Goal: Task Accomplishment & Management: Manage account settings

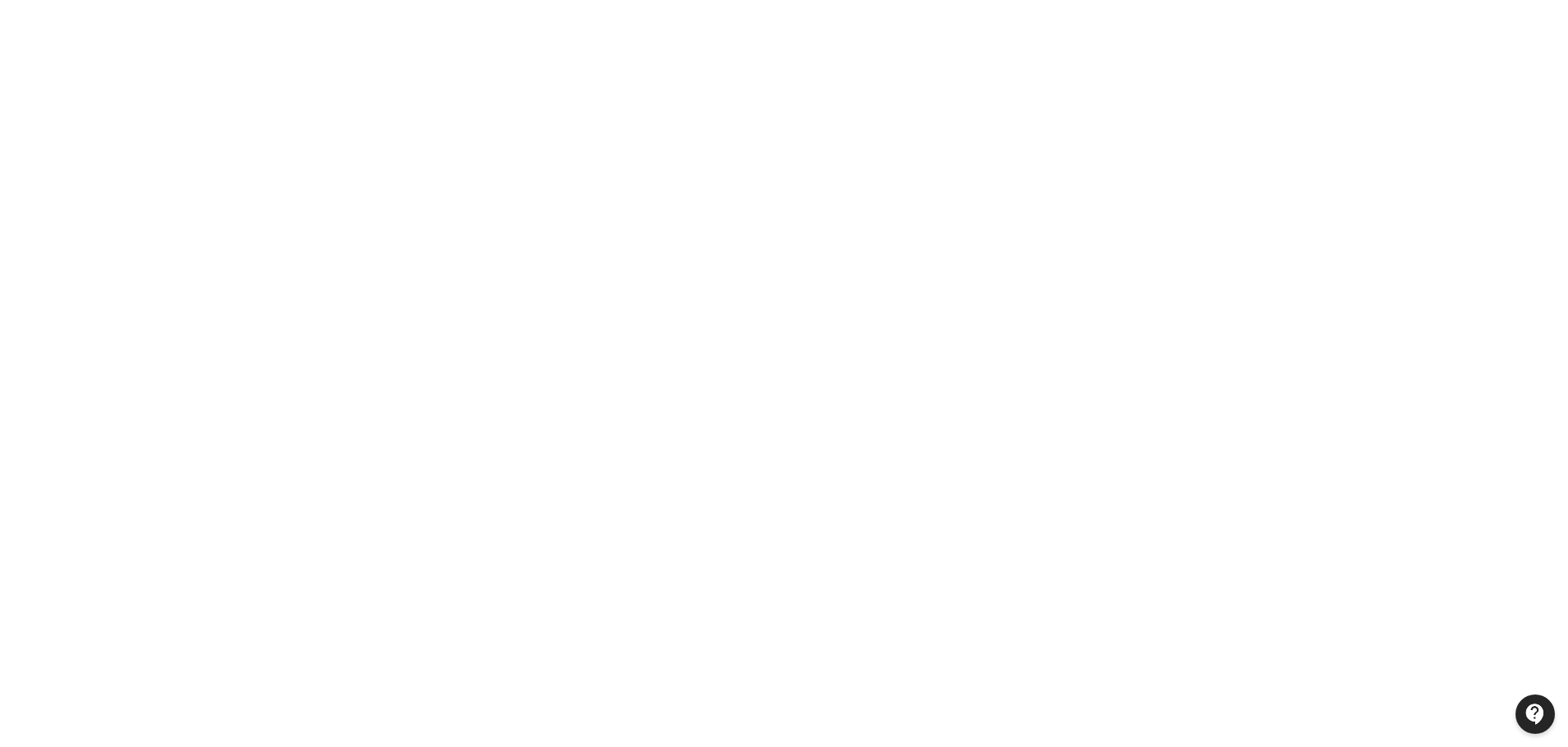
scroll to position [35, 0]
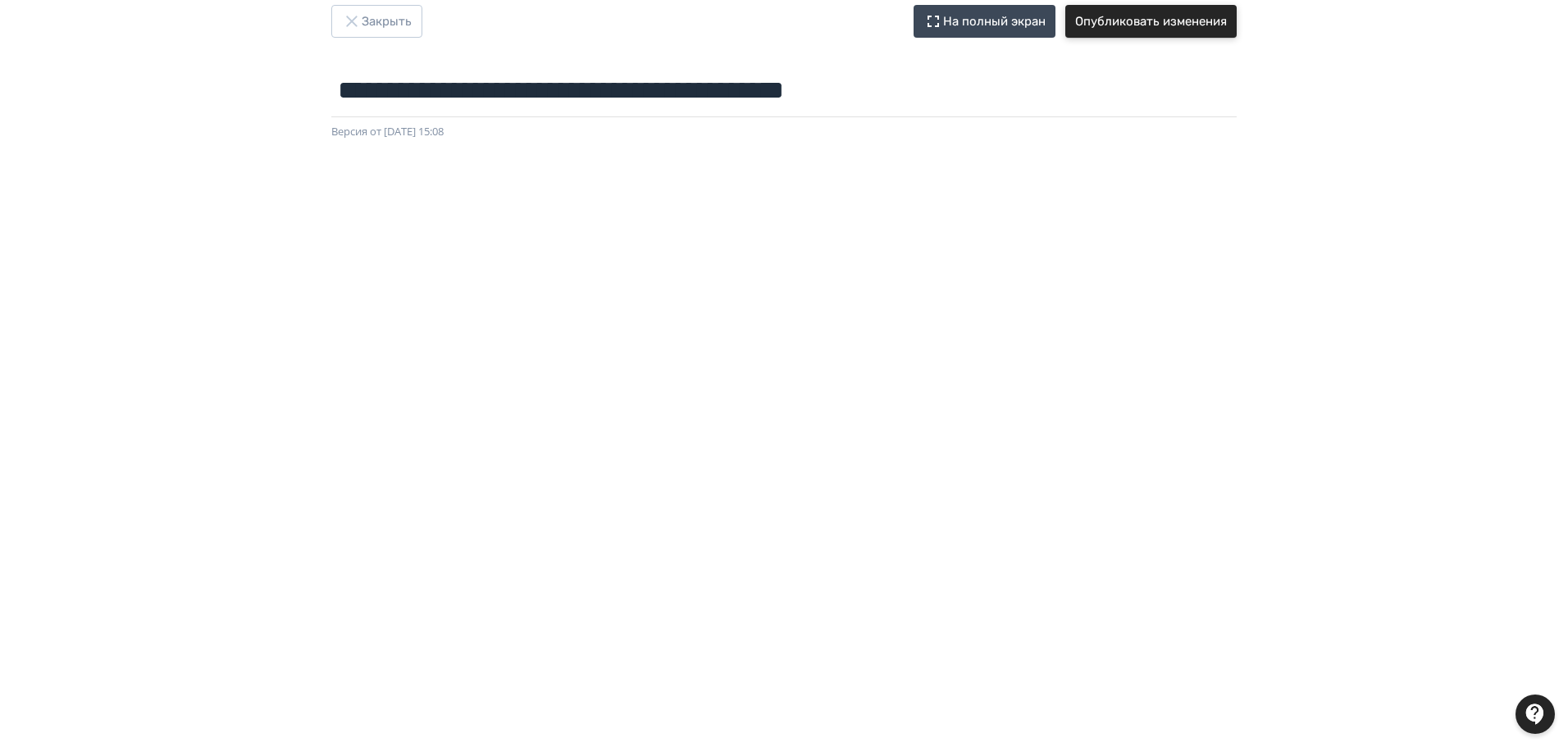
click at [1194, 28] on button "Опубликовать изменения" at bounding box center [1151, 21] width 171 height 33
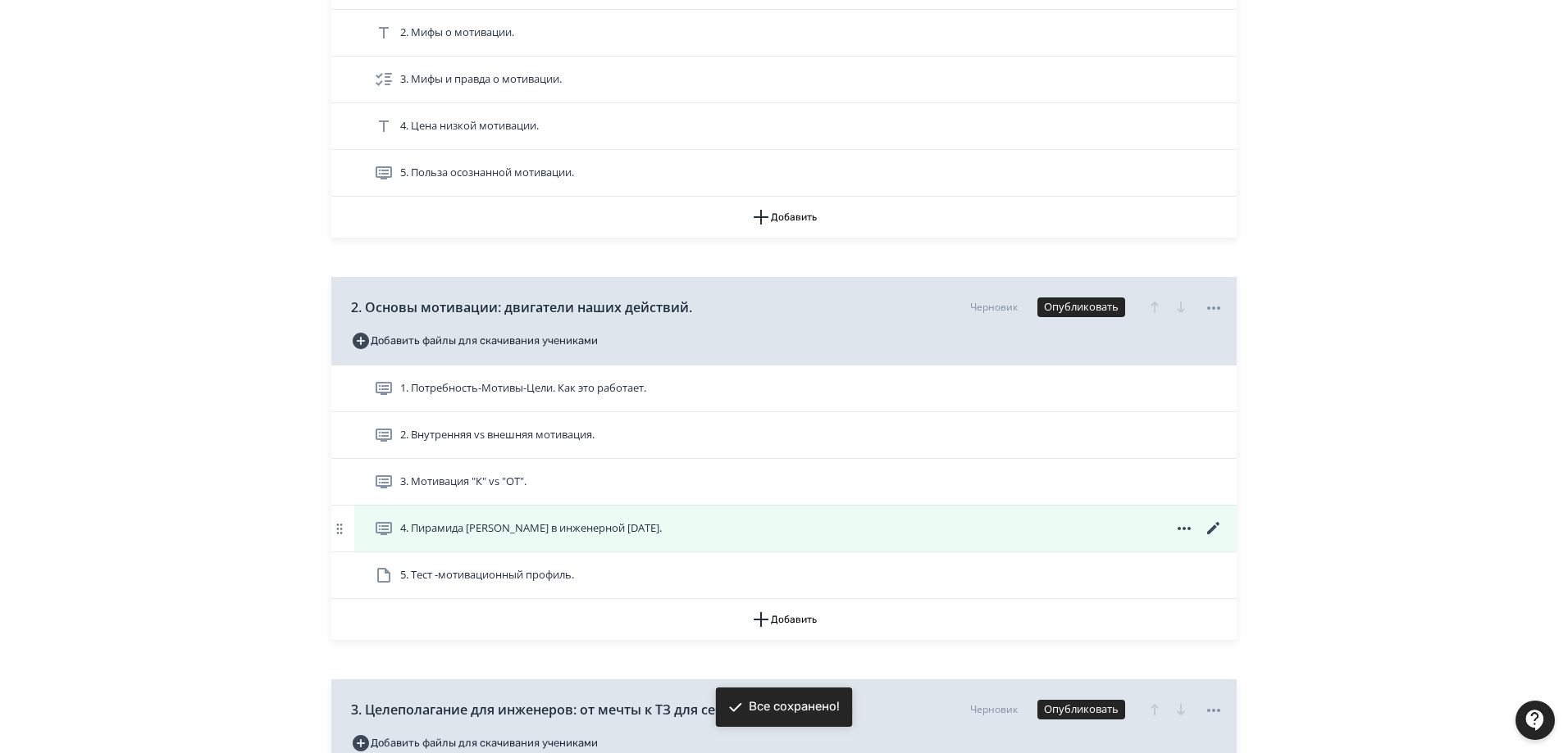
scroll to position [409, 0]
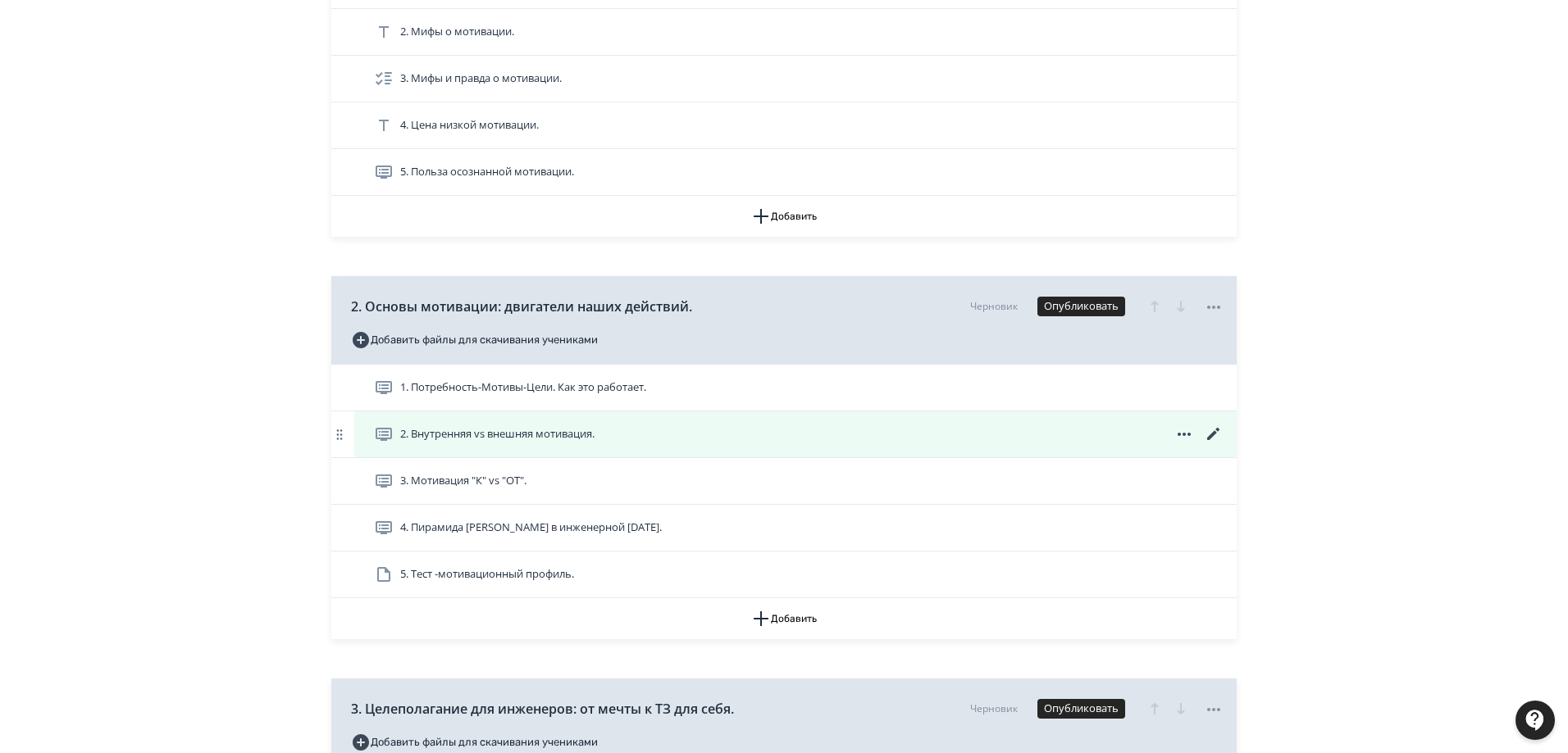
click at [486, 434] on span "2. Внутренняя vs внешняя мотивация." at bounding box center [497, 434] width 195 height 16
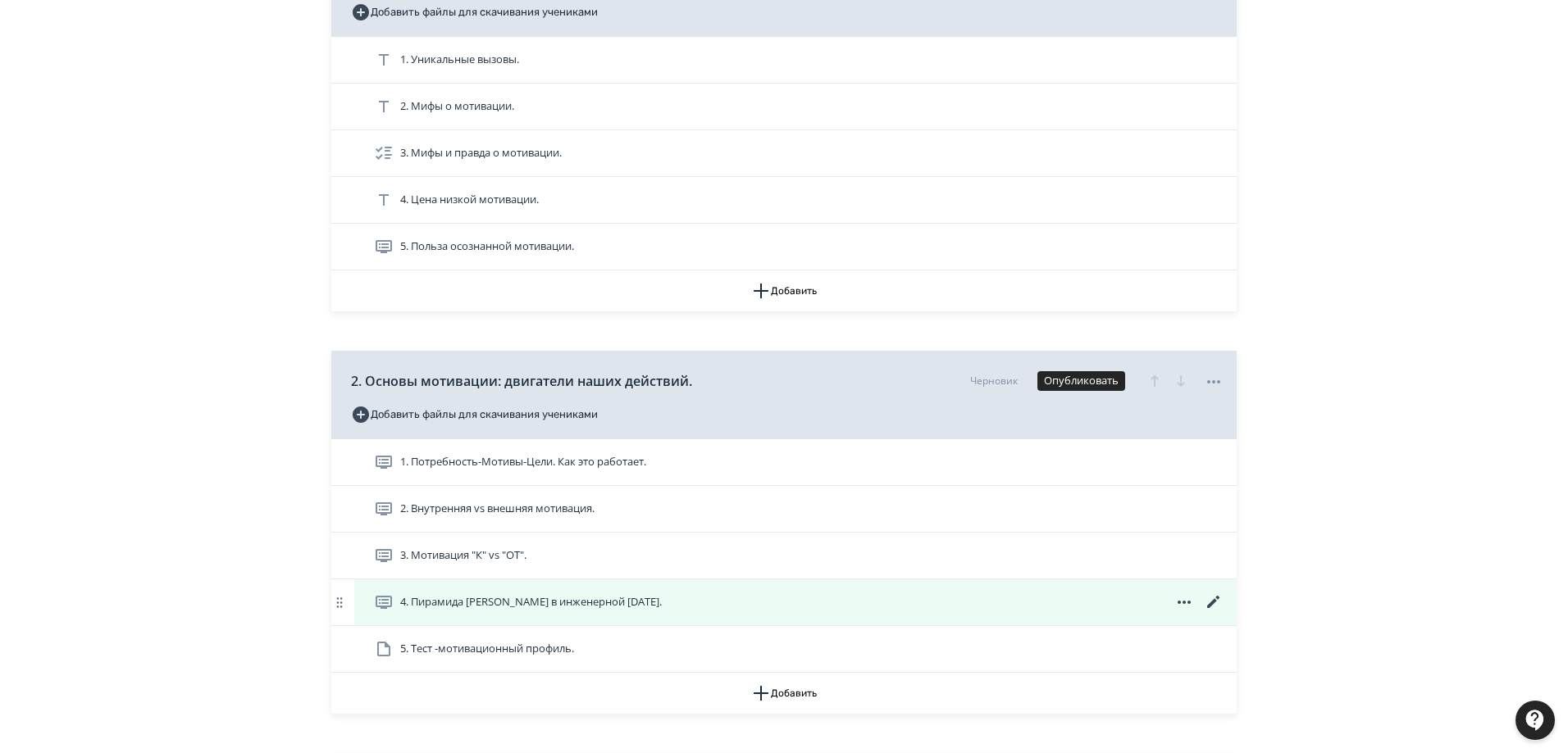
scroll to position [409, 0]
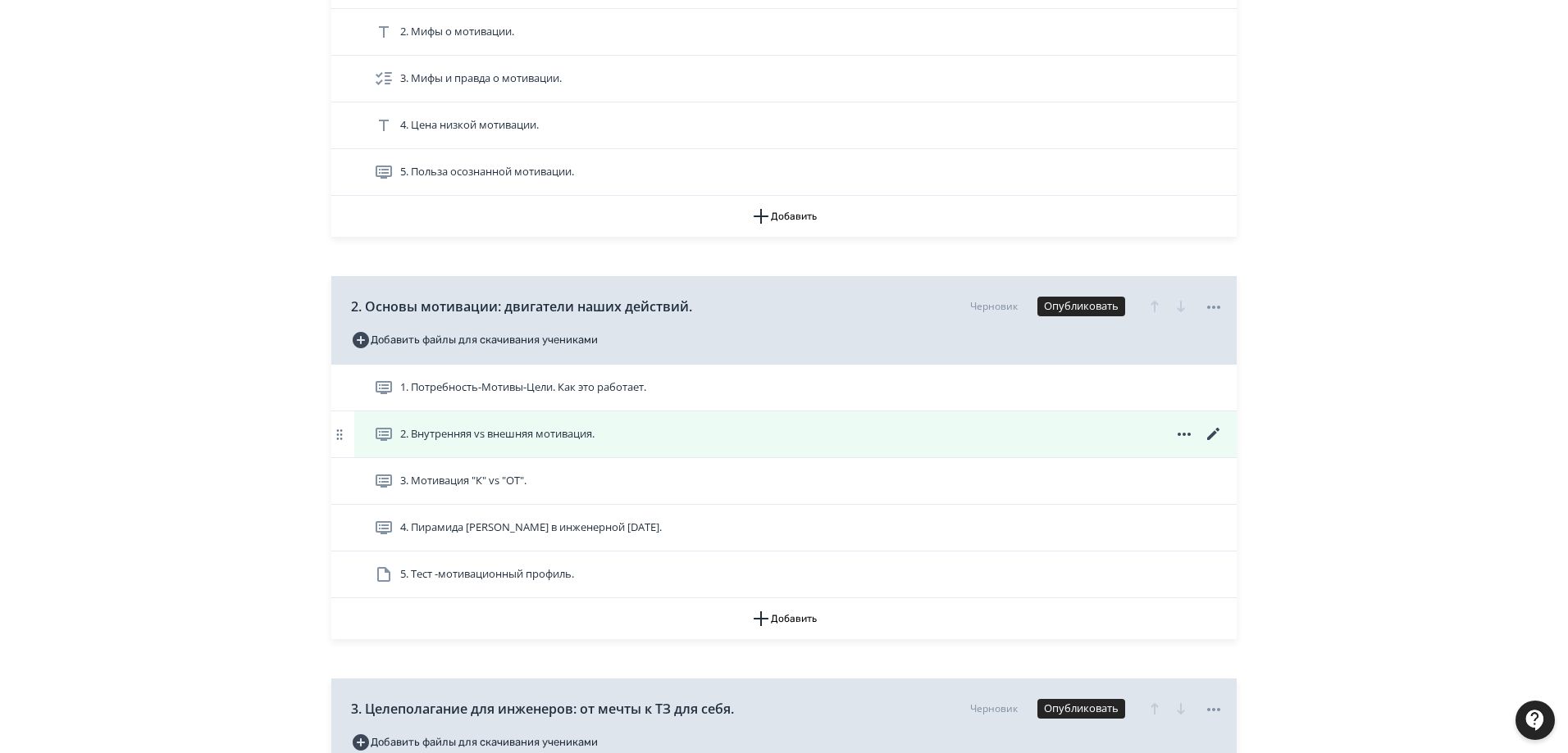
click at [1217, 432] on icon at bounding box center [1214, 435] width 19 height 19
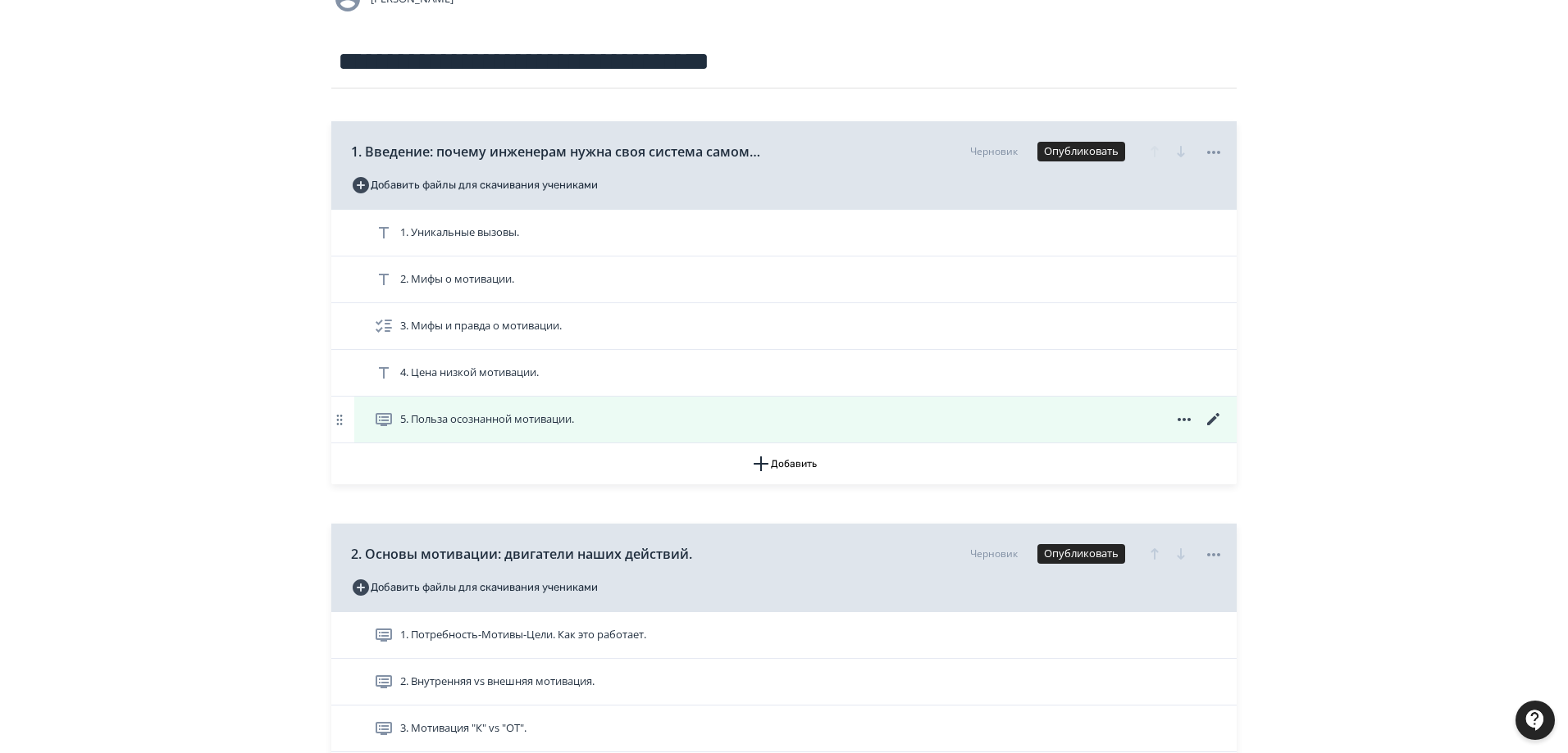
scroll to position [164, 0]
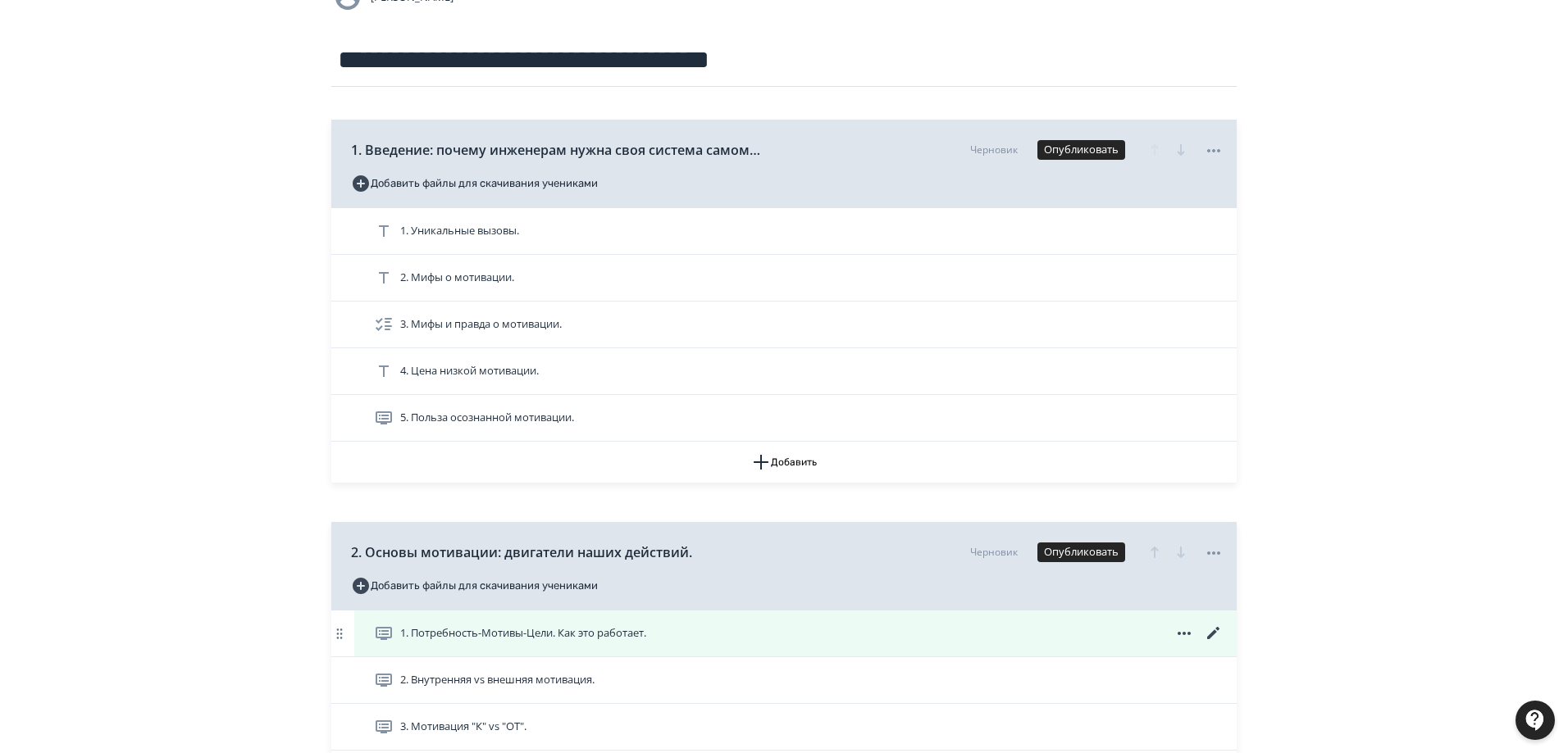
click at [653, 638] on span "1. Потребность-Мотивы-Цели. Как это работает." at bounding box center [513, 633] width 279 height 19
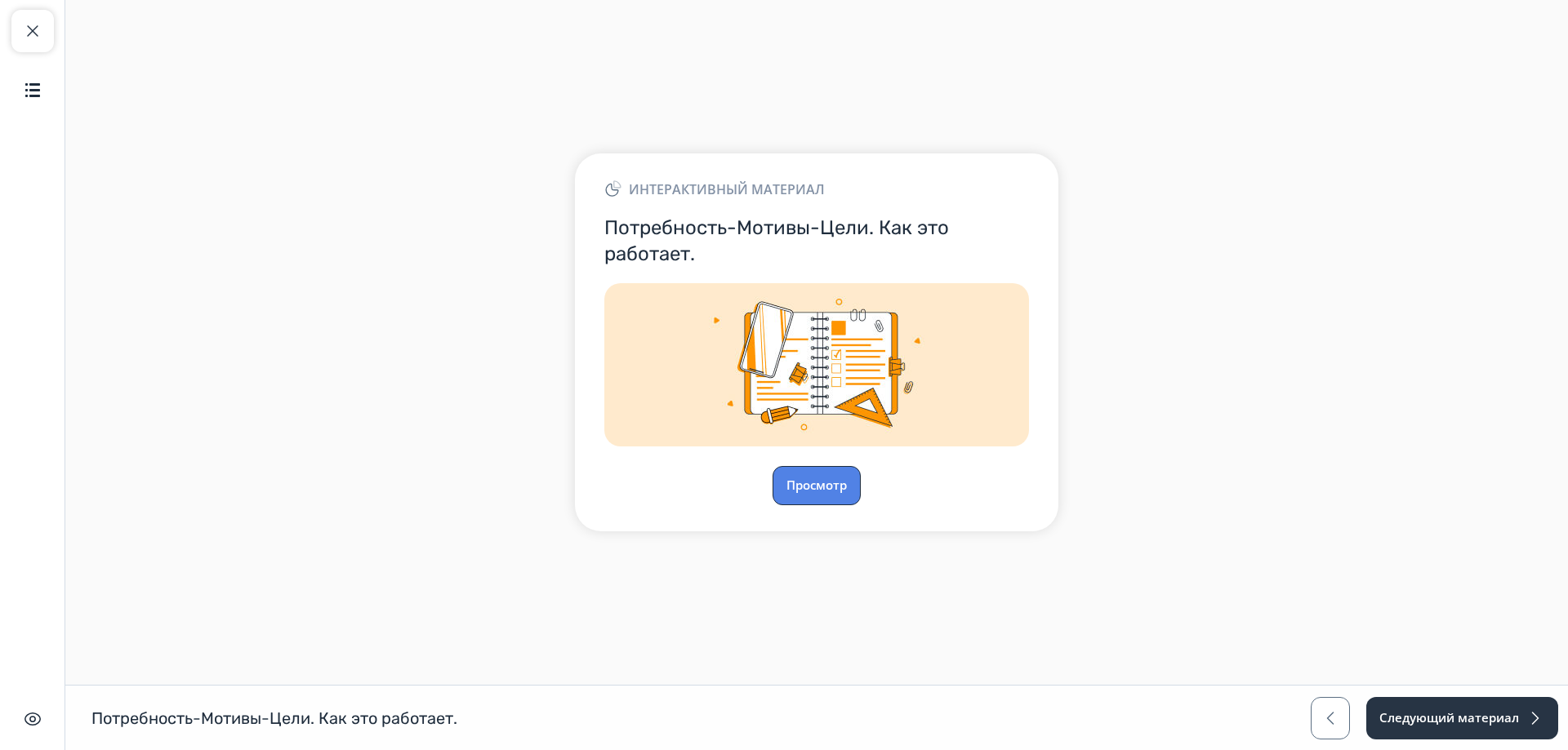
click at [820, 492] on button "Просмотр" at bounding box center [816, 485] width 88 height 40
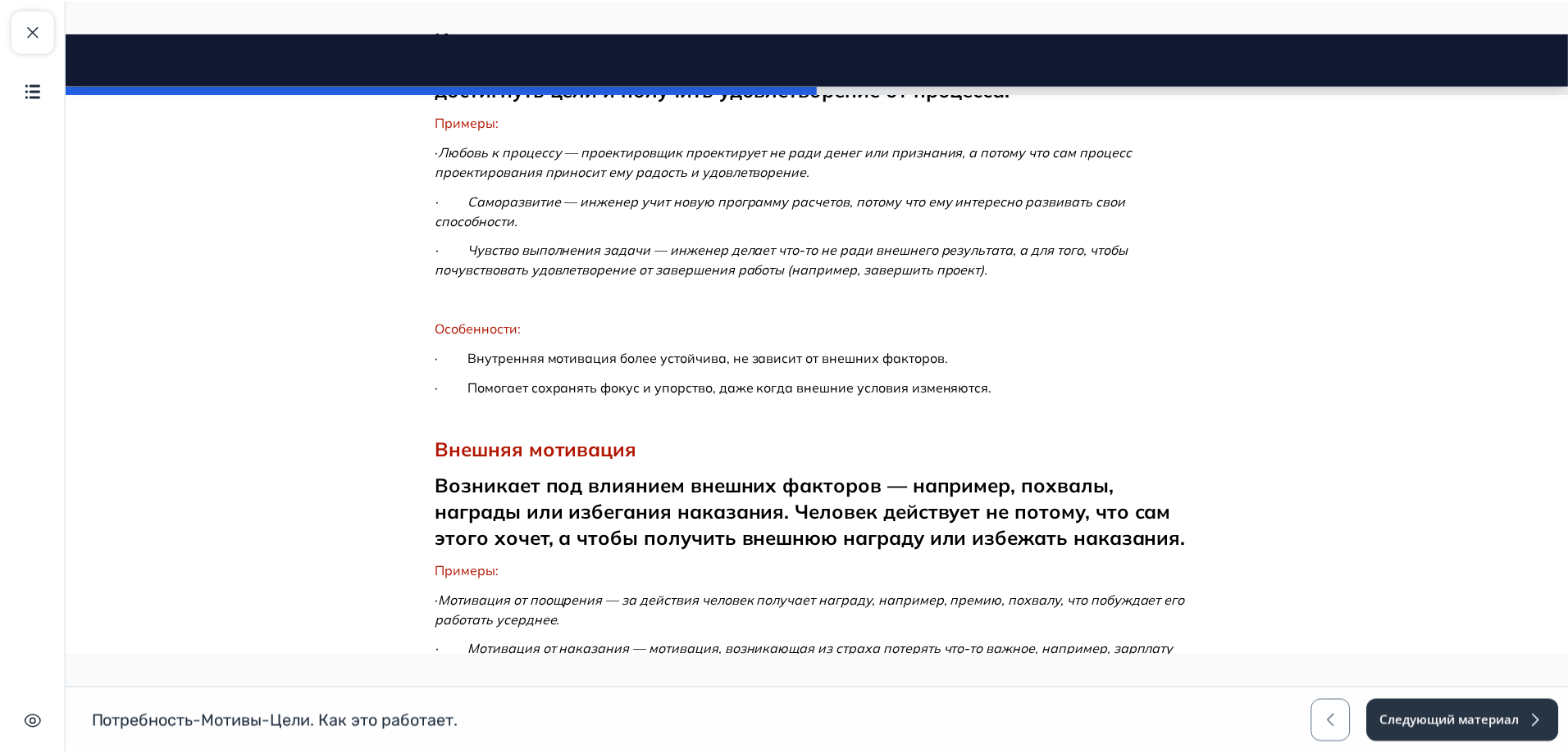
scroll to position [1229, 0]
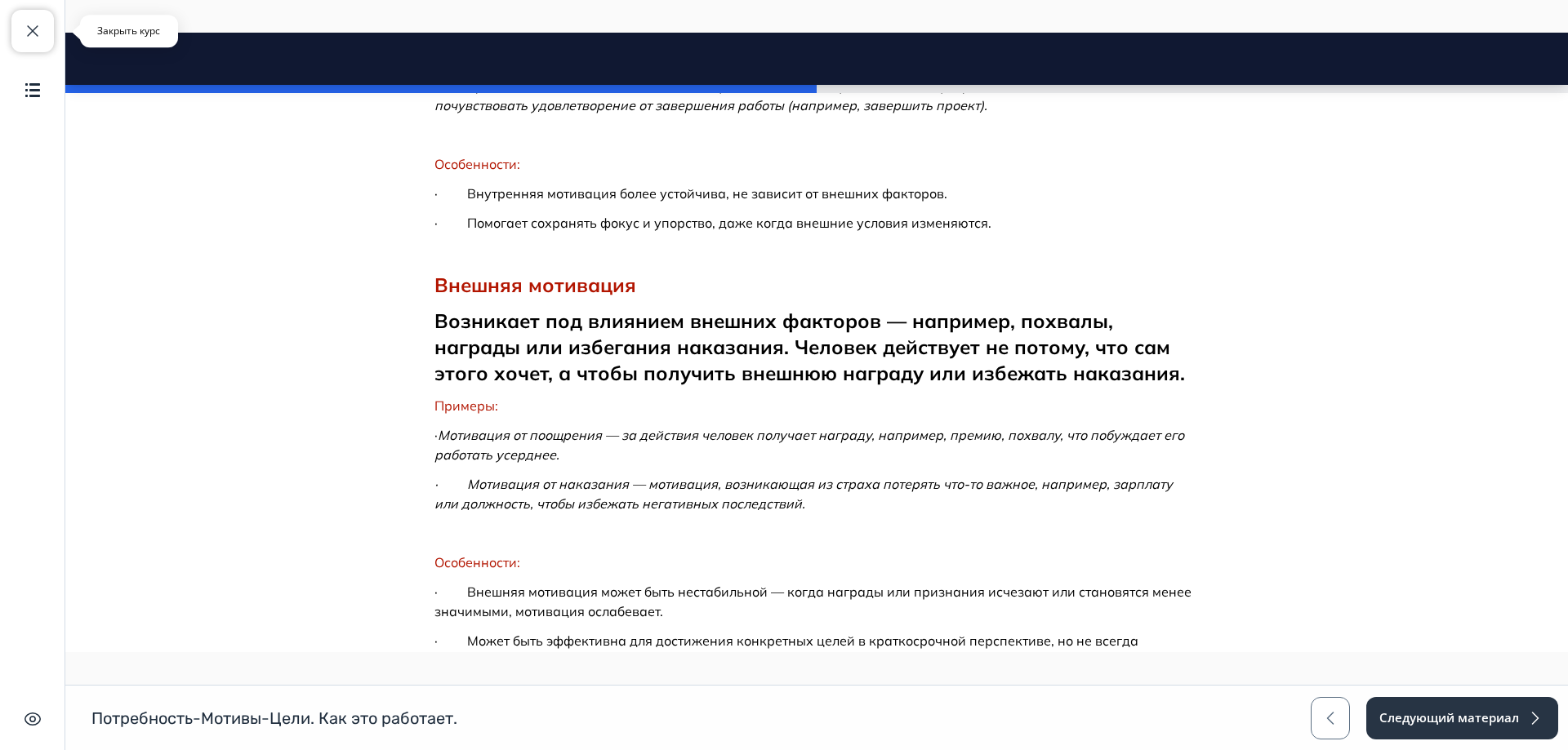
click at [24, 25] on span "button" at bounding box center [33, 31] width 19 height 19
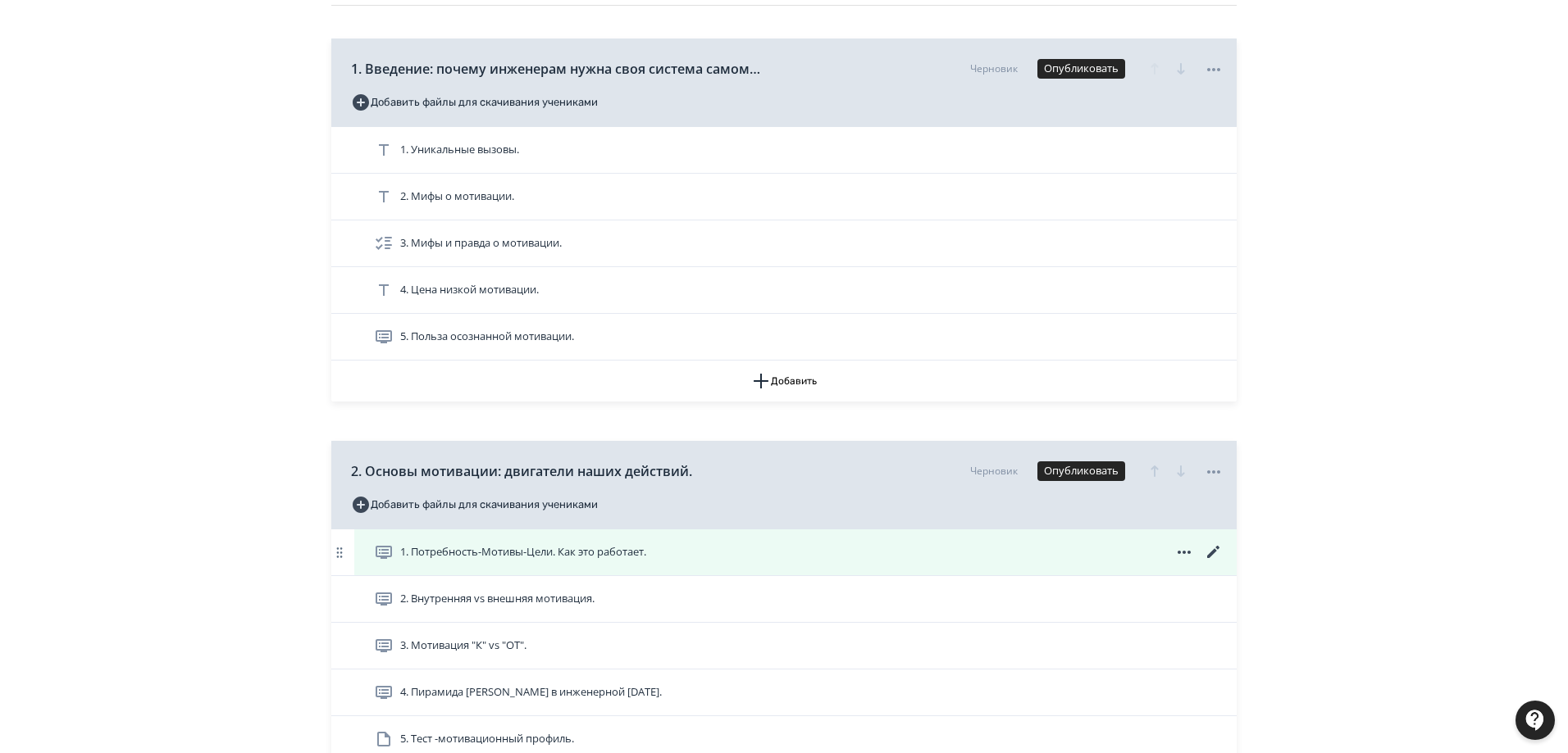
scroll to position [246, 0]
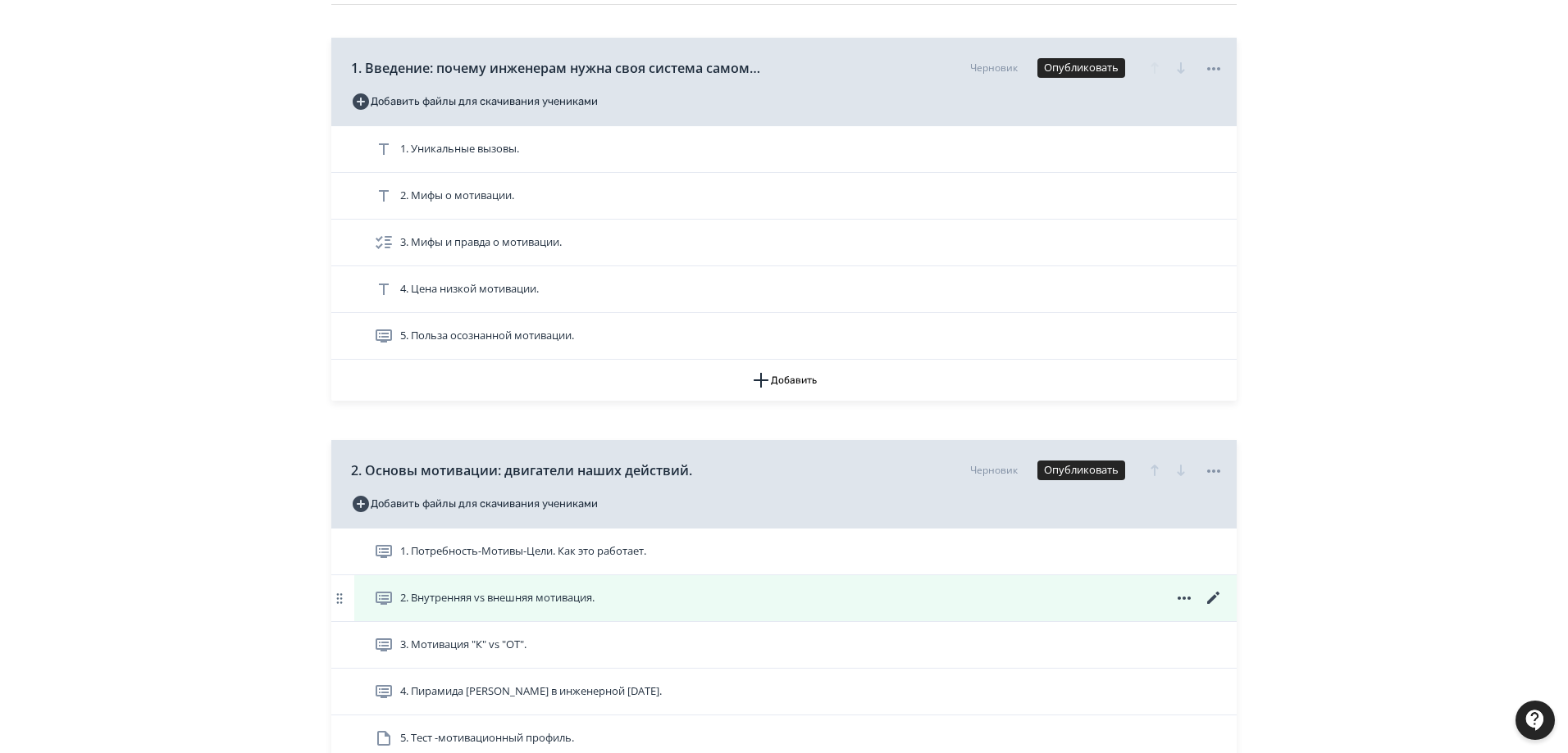
click at [545, 598] on span "2. Внутренняя vs внешняя мотивация." at bounding box center [497, 598] width 195 height 16
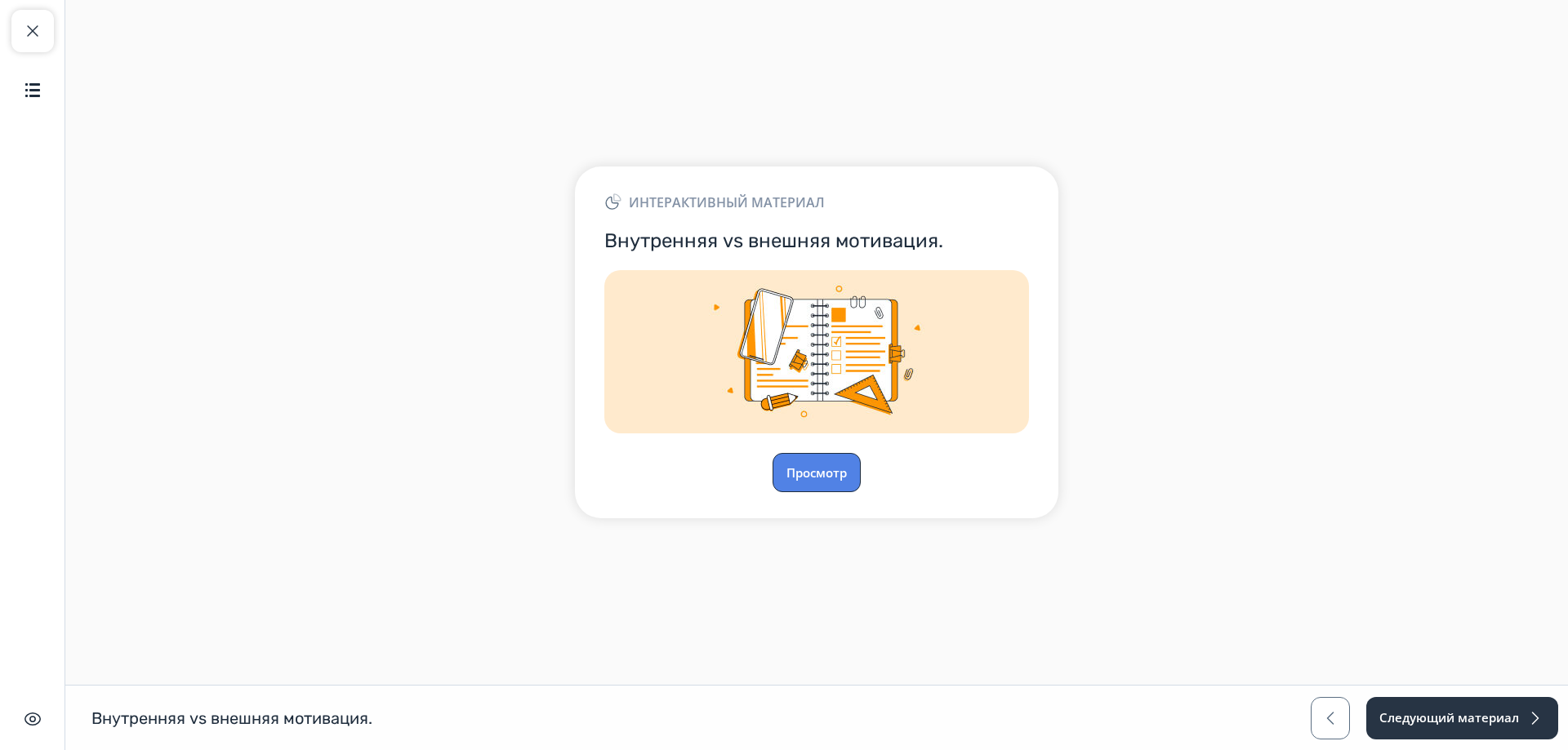
click at [791, 471] on button "Просмотр" at bounding box center [816, 472] width 88 height 40
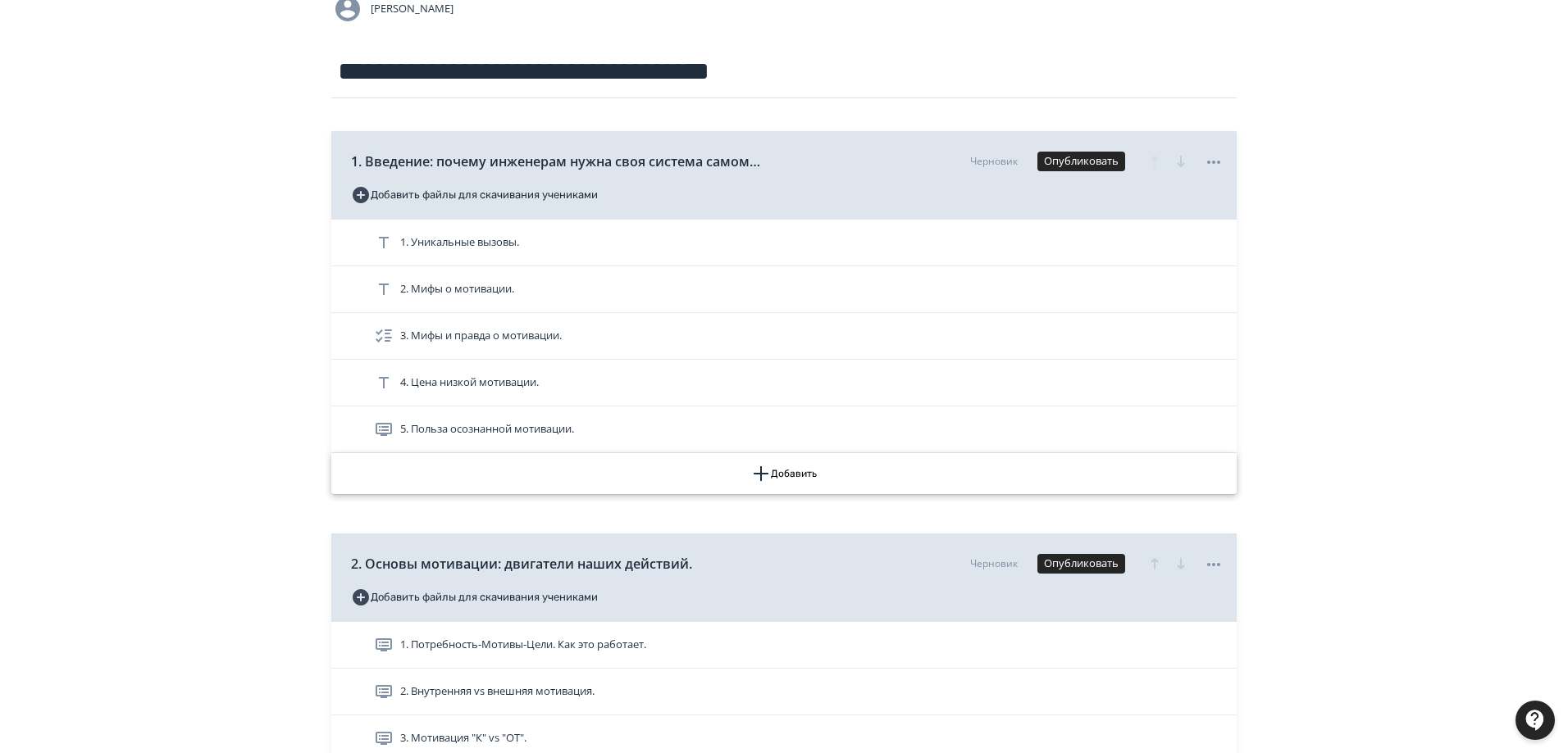
scroll to position [164, 0]
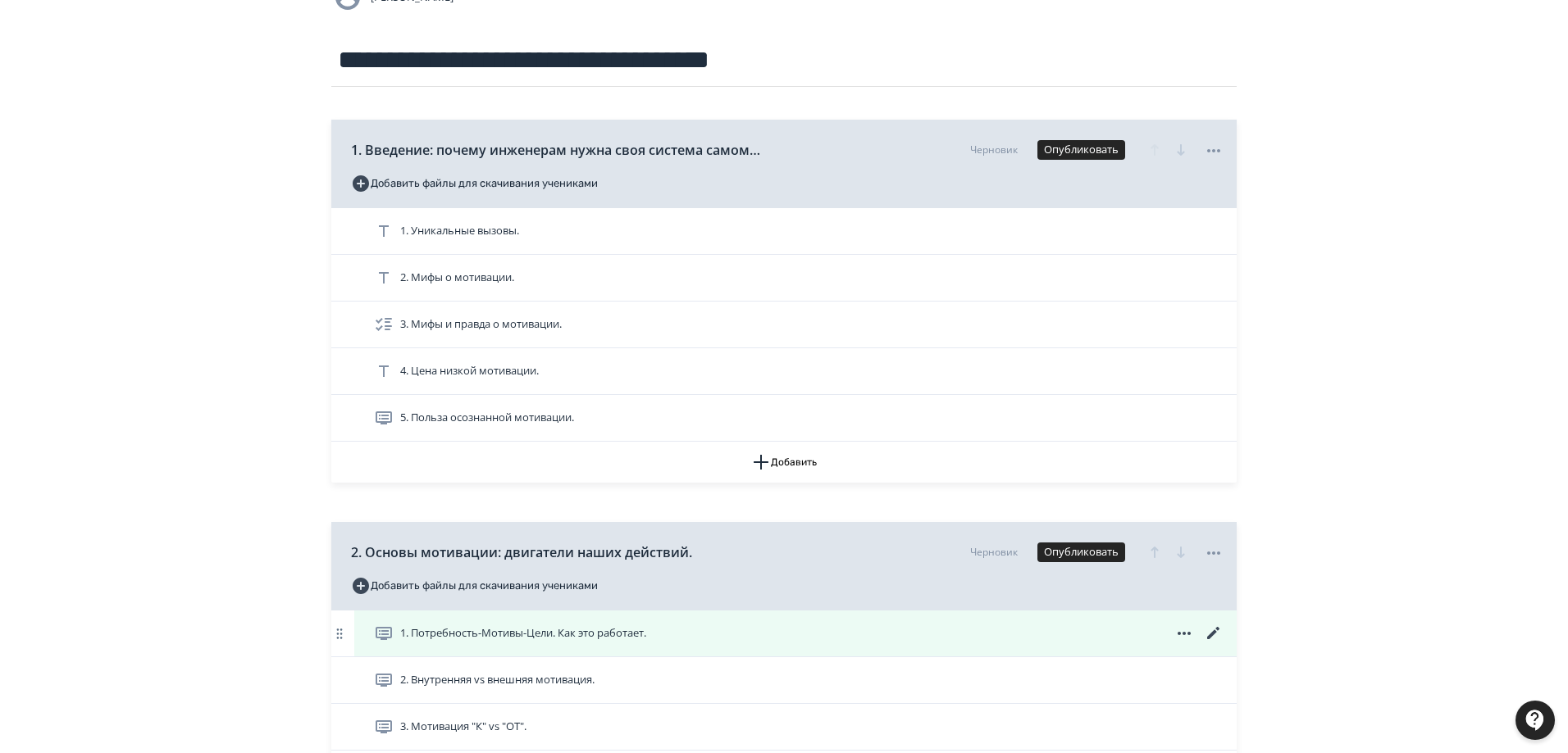
click at [595, 628] on span "1. Потребность-Мотивы-Цели. Как это работает." at bounding box center [523, 633] width 246 height 16
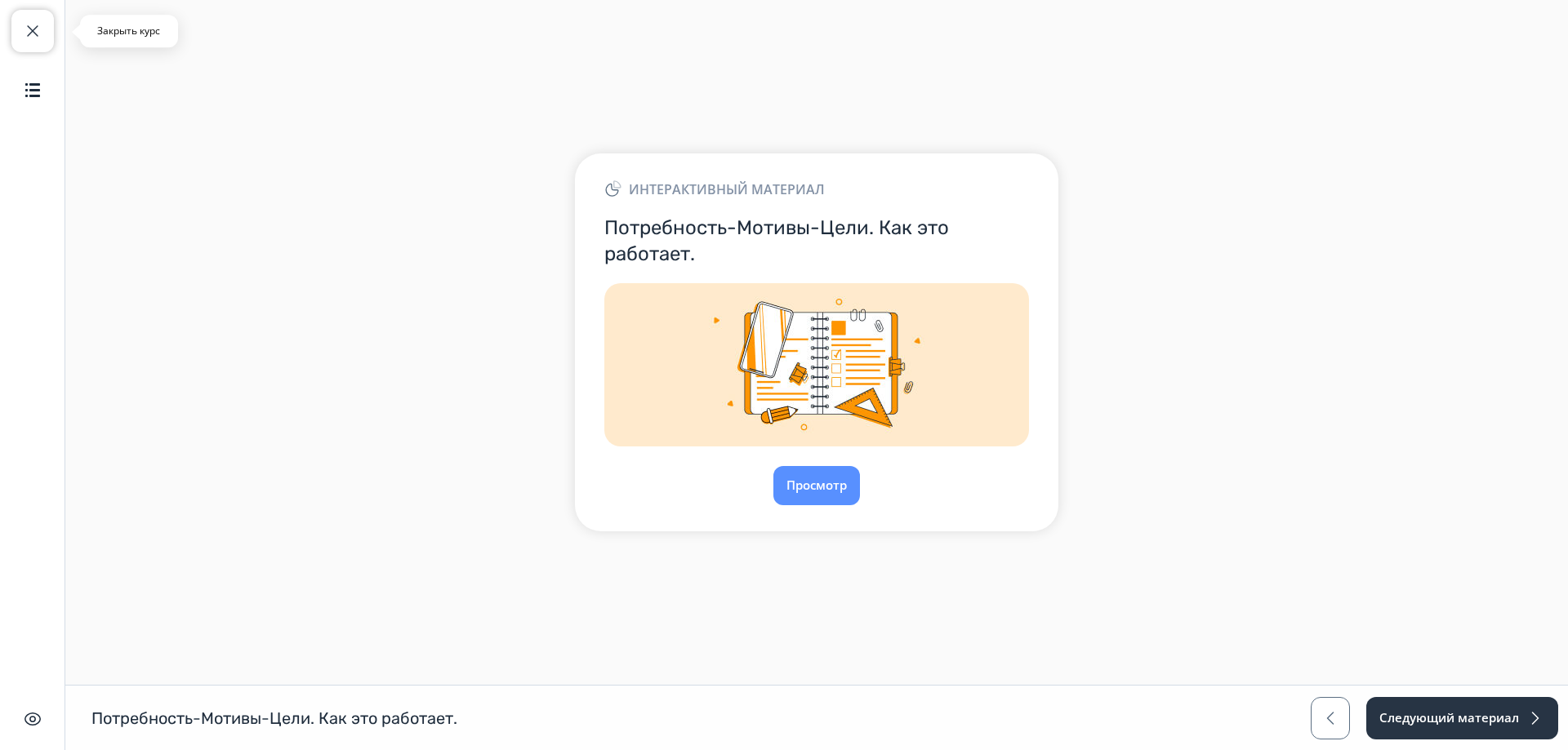
click at [26, 33] on span "button" at bounding box center [33, 31] width 19 height 19
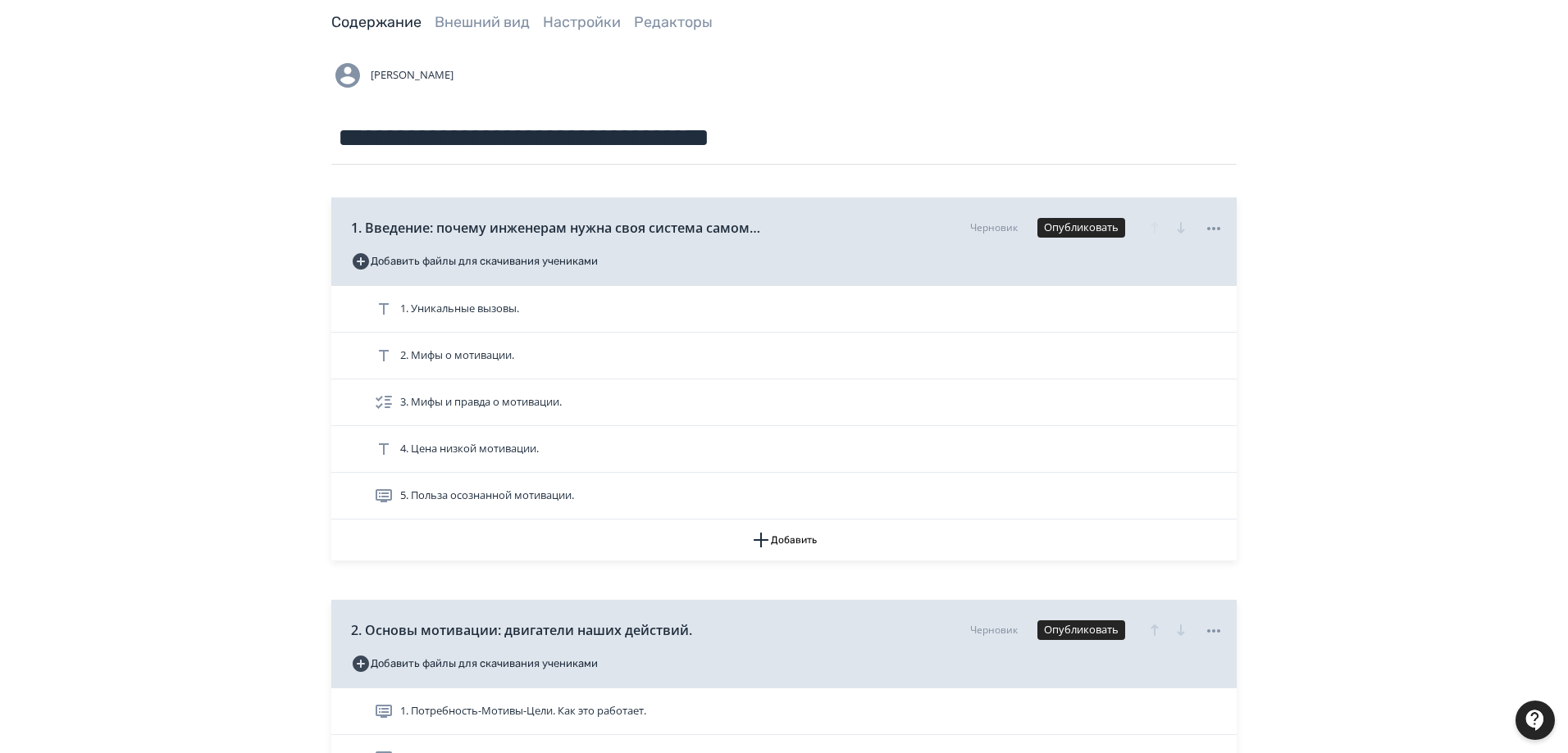
scroll to position [246, 0]
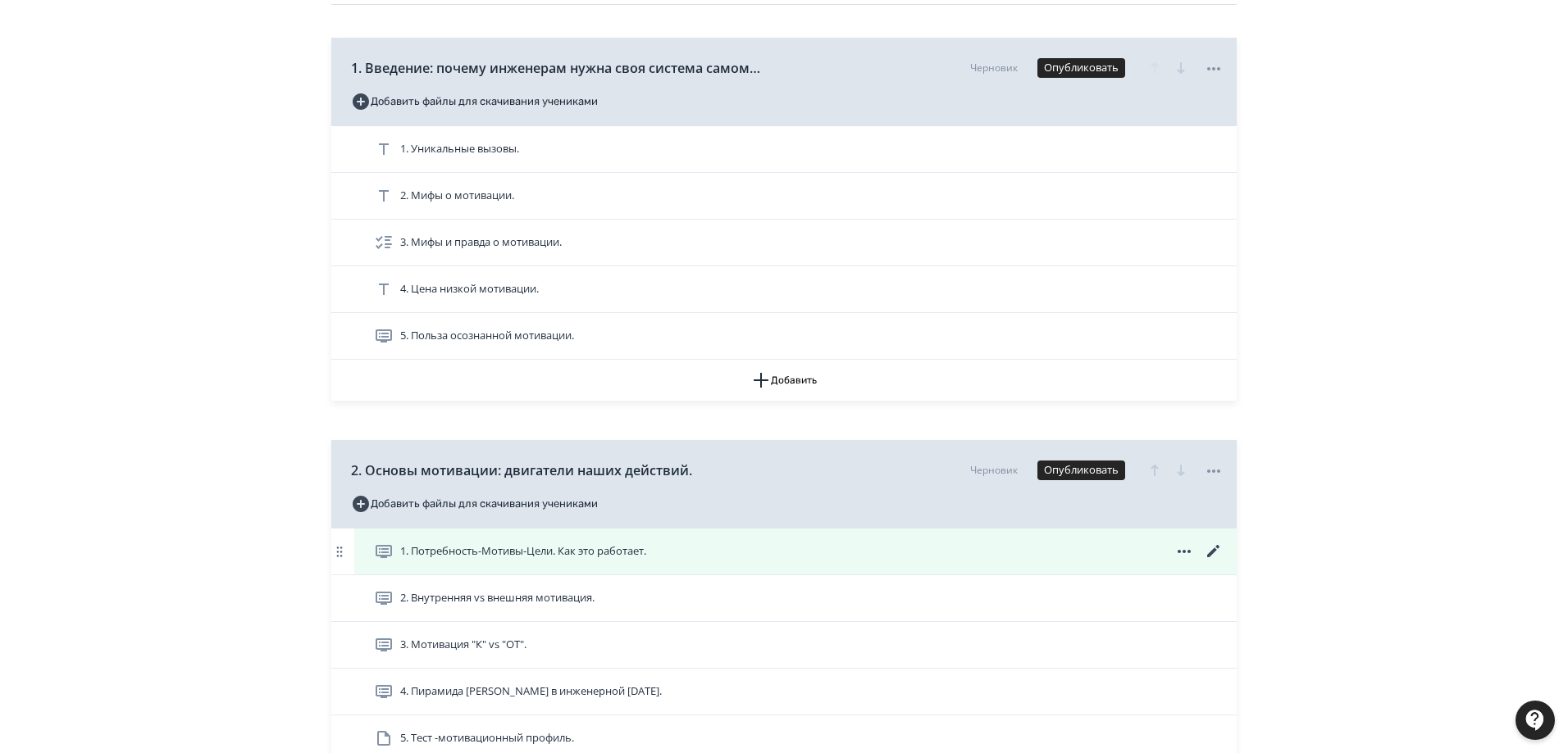
click at [1217, 551] on icon at bounding box center [1214, 552] width 19 height 19
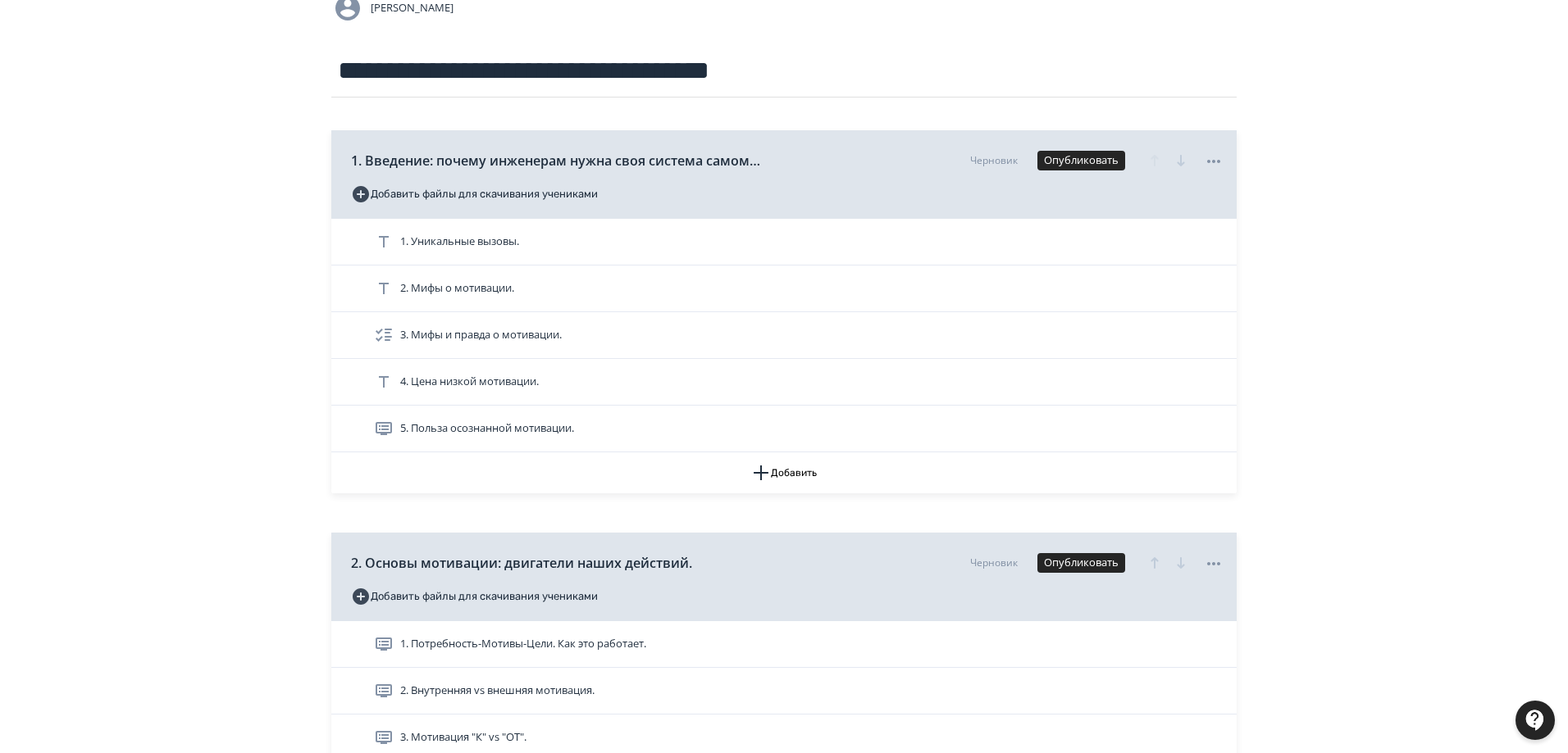
scroll to position [328, 0]
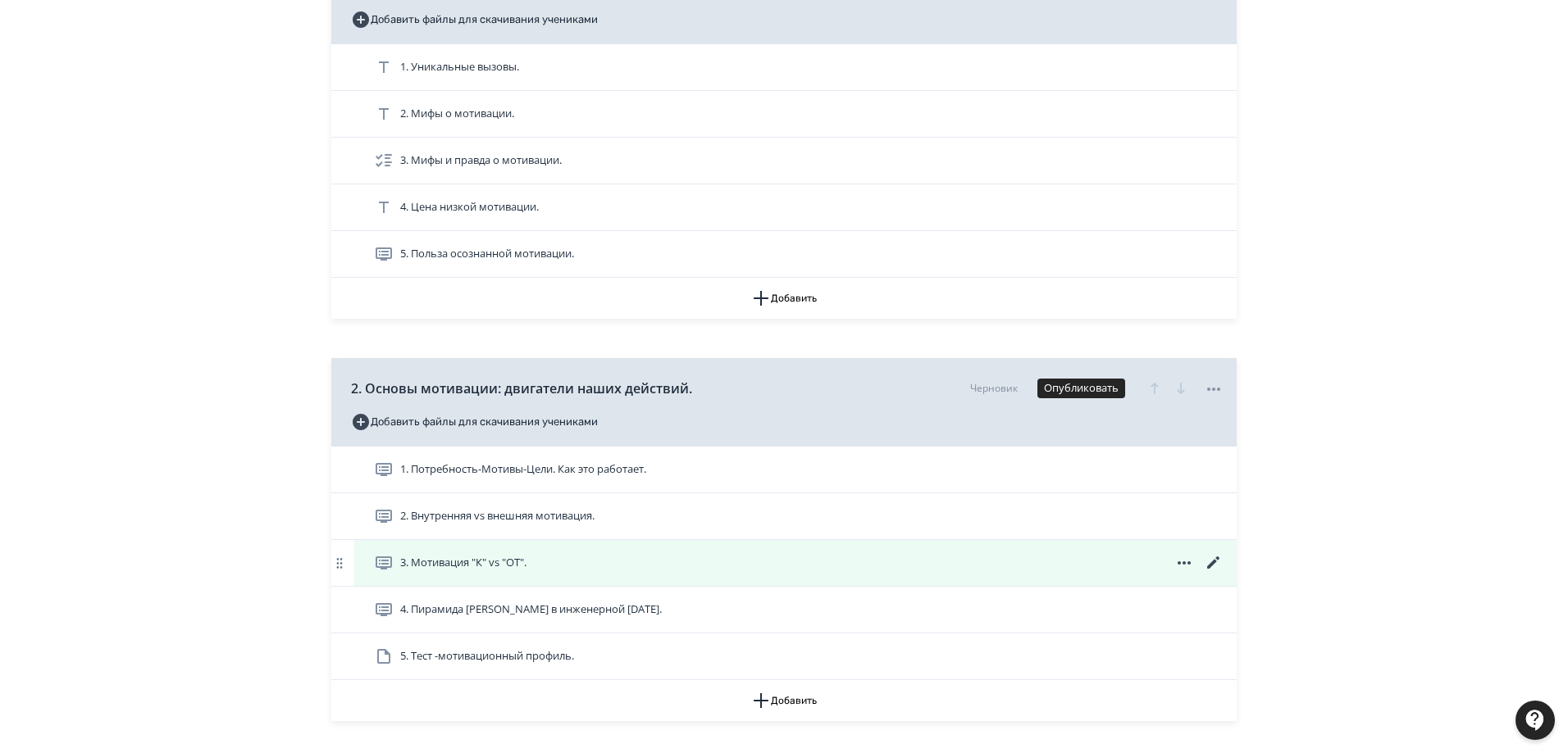
click at [502, 565] on span "3. Мотивация "К" vs "ОТ"." at bounding box center [463, 562] width 126 height 16
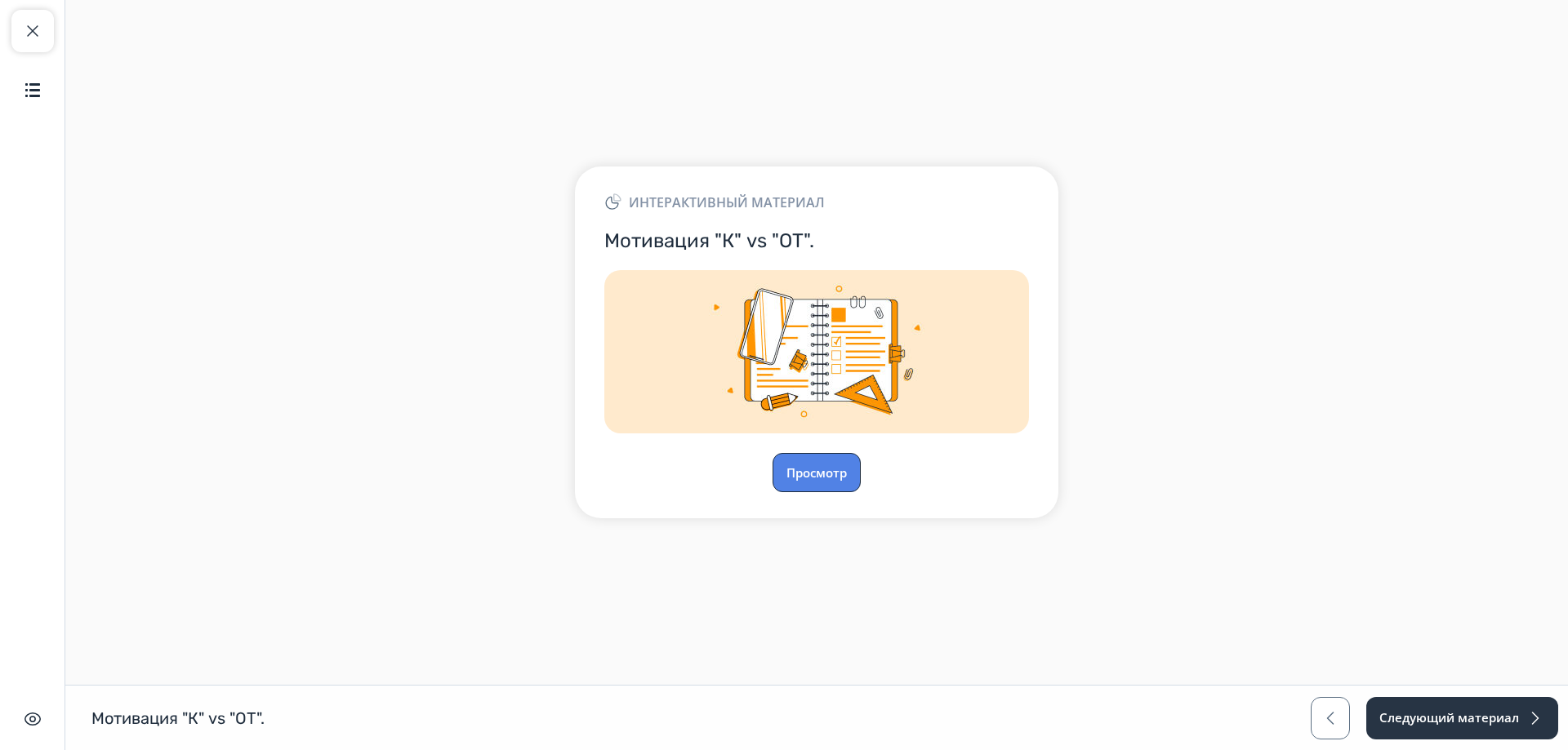
click at [810, 472] on button "Просмотр" at bounding box center [816, 472] width 88 height 40
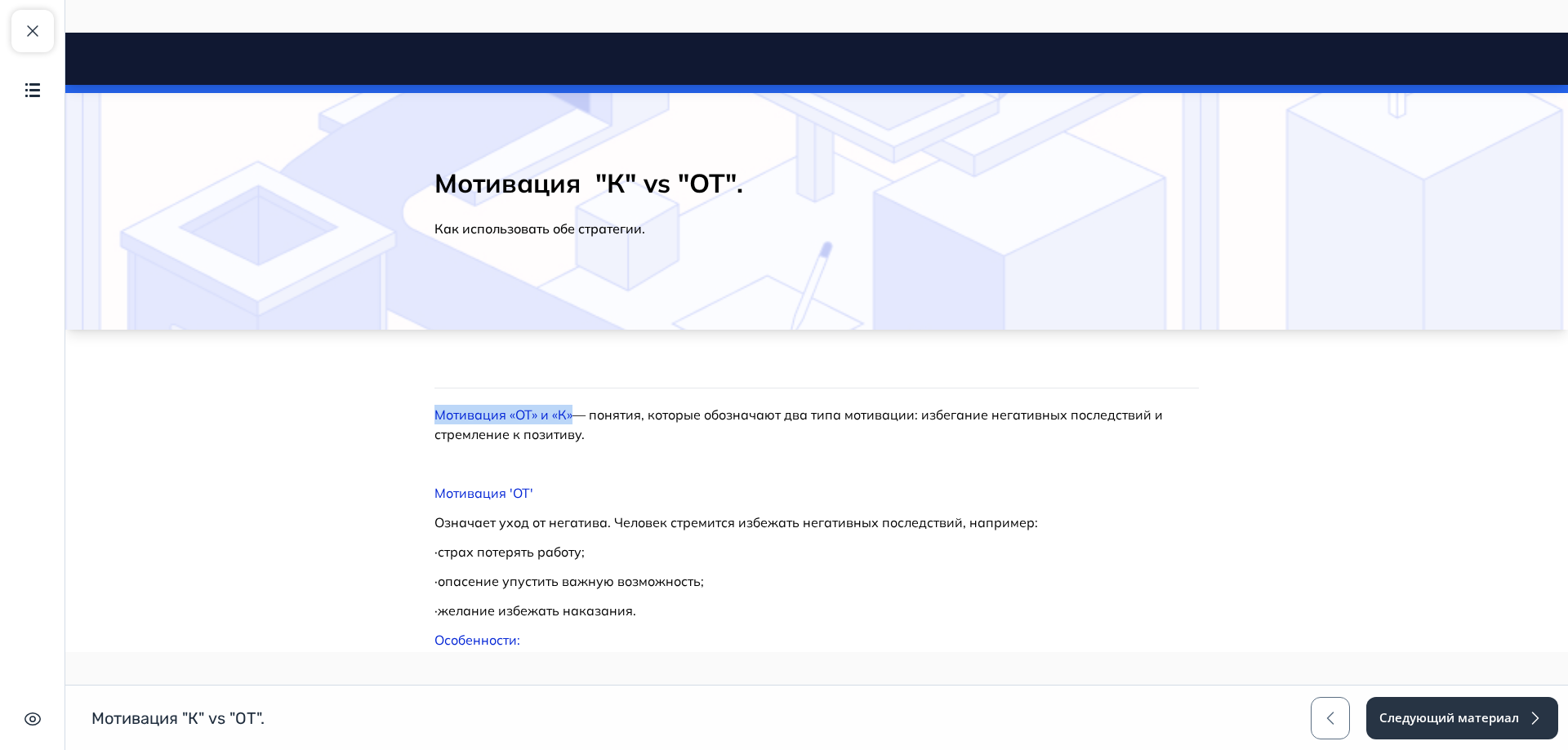
drag, startPoint x: 566, startPoint y: 417, endPoint x: 429, endPoint y: 414, distance: 137.0
click at [434, 414] on p "Мотивация «ОТ» и «К» — понятия, которые обозначают два типа мотивации: избегани…" at bounding box center [816, 424] width 765 height 40
click at [35, 31] on span "button" at bounding box center [33, 31] width 19 height 19
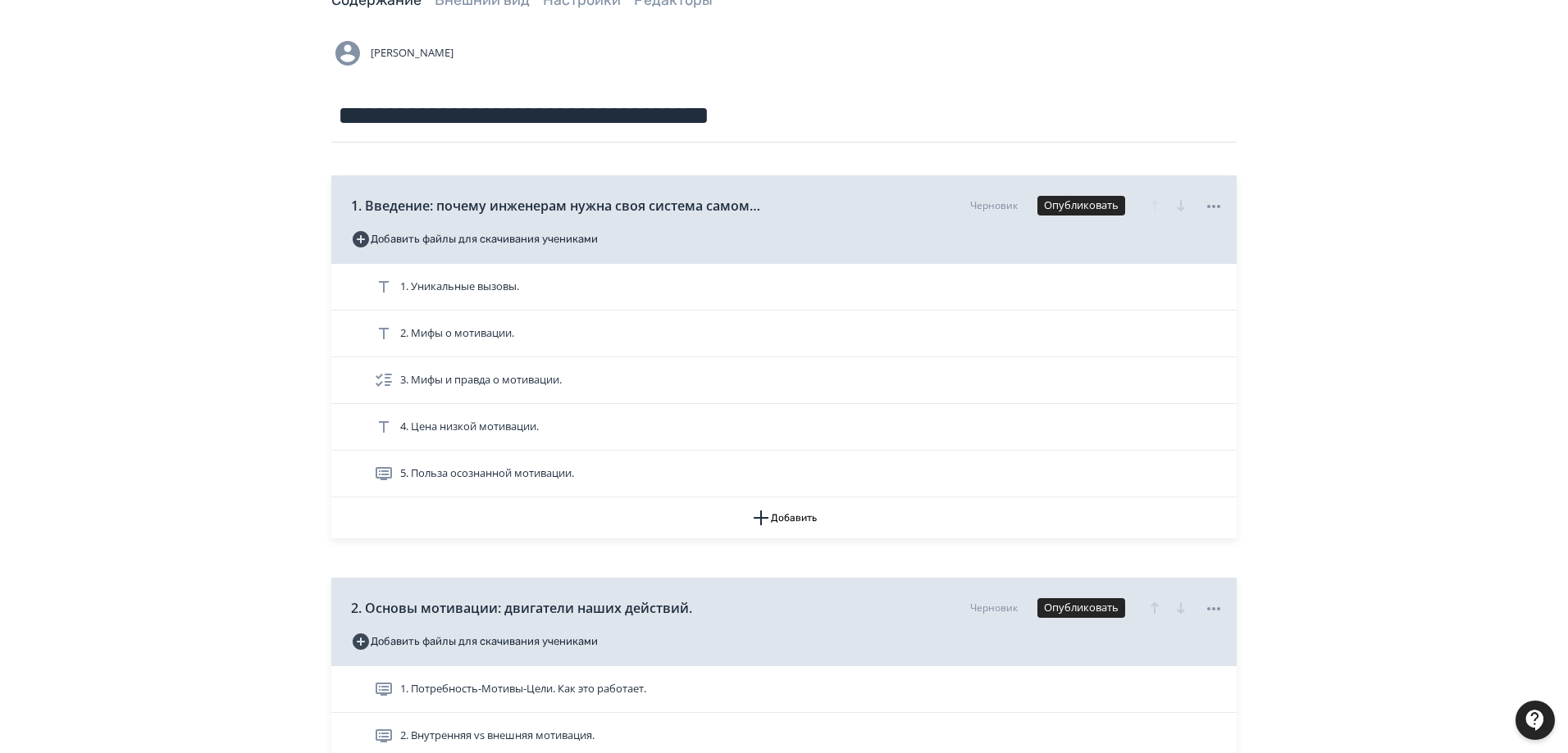
scroll to position [328, 0]
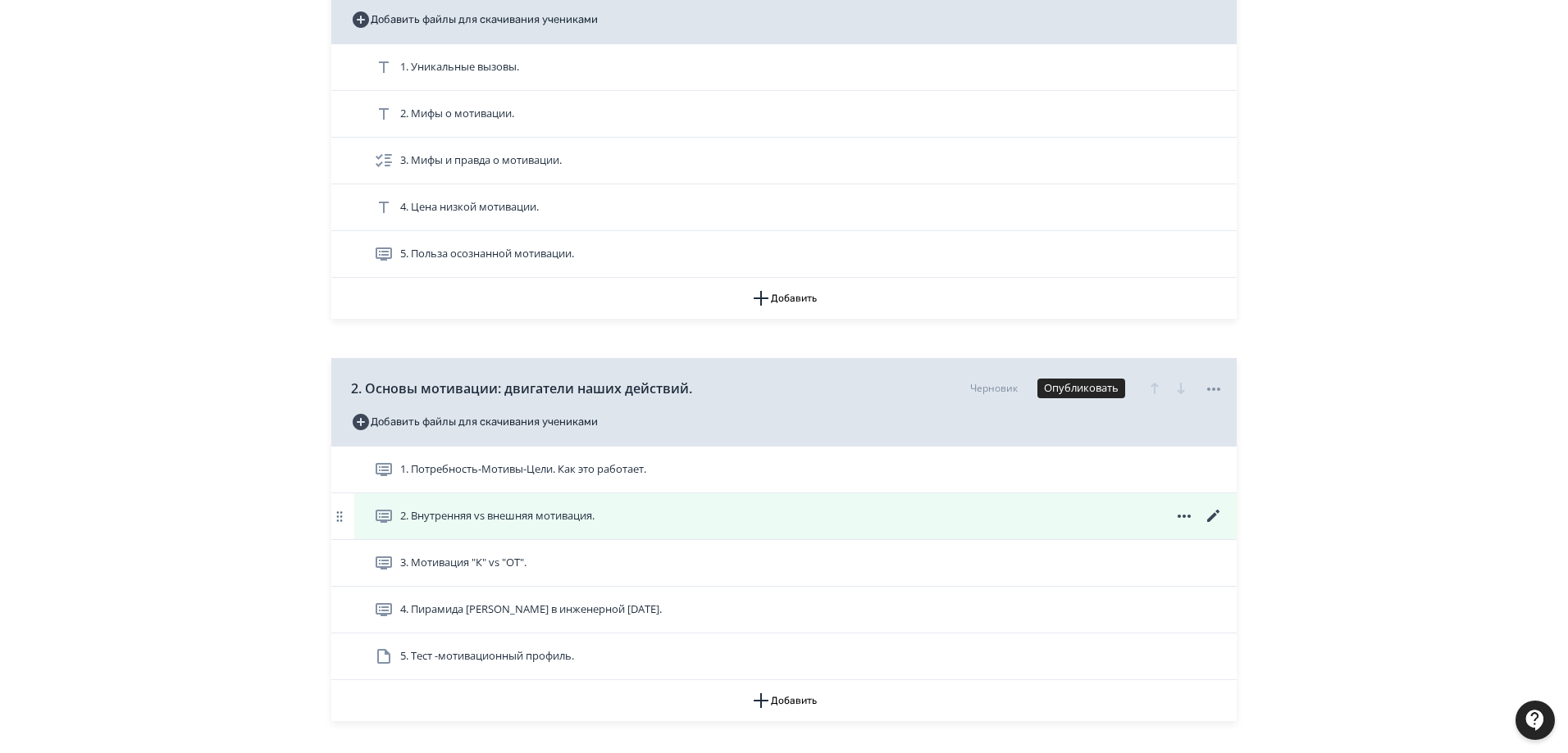
click at [1212, 515] on icon at bounding box center [1214, 516] width 19 height 19
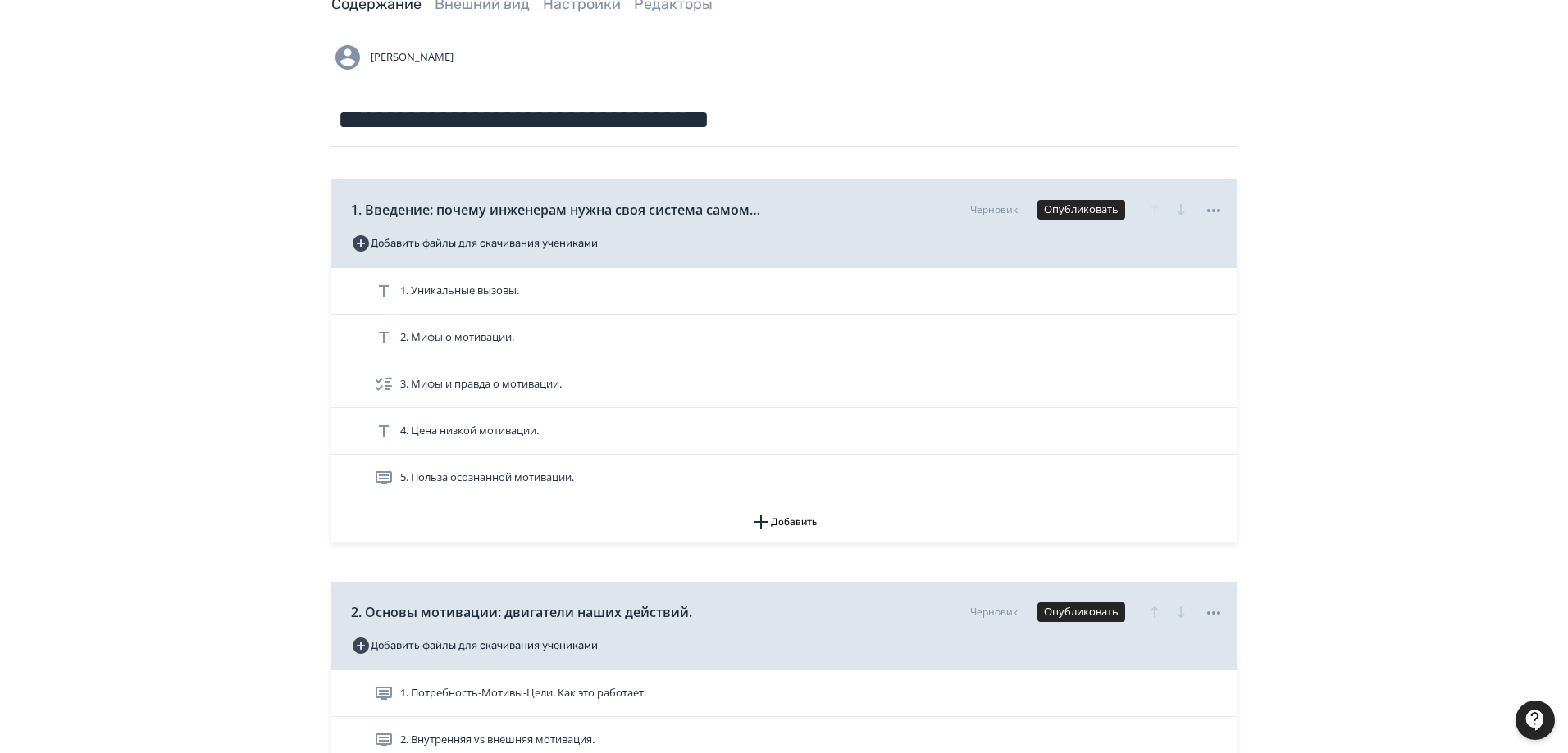
scroll to position [246, 0]
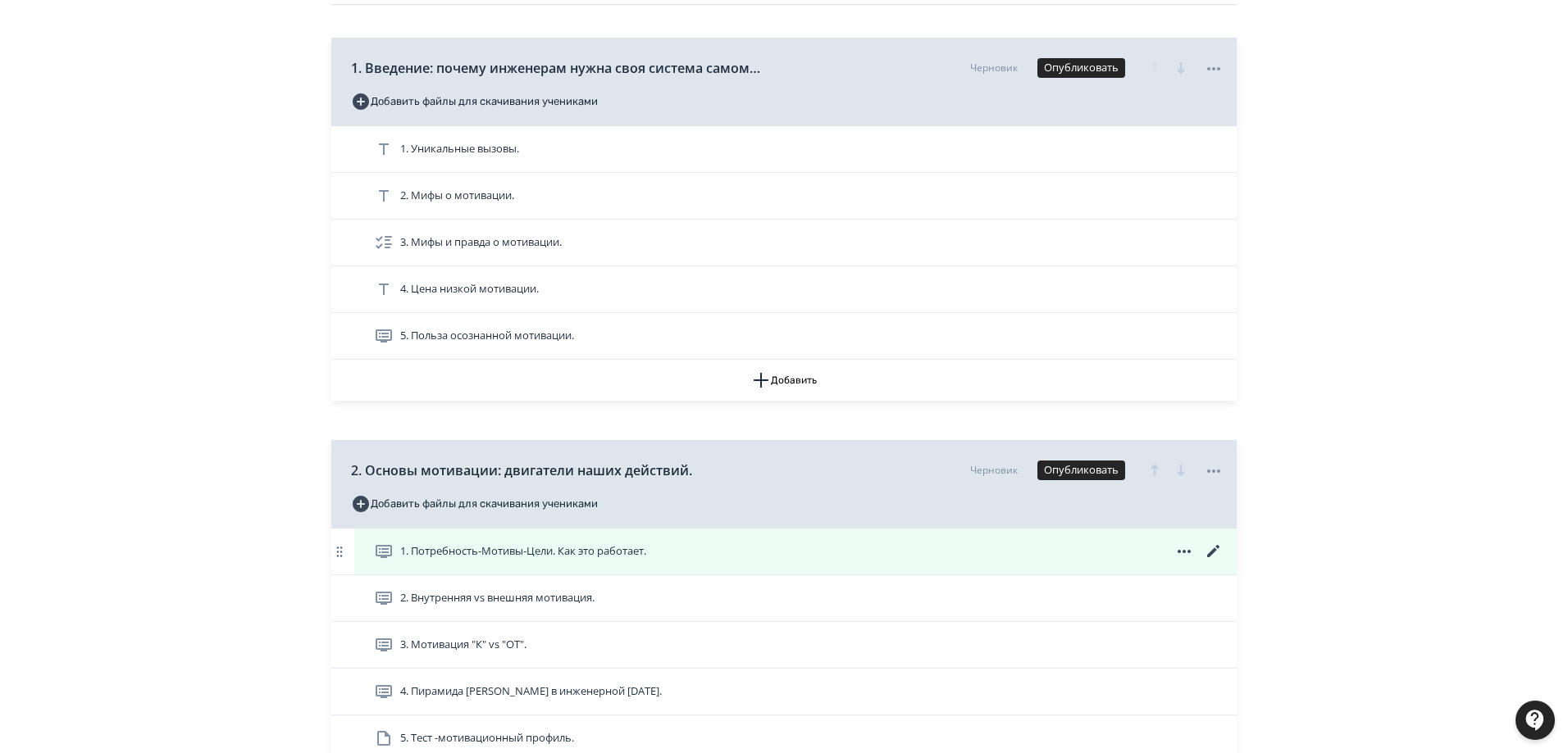
click at [1214, 544] on icon at bounding box center [1214, 552] width 19 height 19
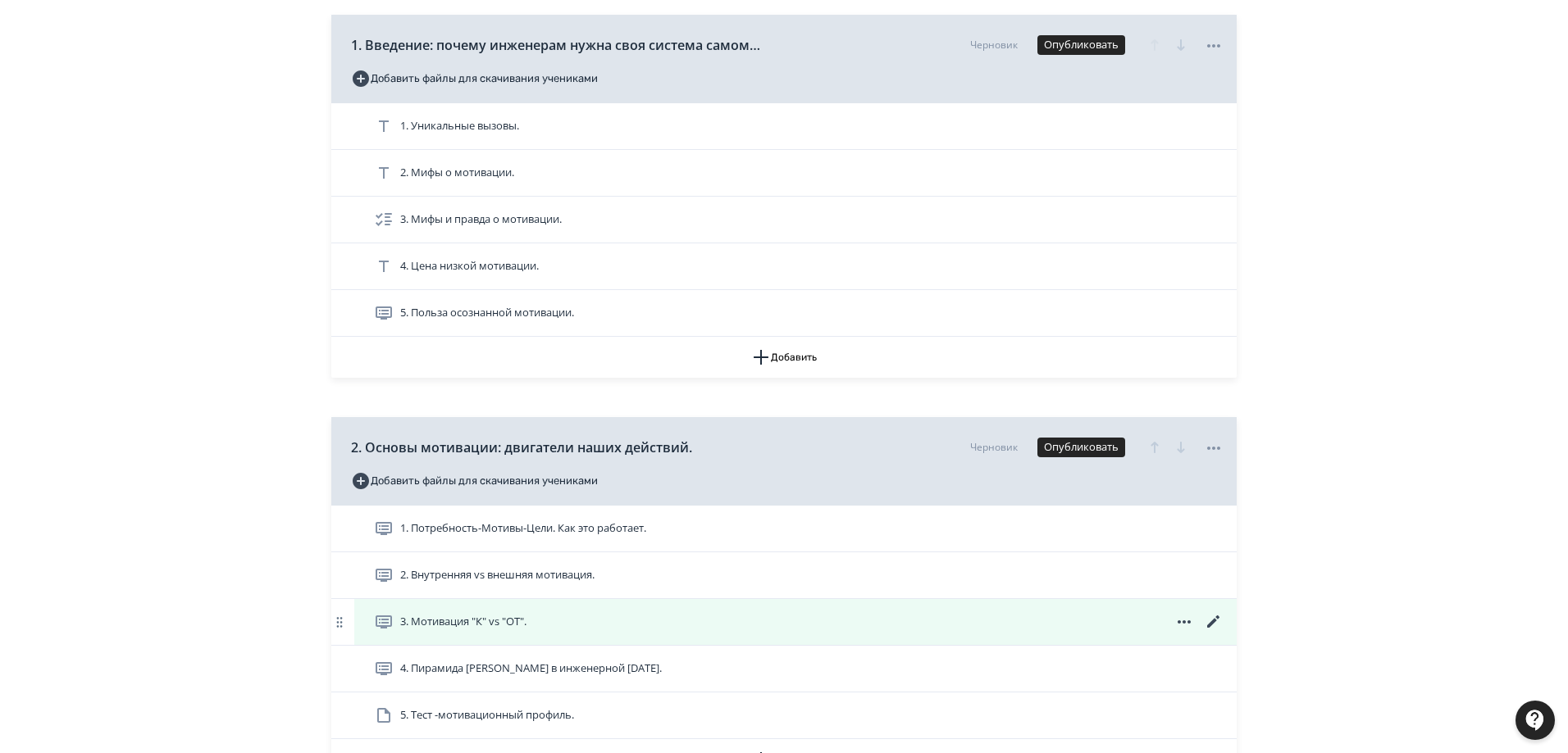
scroll to position [409, 0]
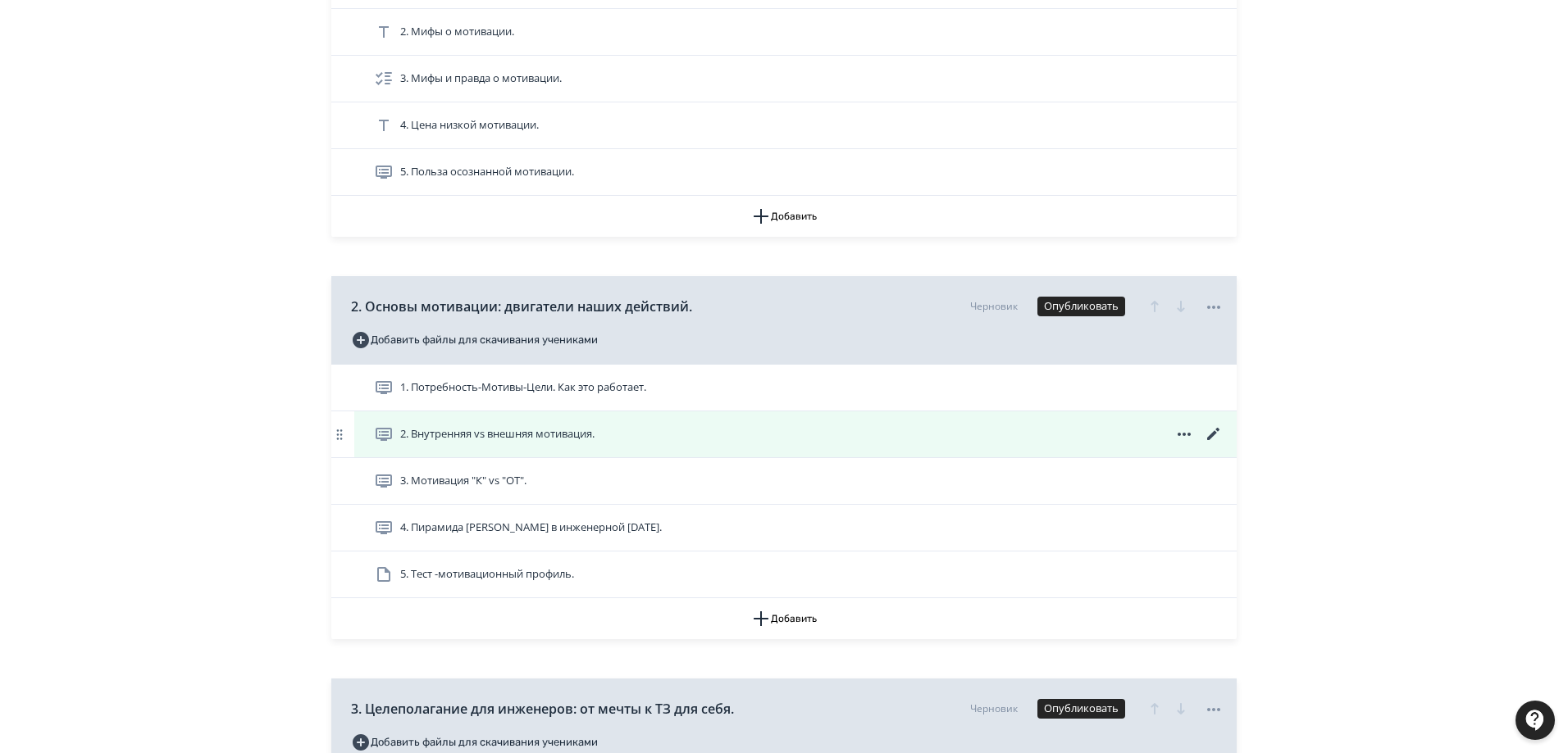
click at [1216, 432] on icon at bounding box center [1214, 435] width 19 height 19
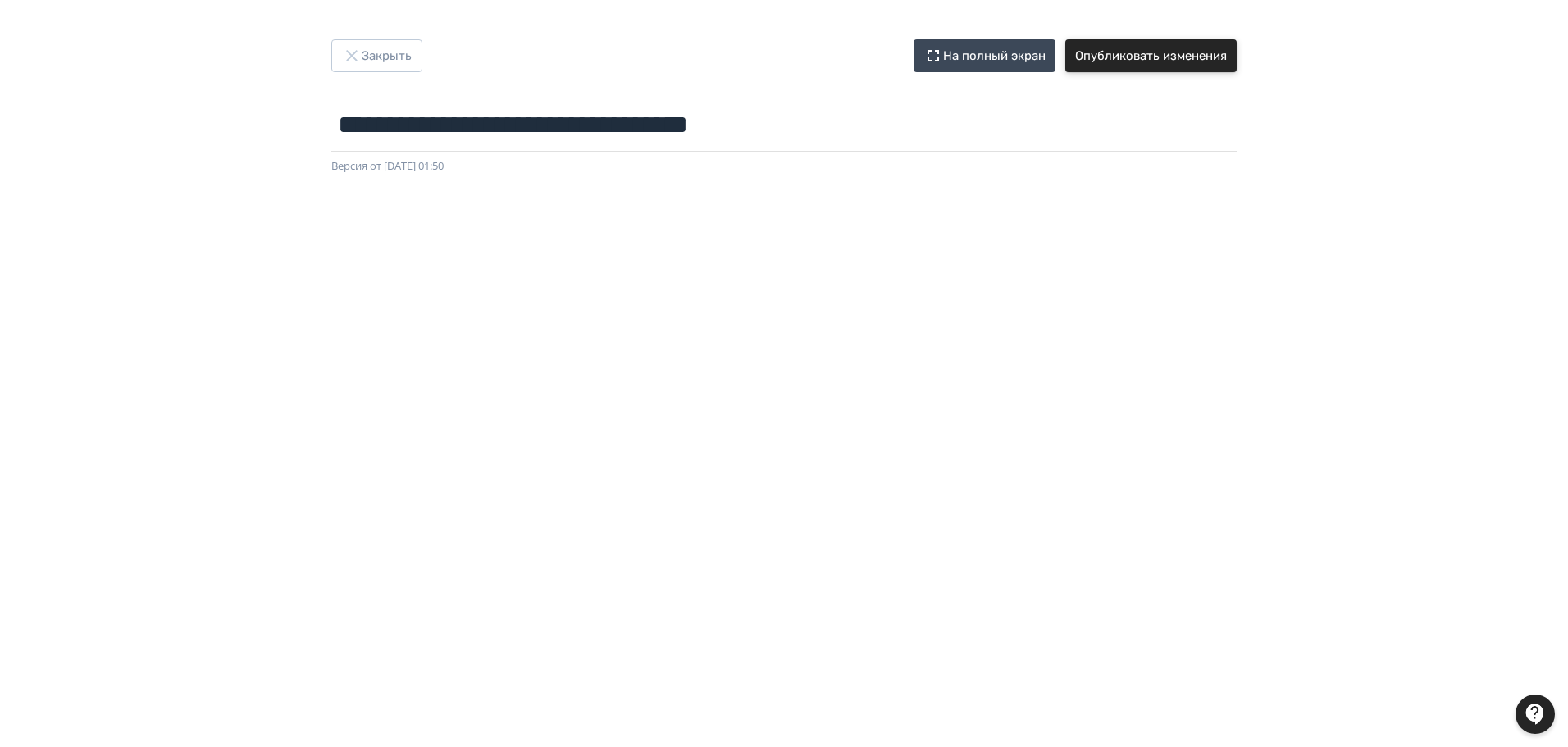
click at [1197, 64] on button "Опубликовать изменения" at bounding box center [1151, 56] width 171 height 33
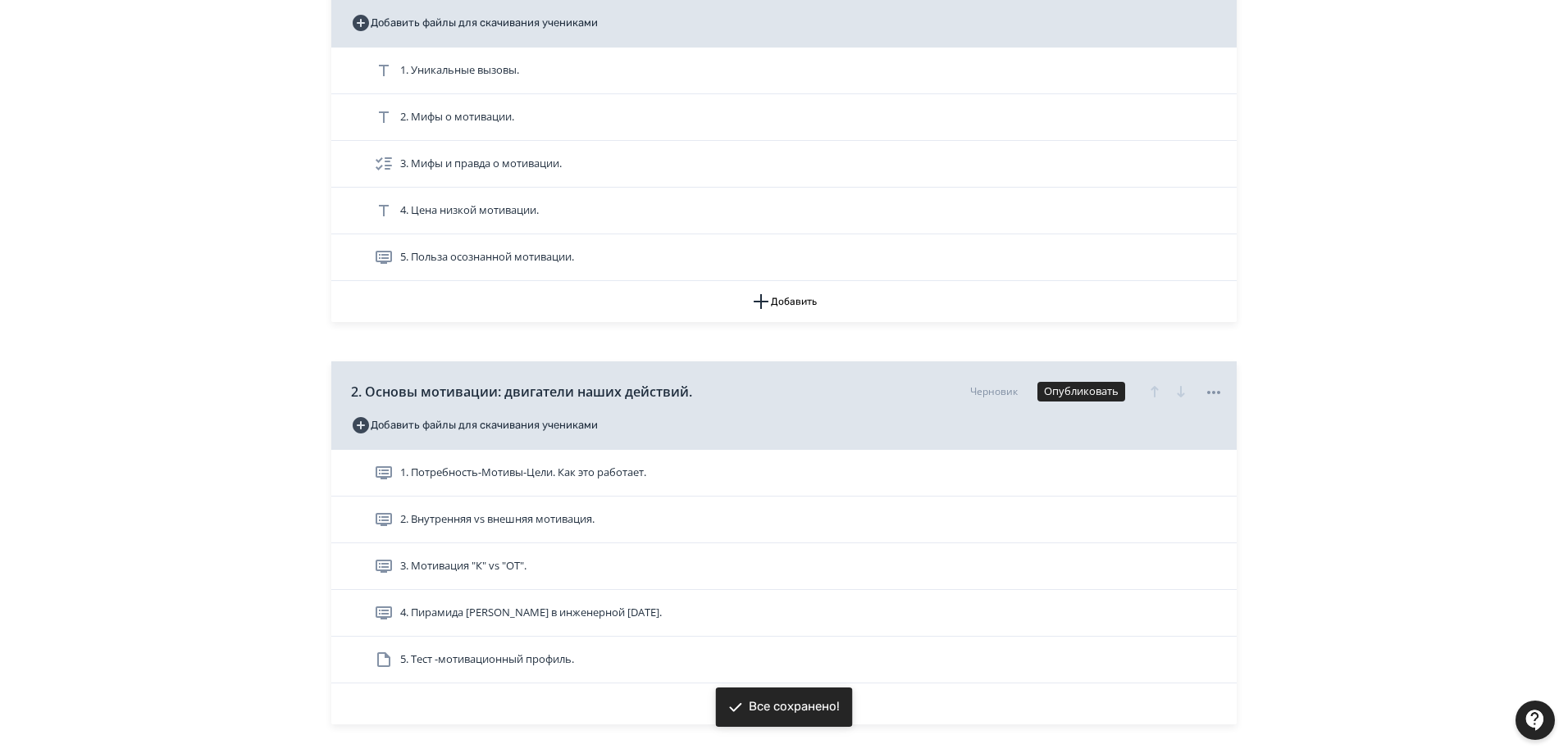
scroll to position [409, 0]
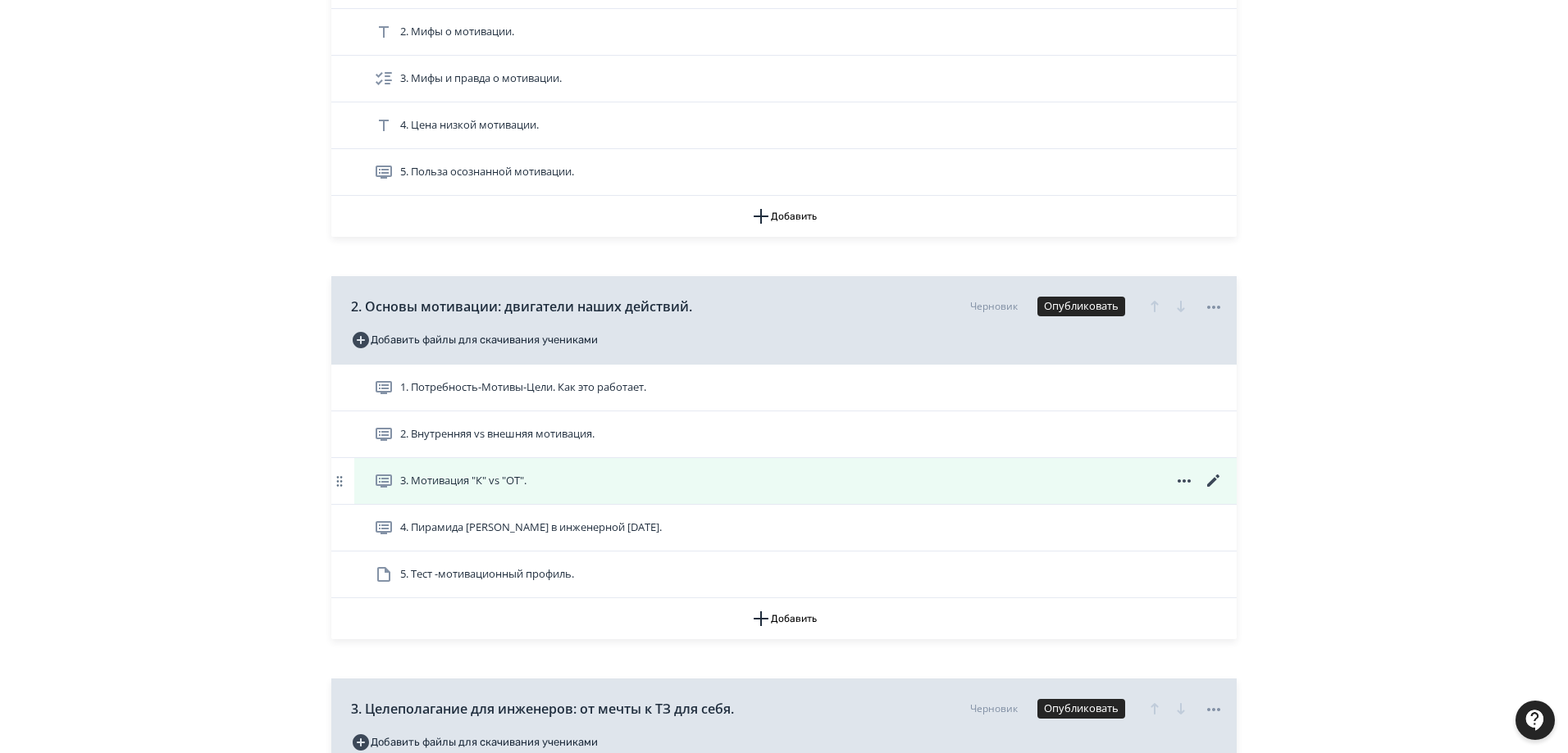
click at [492, 487] on span "3. Мотивация "К" vs "ОТ"." at bounding box center [463, 481] width 126 height 16
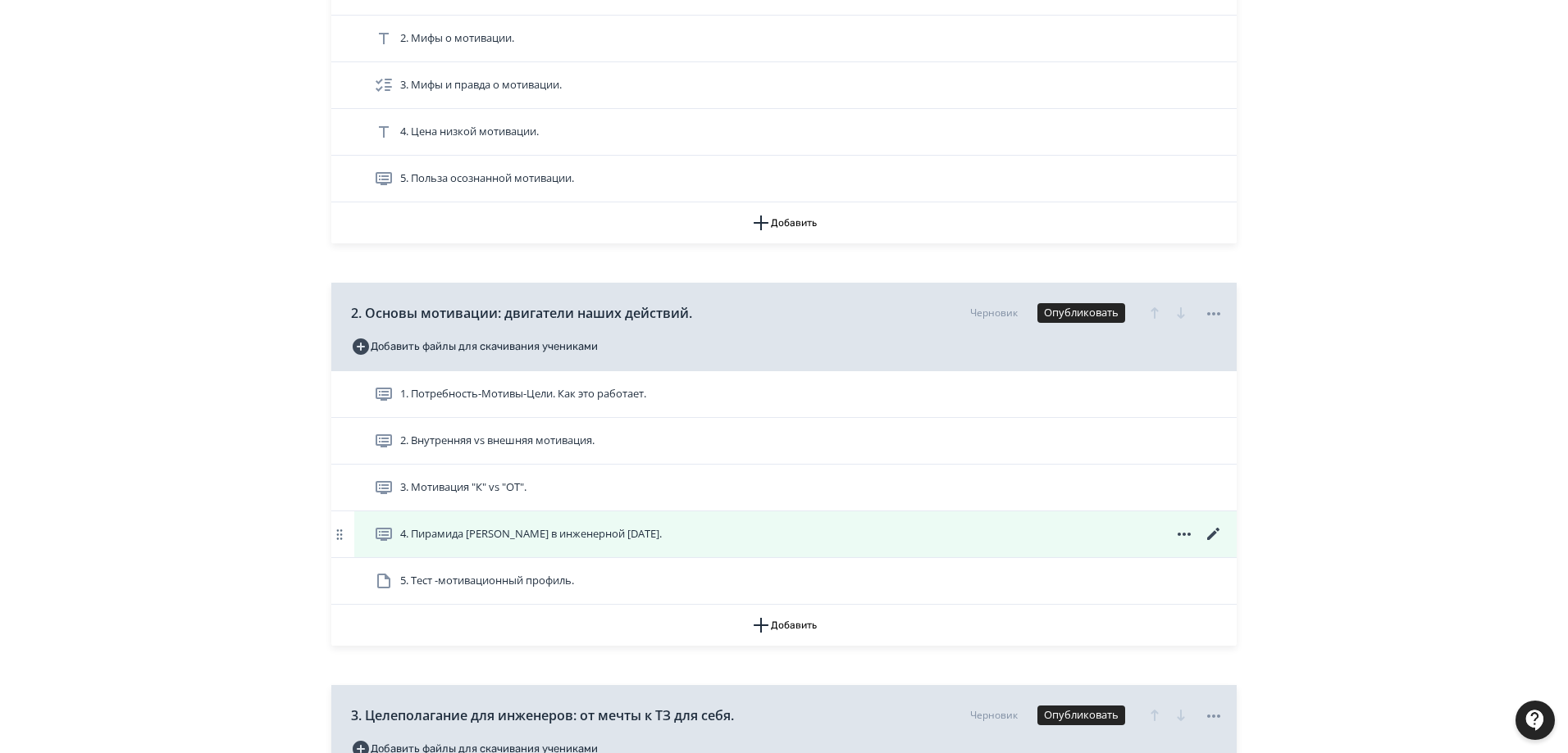
scroll to position [409, 0]
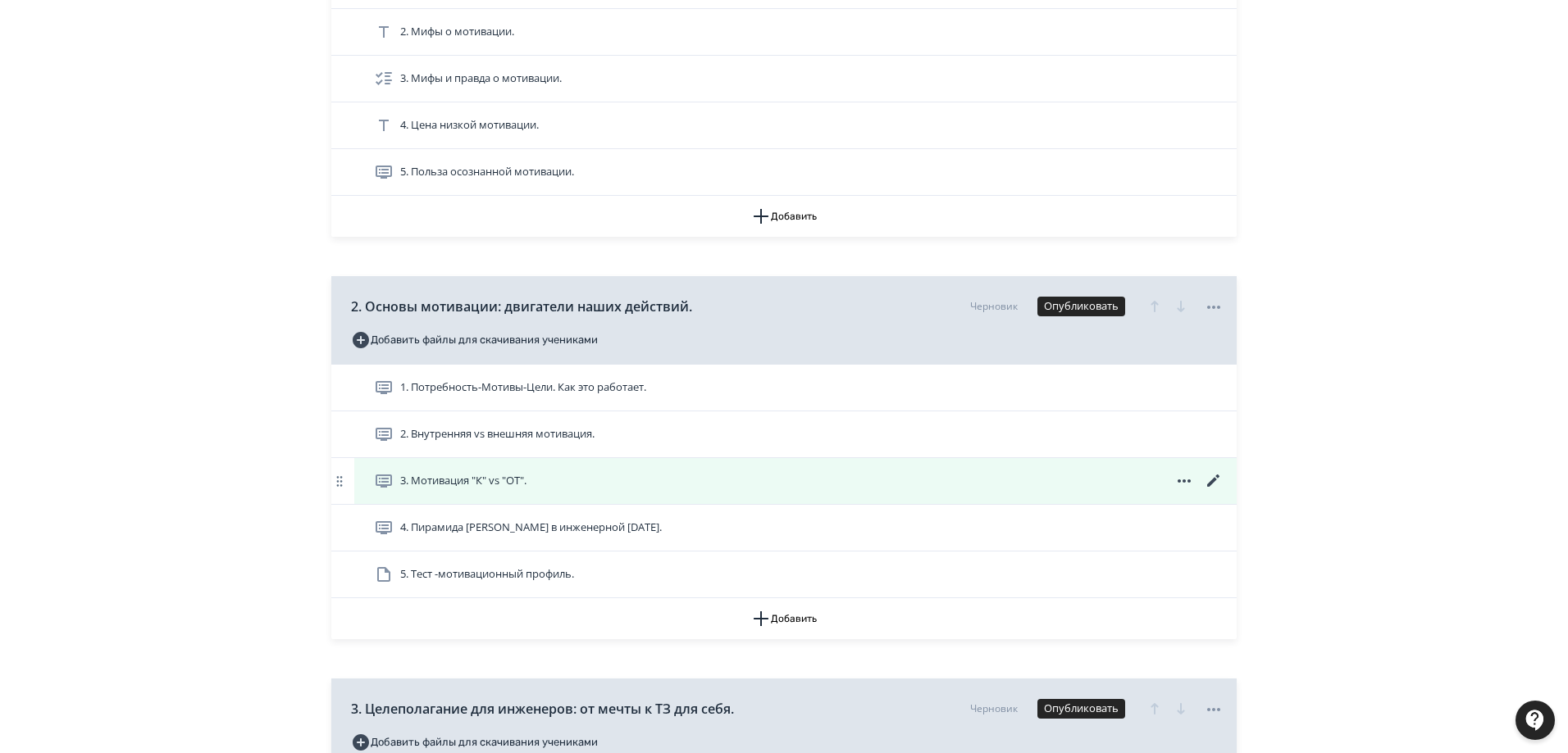
click at [1216, 477] on icon at bounding box center [1213, 480] width 13 height 13
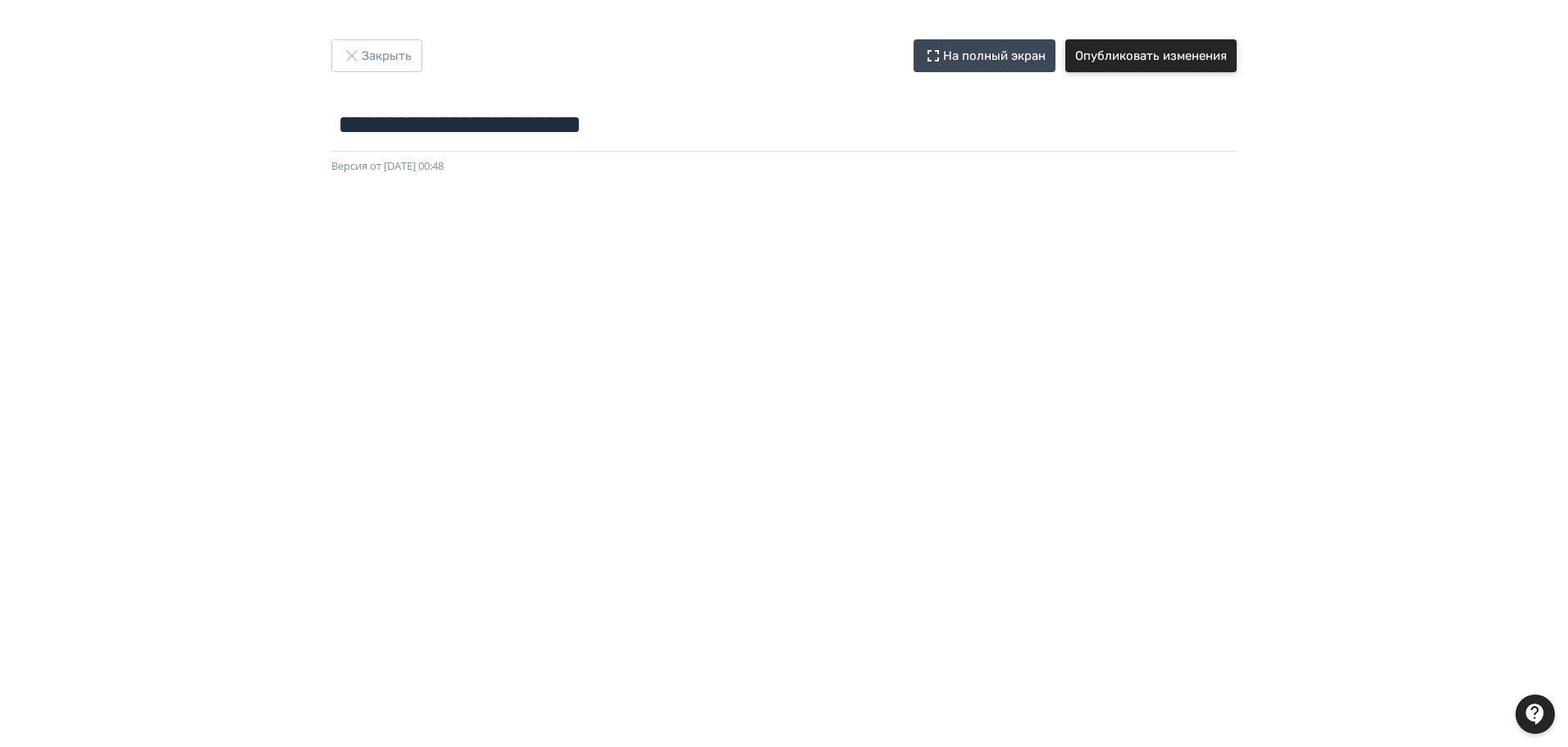
click at [1194, 47] on button "Опубликовать изменения" at bounding box center [1151, 56] width 171 height 33
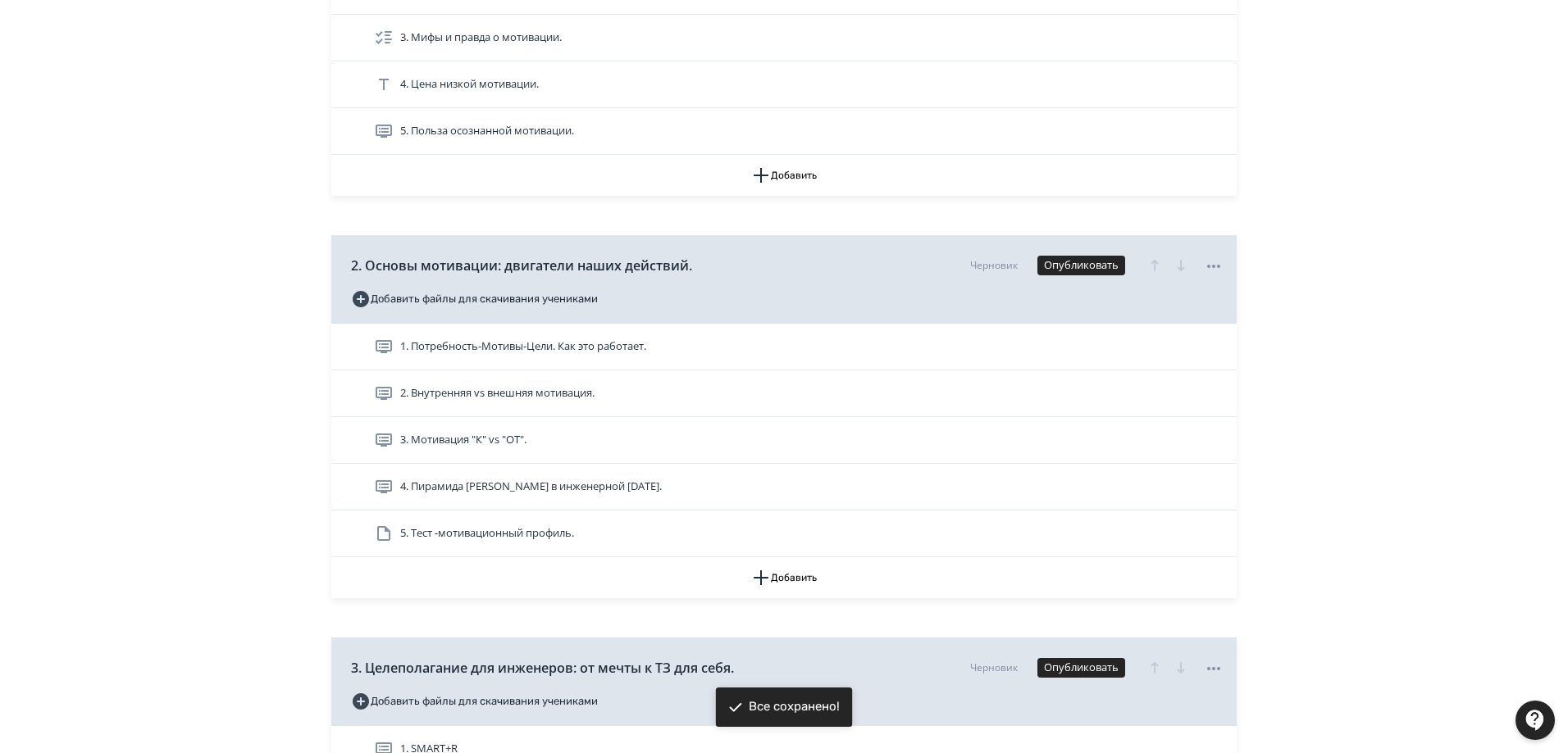
scroll to position [574, 0]
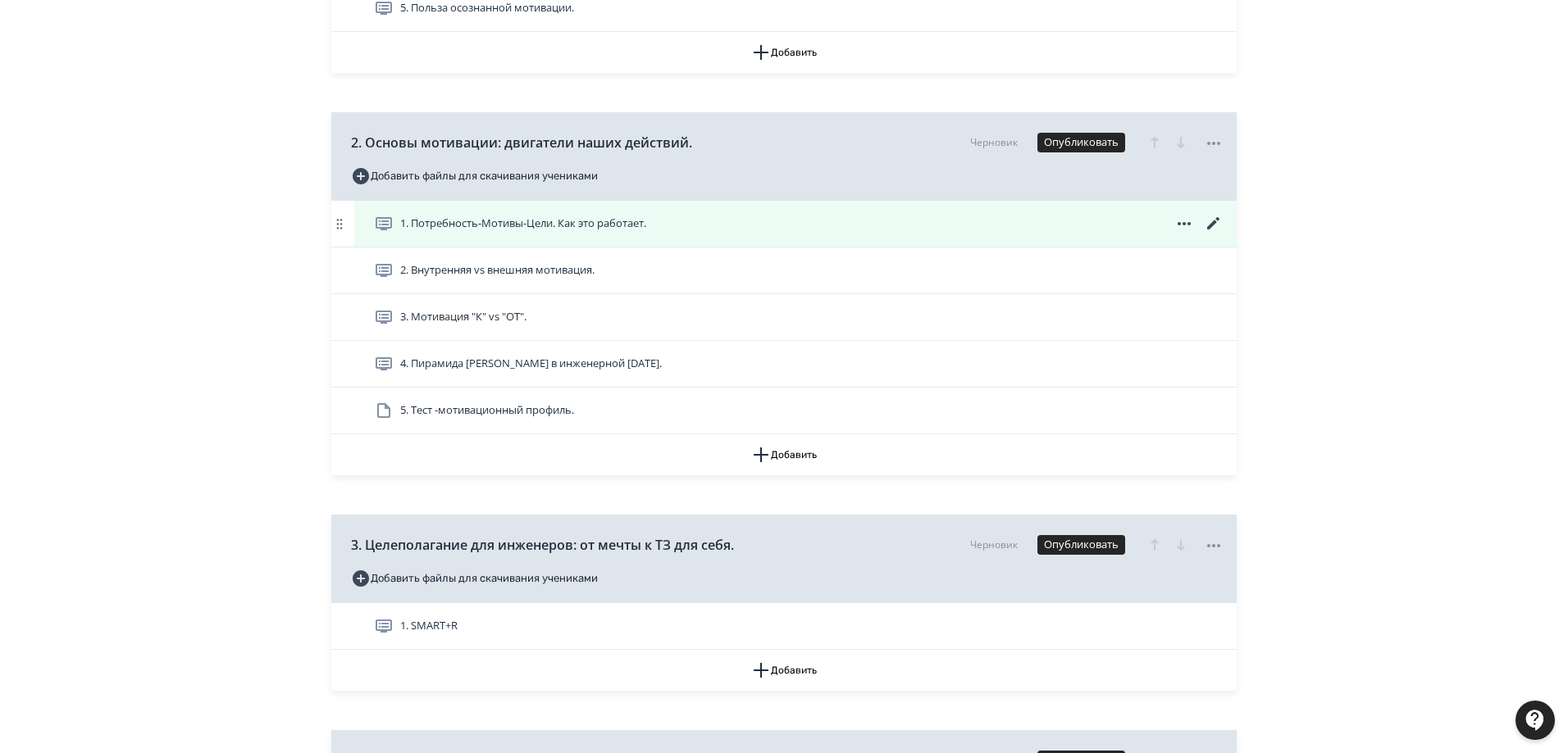
click at [1215, 222] on icon at bounding box center [1213, 223] width 13 height 13
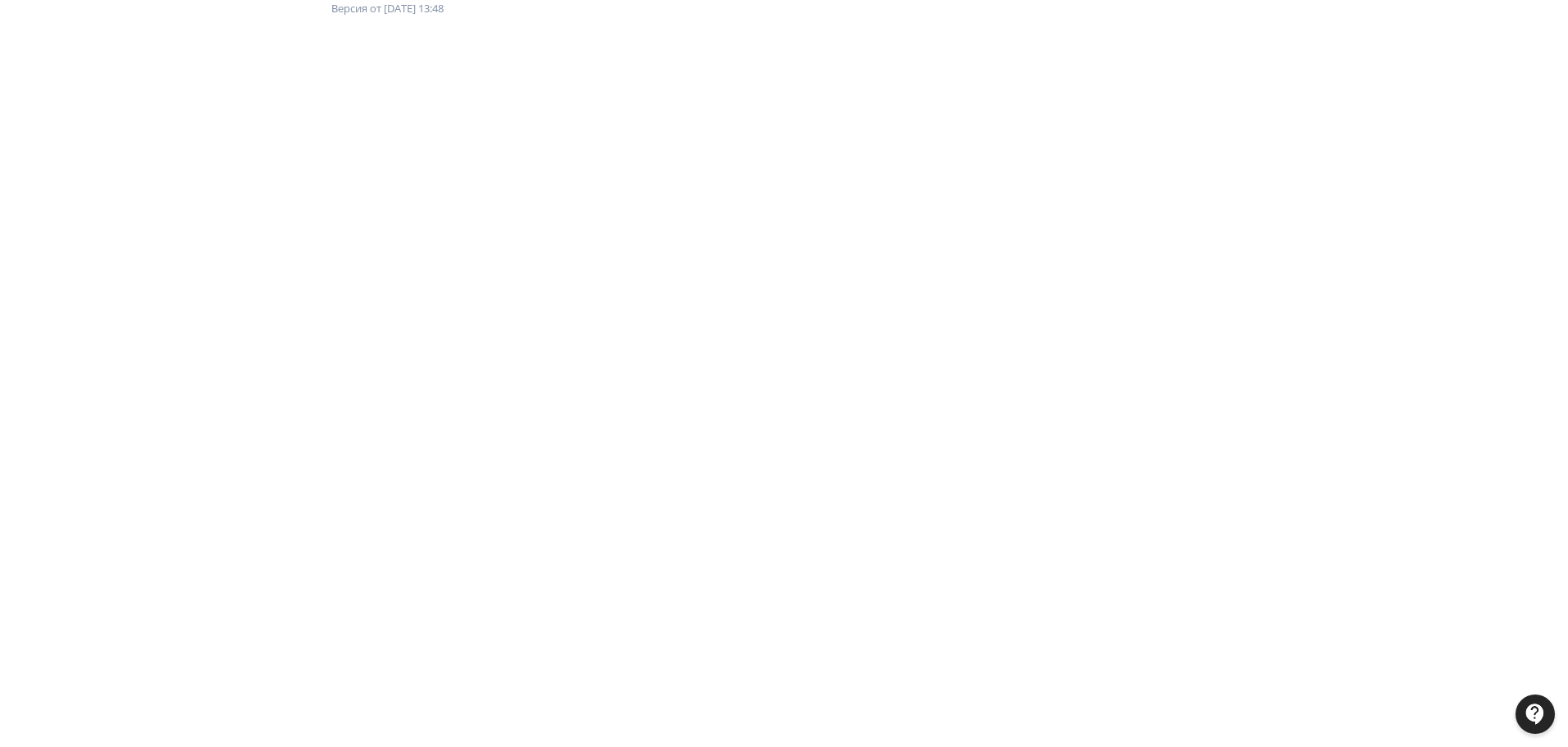
scroll to position [164, 0]
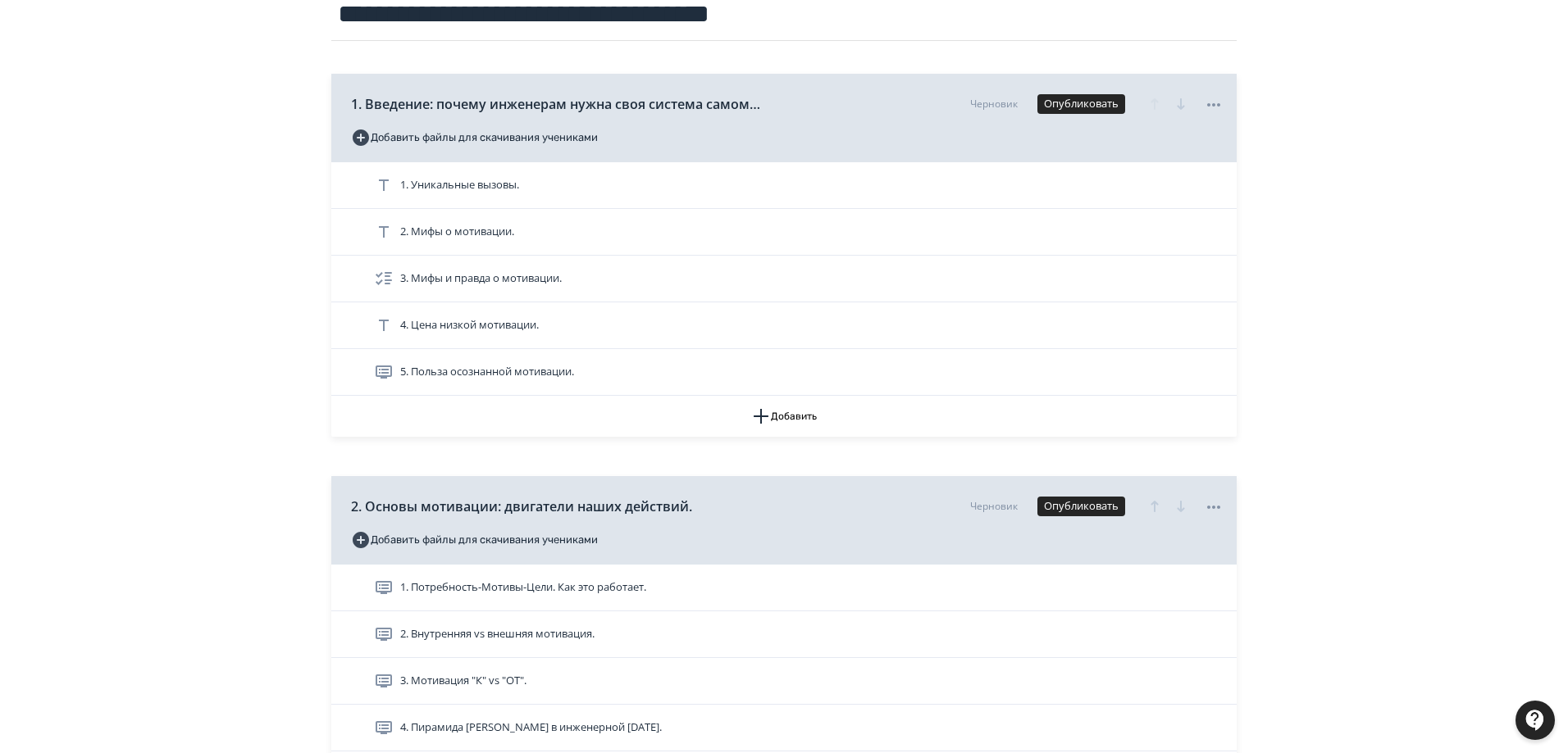
scroll to position [246, 0]
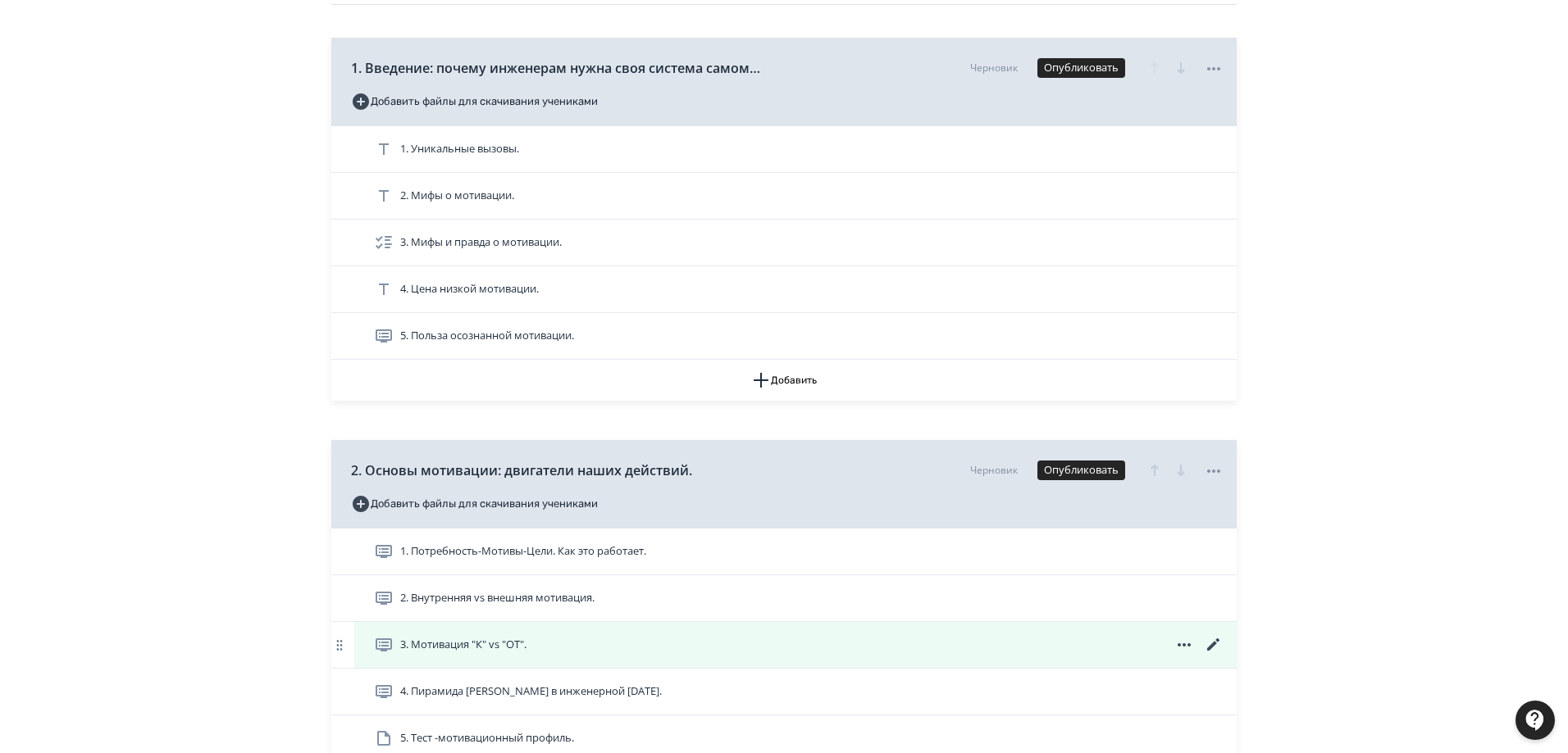
click at [1214, 643] on icon at bounding box center [1213, 645] width 13 height 13
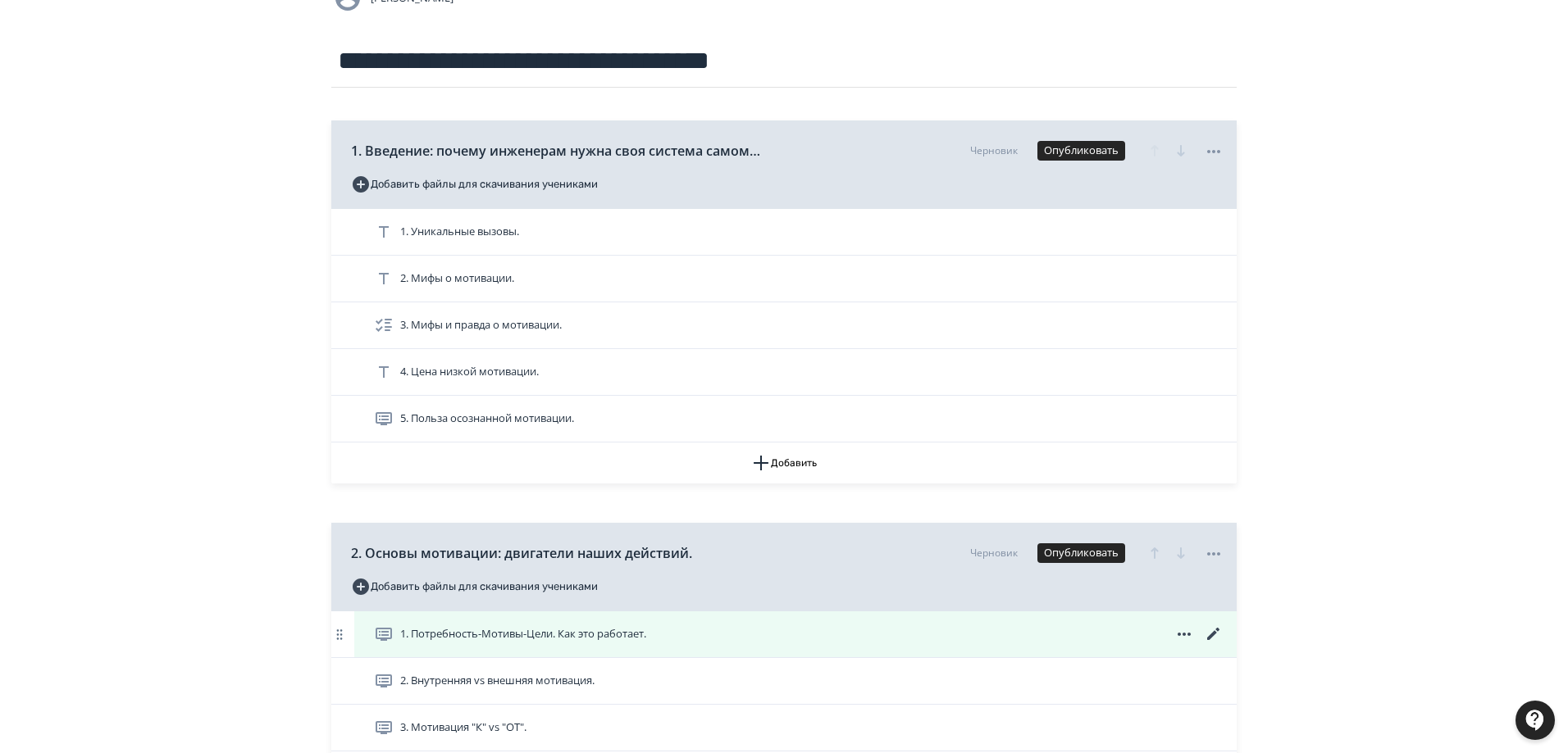
scroll to position [164, 0]
click at [1212, 634] on icon at bounding box center [1213, 633] width 13 height 13
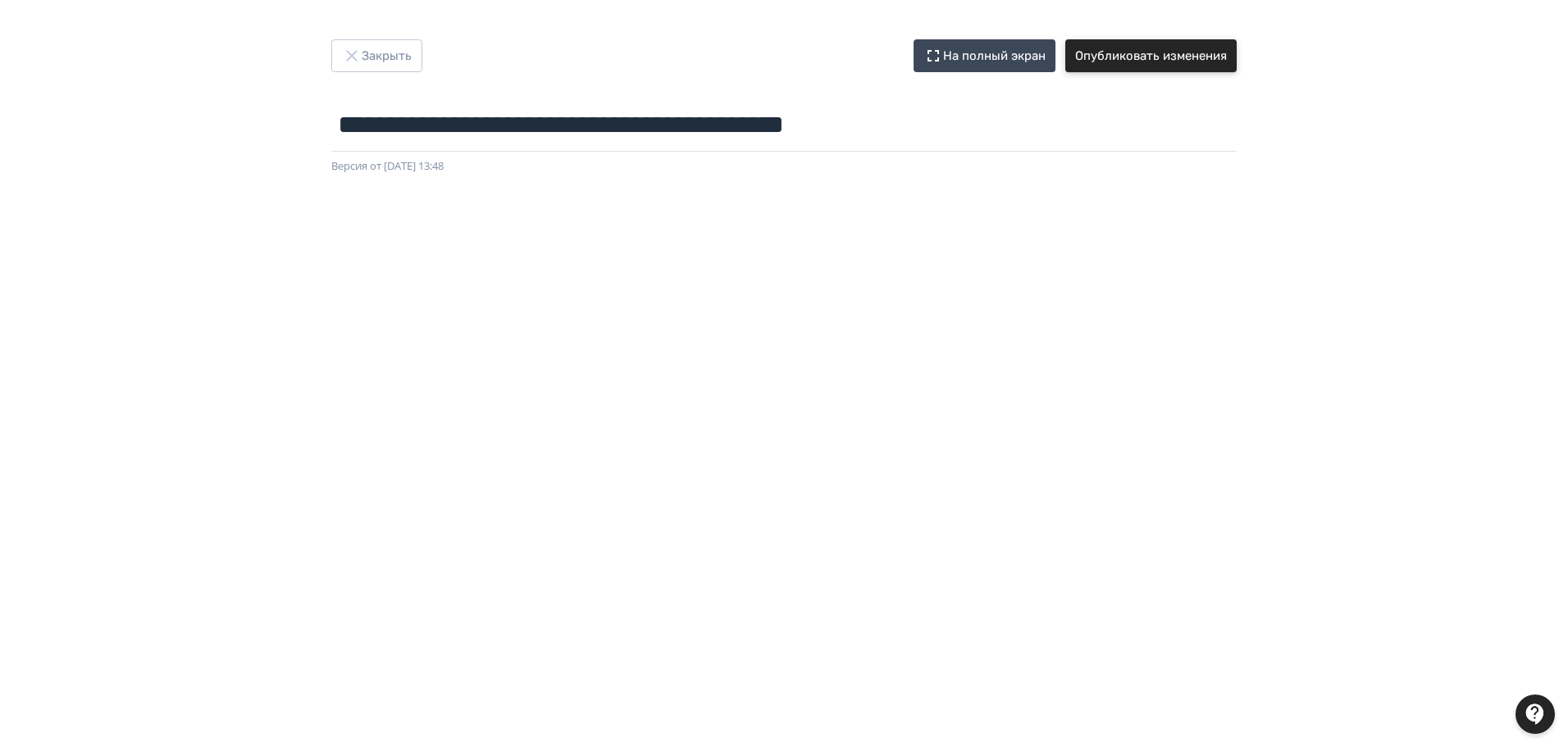
click at [1163, 59] on button "Опубликовать изменения" at bounding box center [1151, 56] width 171 height 33
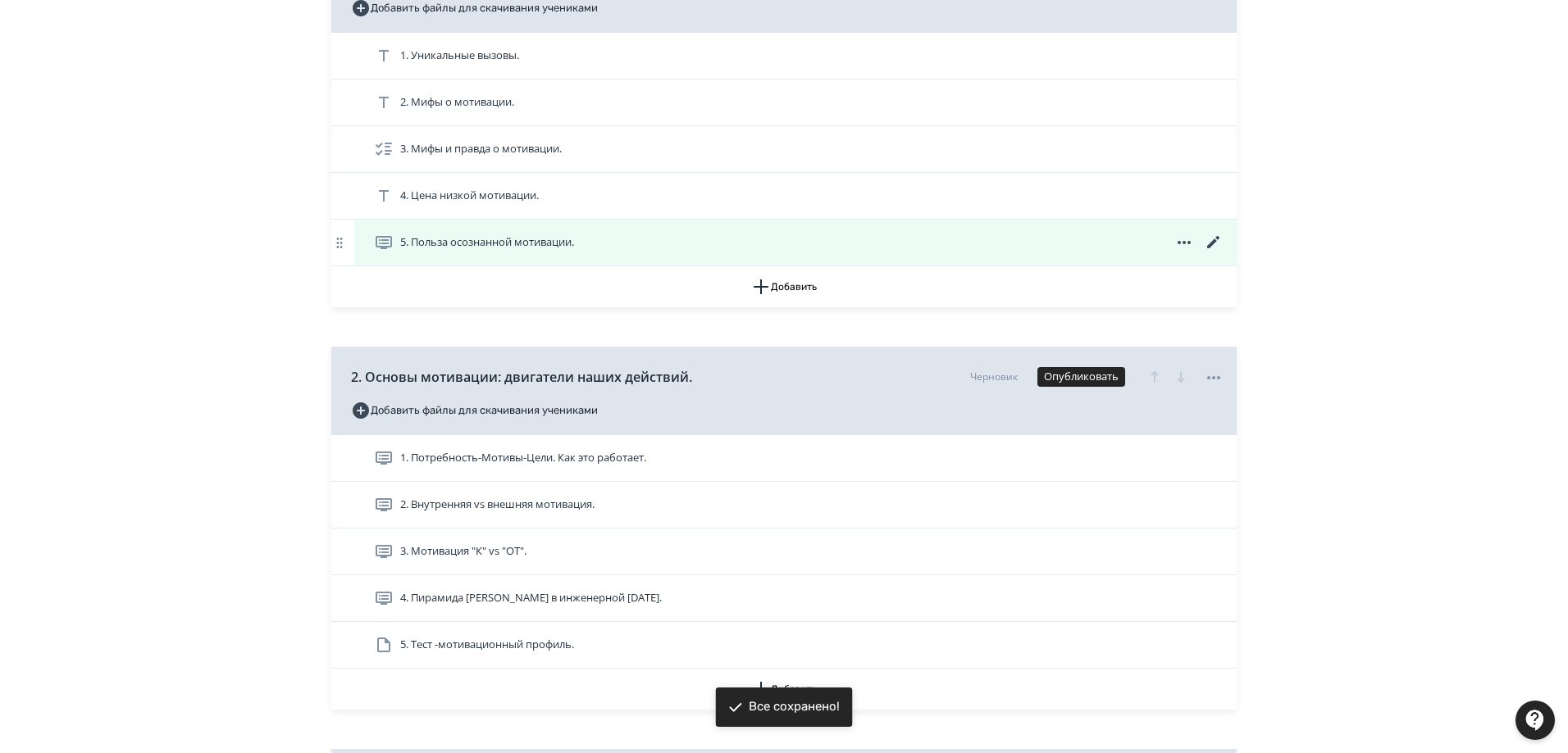
scroll to position [492, 0]
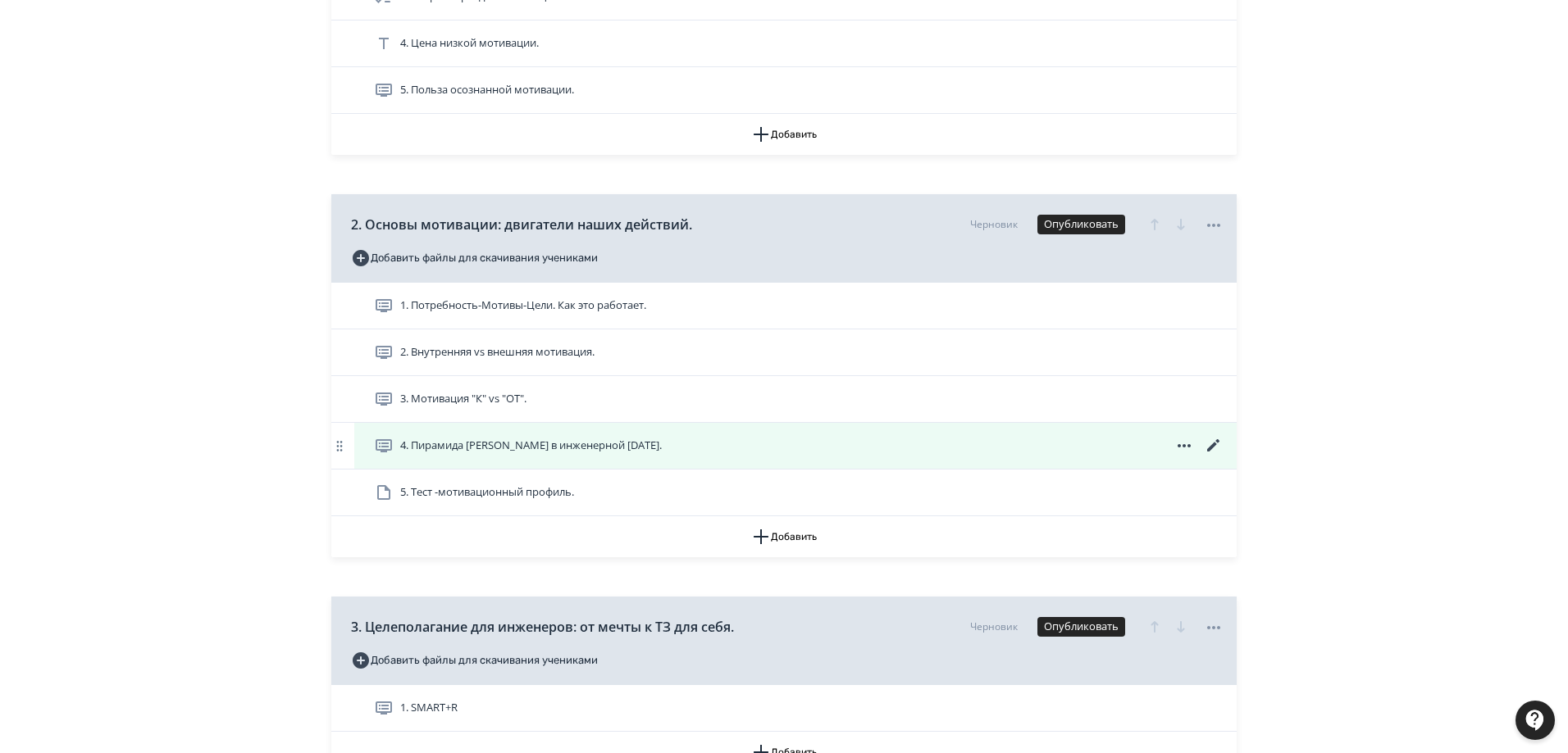
click at [567, 443] on span "4. Пирамида [PERSON_NAME] в инженерной [DATE]." at bounding box center [531, 445] width 261 height 16
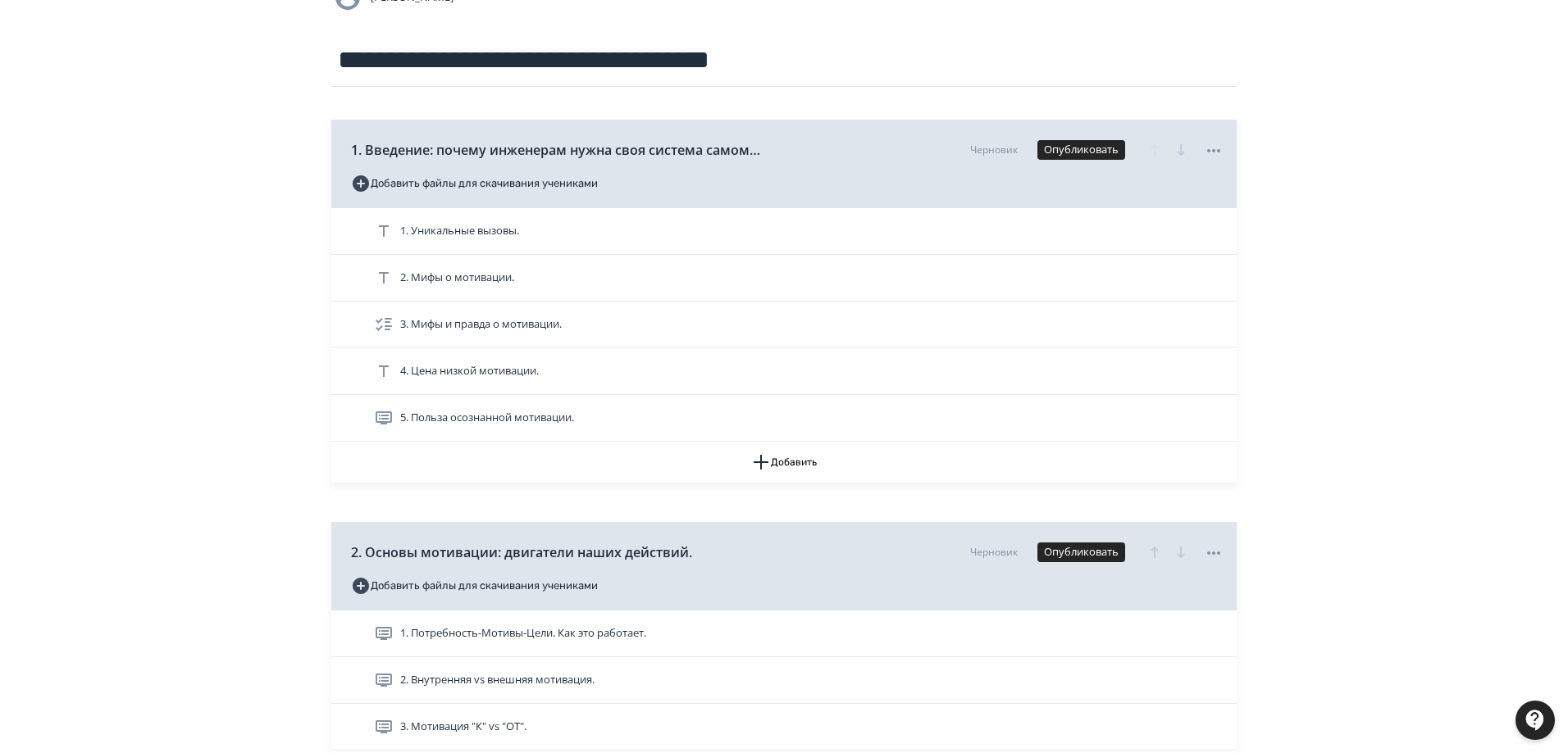
scroll to position [246, 0]
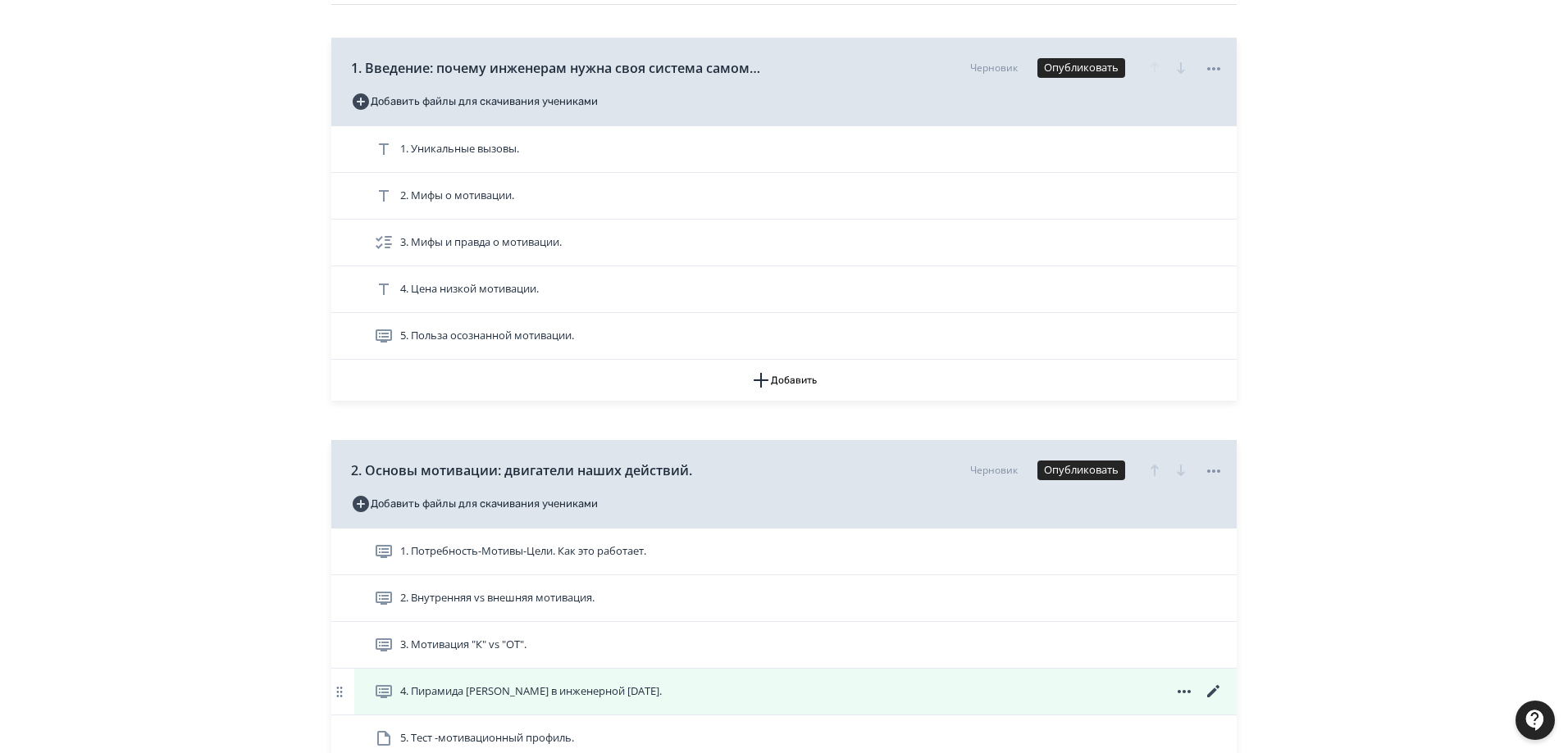
click at [1212, 687] on icon at bounding box center [1214, 691] width 19 height 19
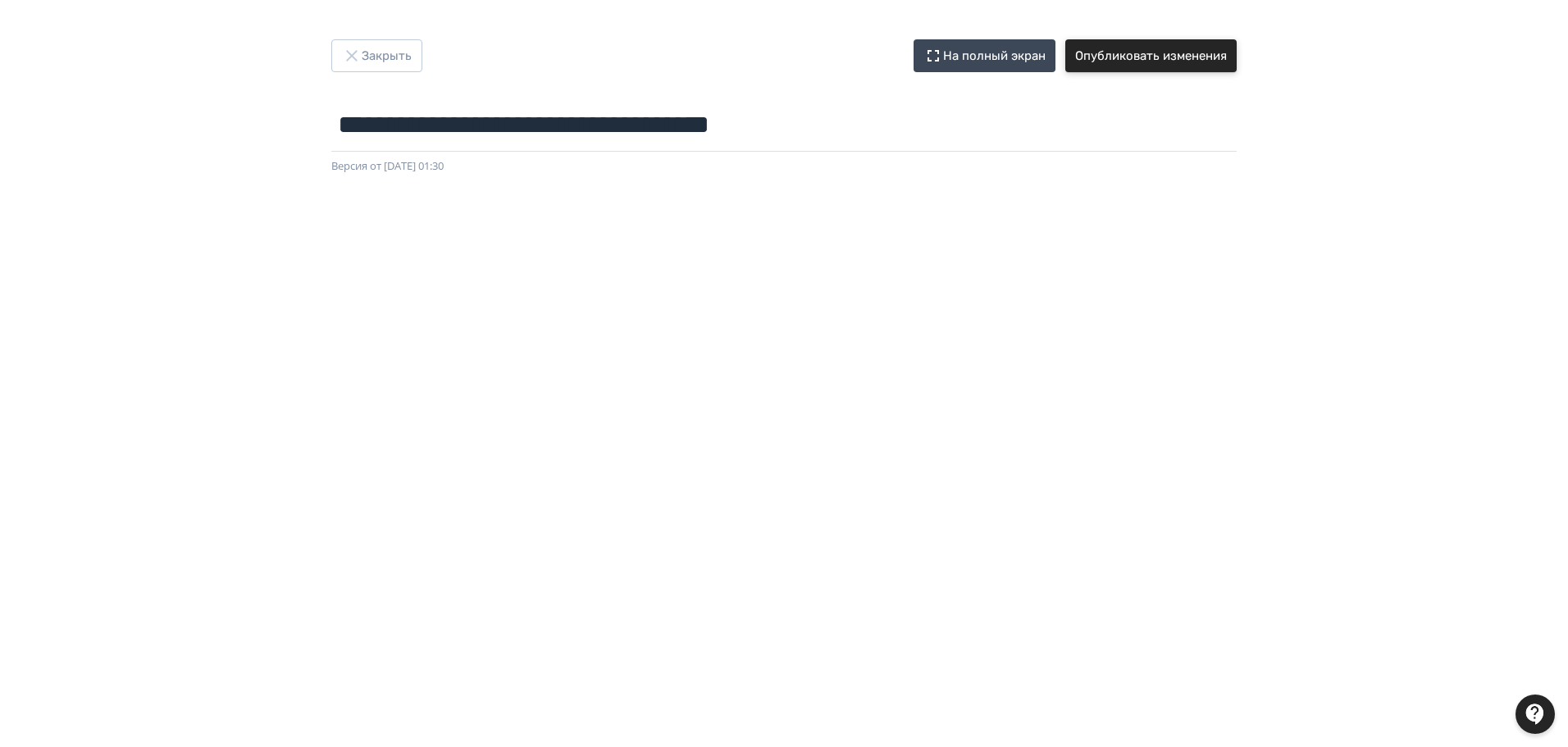
click at [1186, 56] on button "Опубликовать изменения" at bounding box center [1151, 56] width 171 height 33
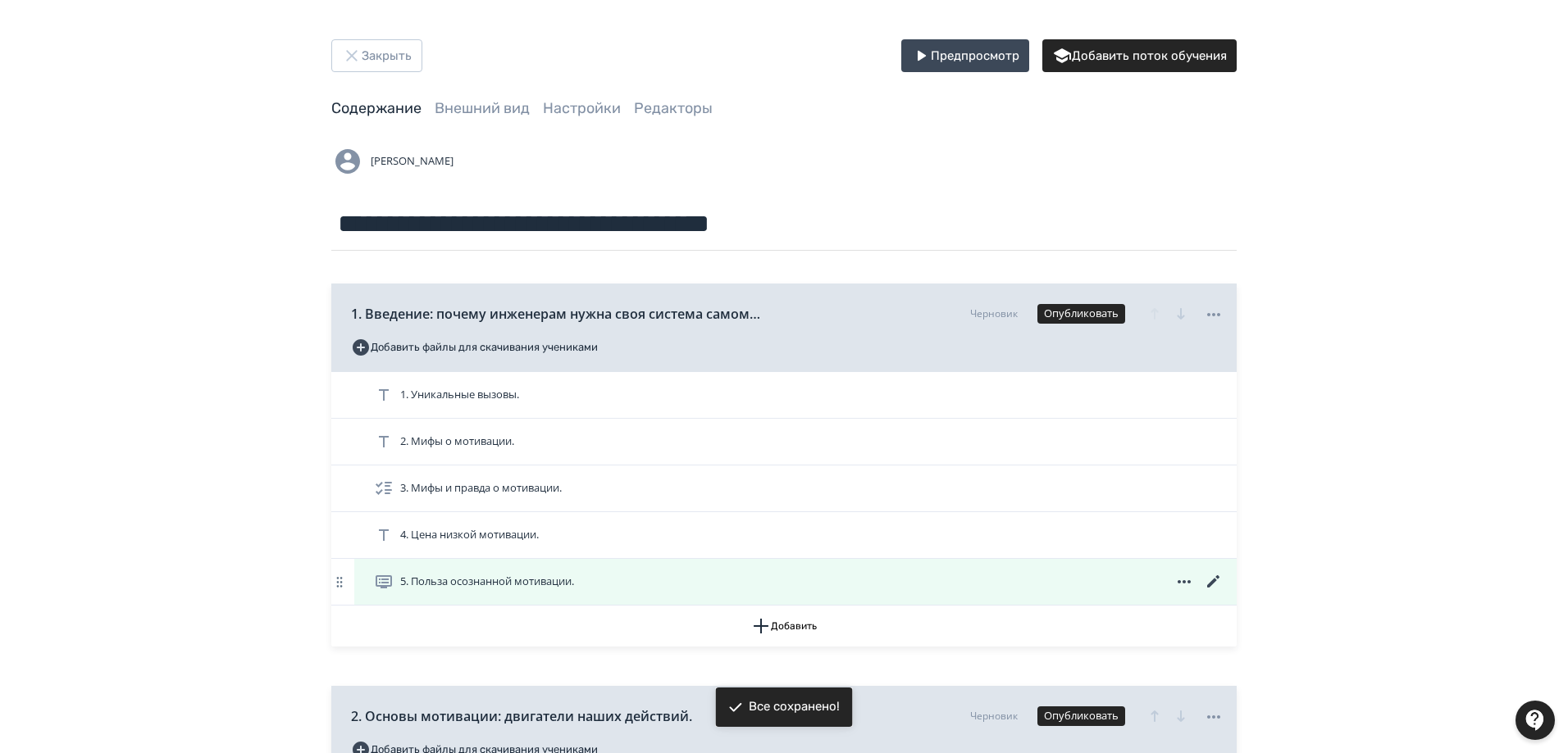
scroll to position [409, 0]
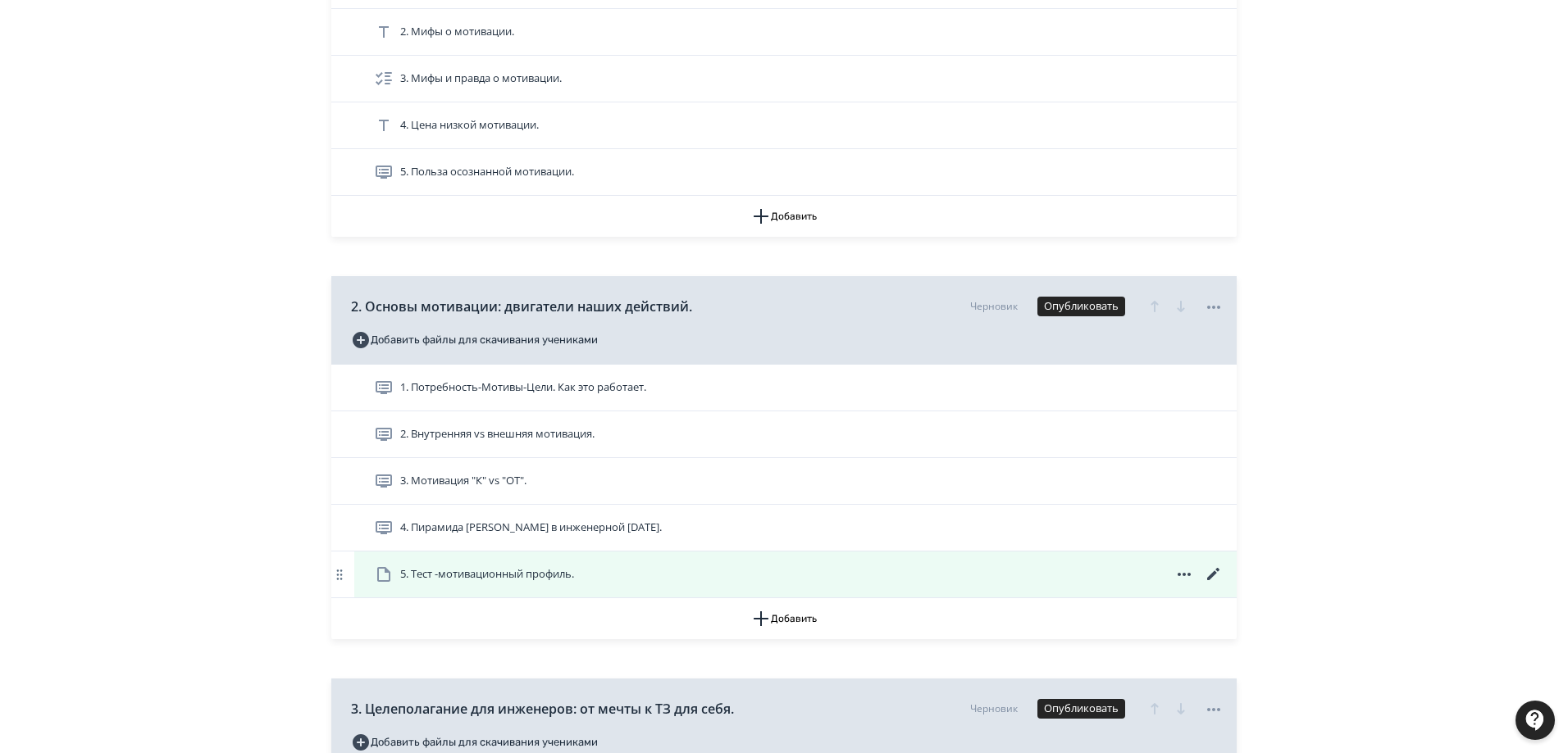
click at [509, 572] on span "5. Тест -мотивационный профиль." at bounding box center [487, 574] width 174 height 16
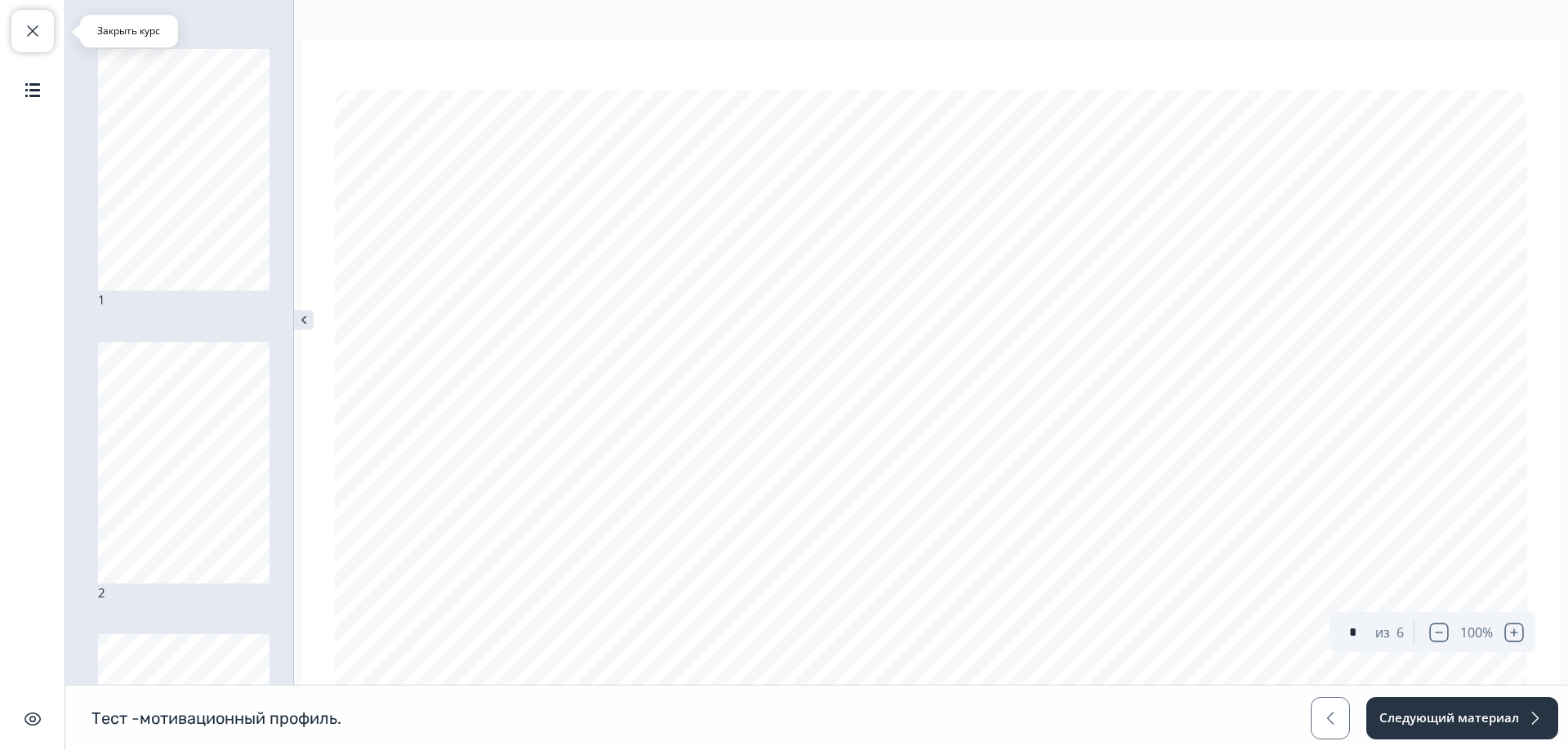
click at [35, 39] on span "button" at bounding box center [33, 31] width 19 height 19
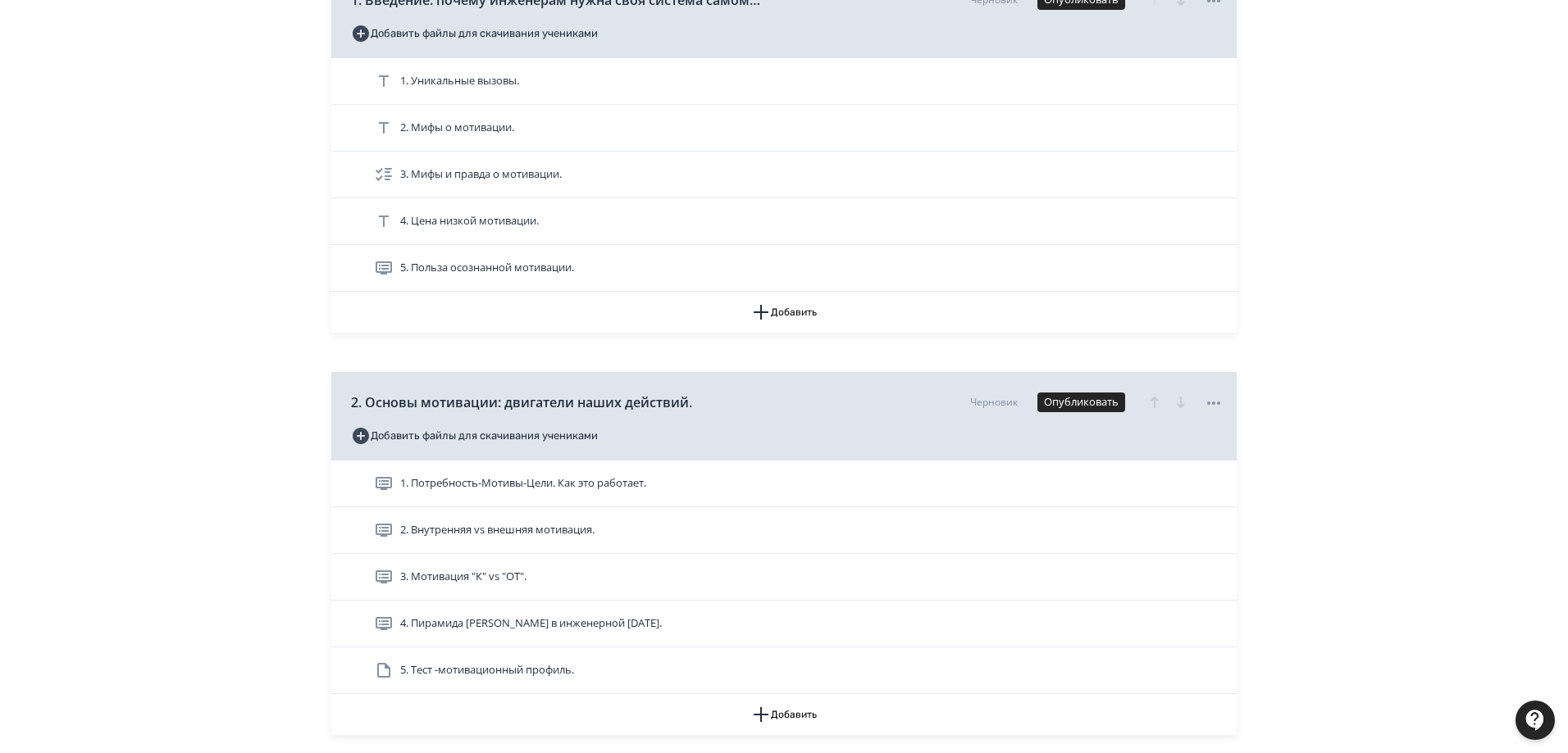
scroll to position [492, 0]
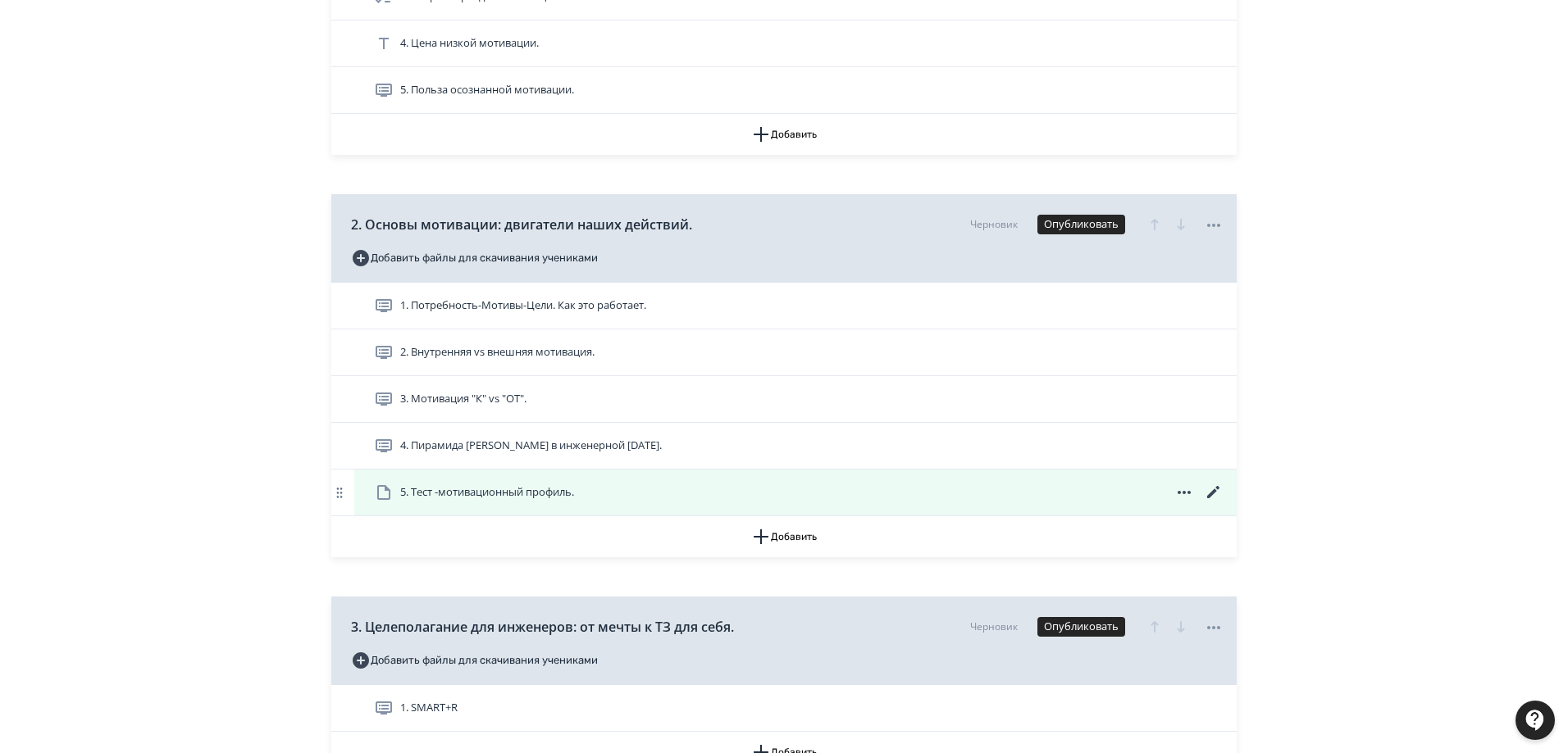
click at [1216, 495] on icon at bounding box center [1214, 493] width 19 height 19
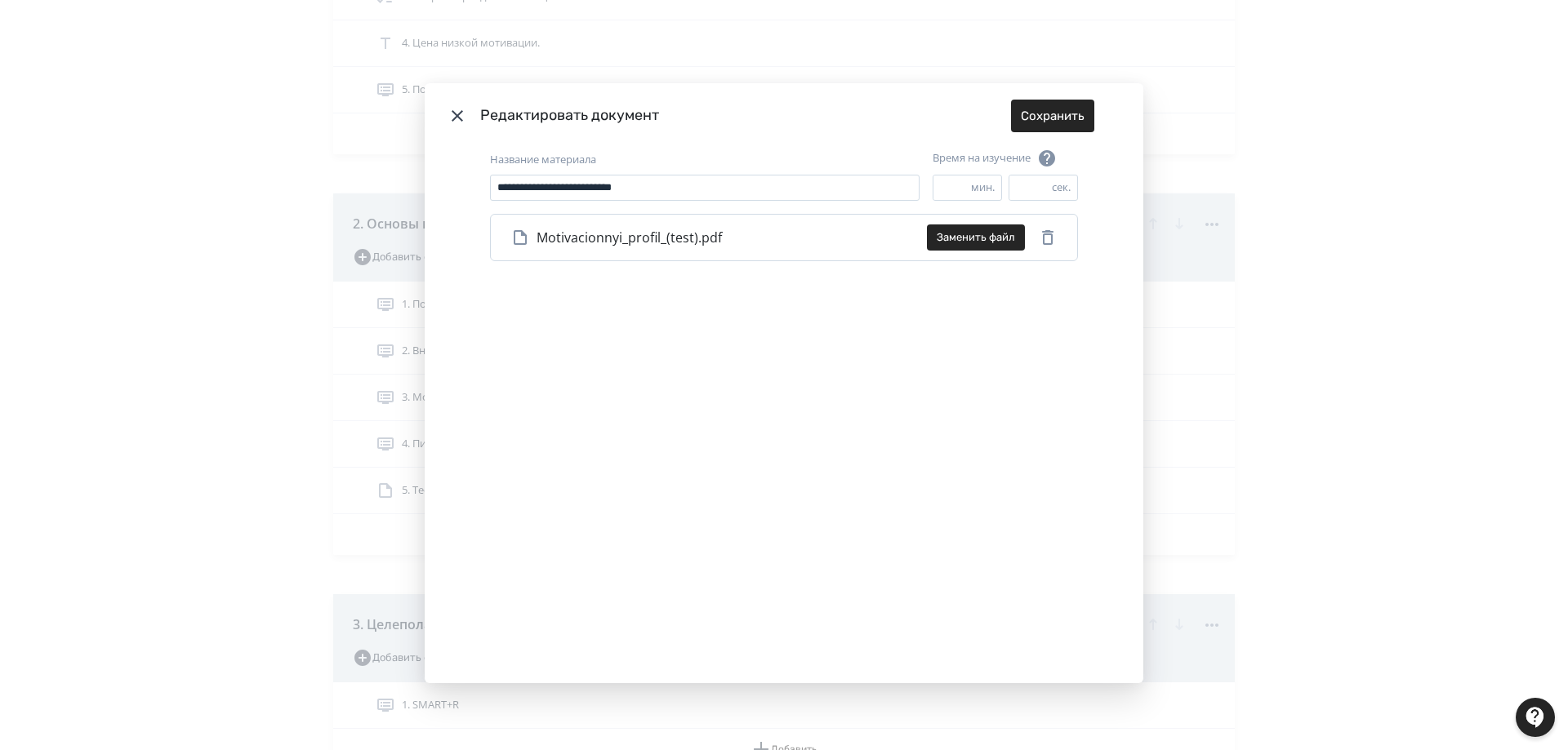
click at [1457, 305] on div "**********" at bounding box center [784, 375] width 1568 height 750
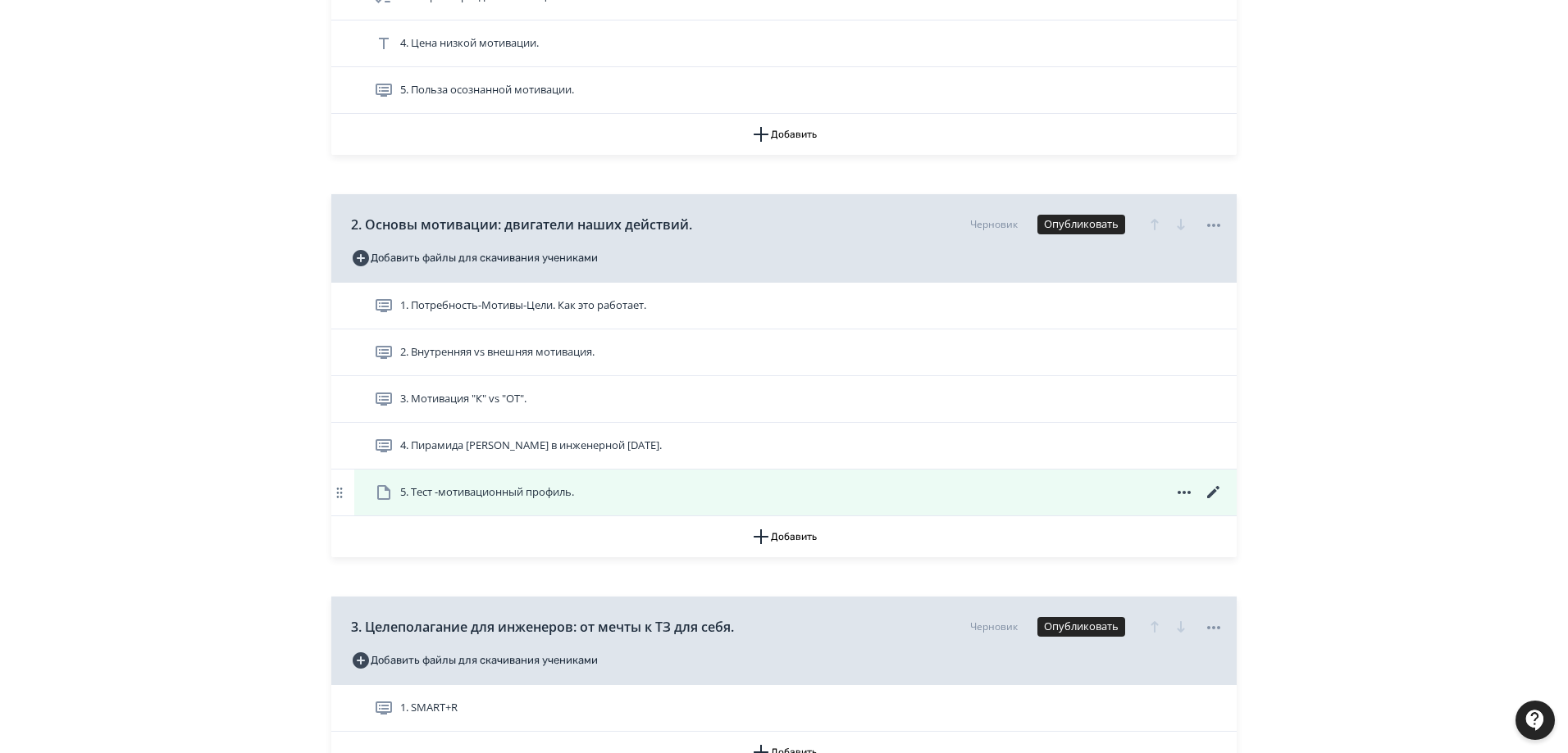
click at [459, 490] on span "5. Тест -мотивационный профиль." at bounding box center [487, 492] width 174 height 16
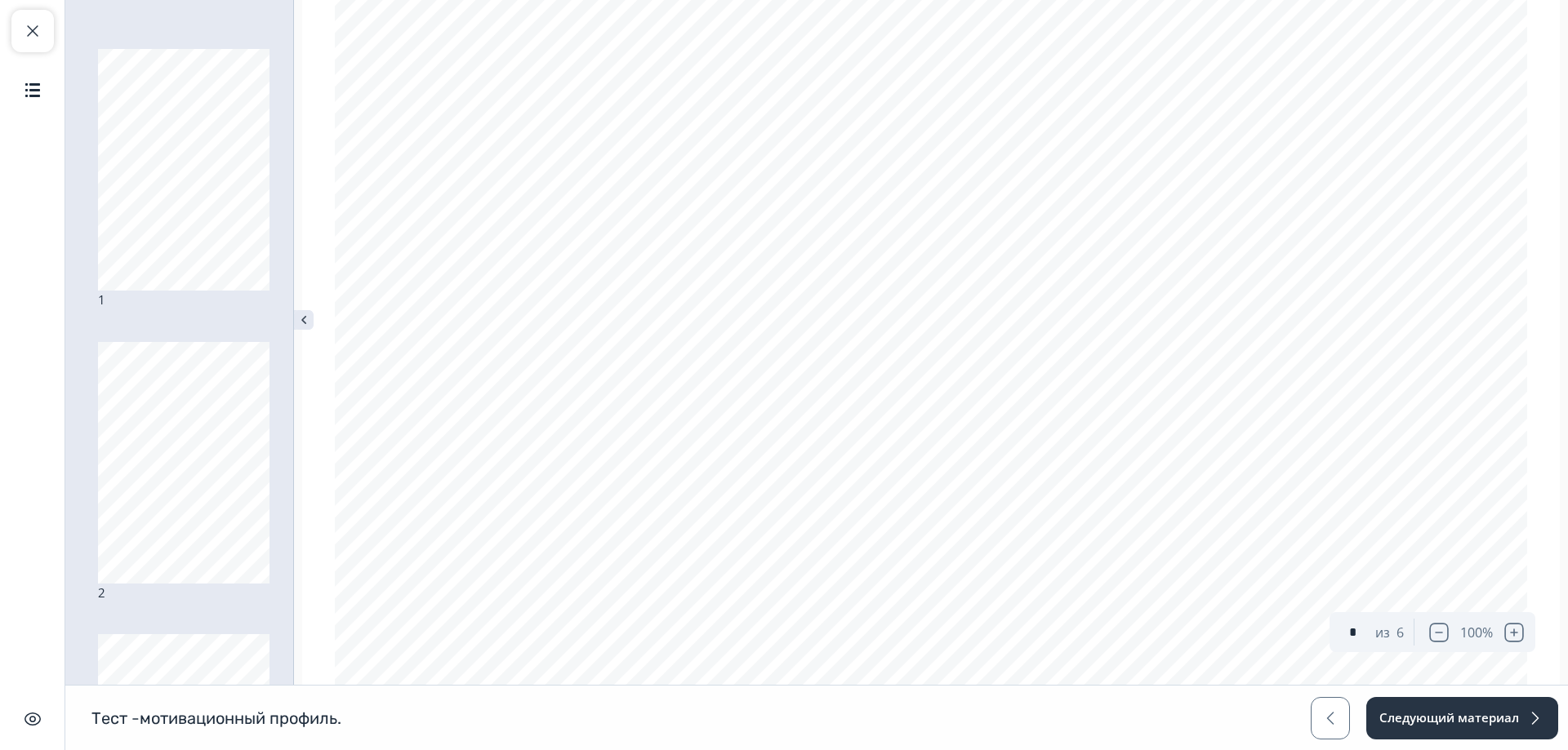
scroll to position [2775, 0]
type input "*"
click at [38, 33] on span "button" at bounding box center [33, 31] width 19 height 19
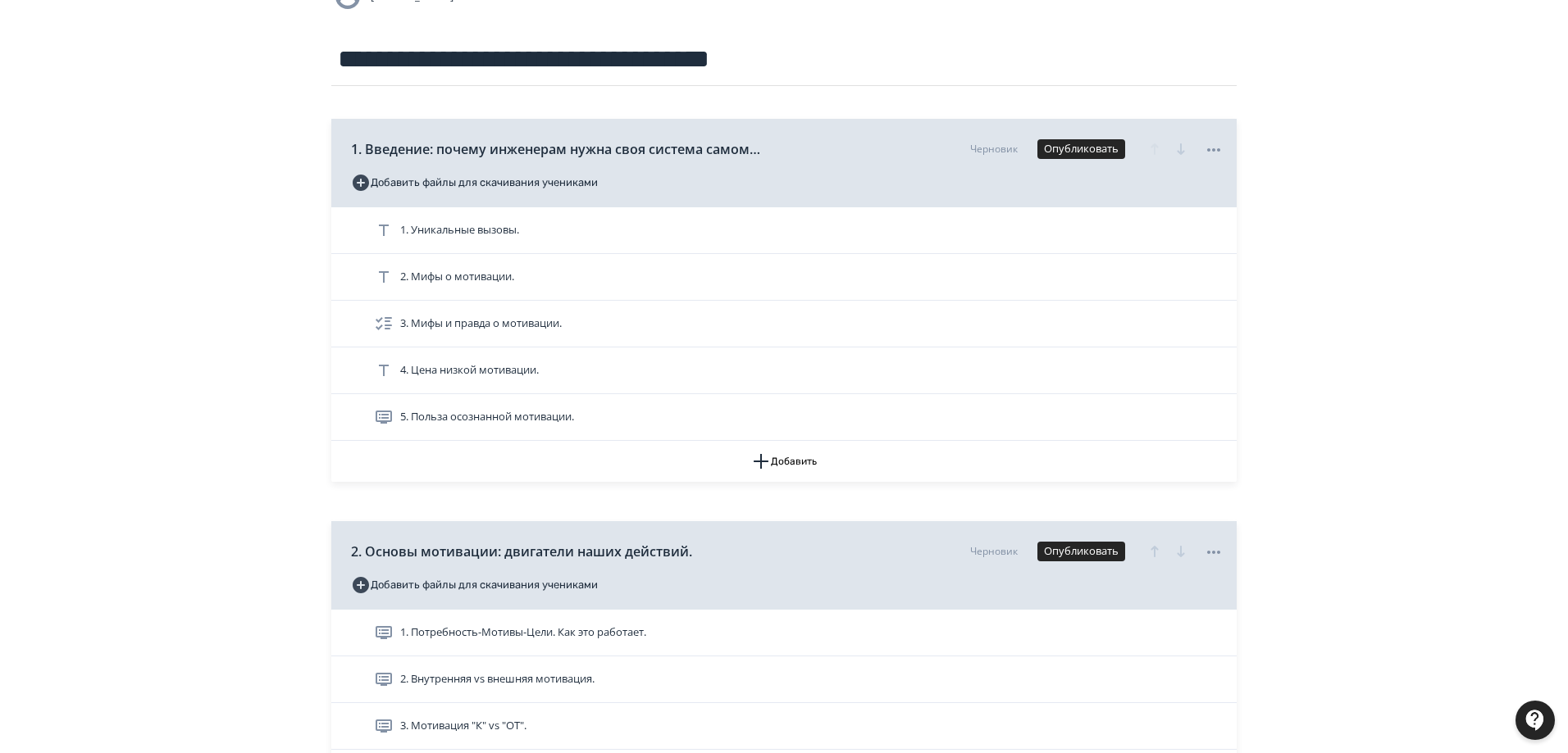
scroll to position [164, 0]
click at [342, 374] on div "1. Уникальные вызовы. 2. Мифы о мотивации. 3. Мифы и правда о мотивации. 4. Цен…" at bounding box center [784, 324] width 906 height 233
click at [784, 463] on button "Добавить" at bounding box center [784, 462] width 906 height 41
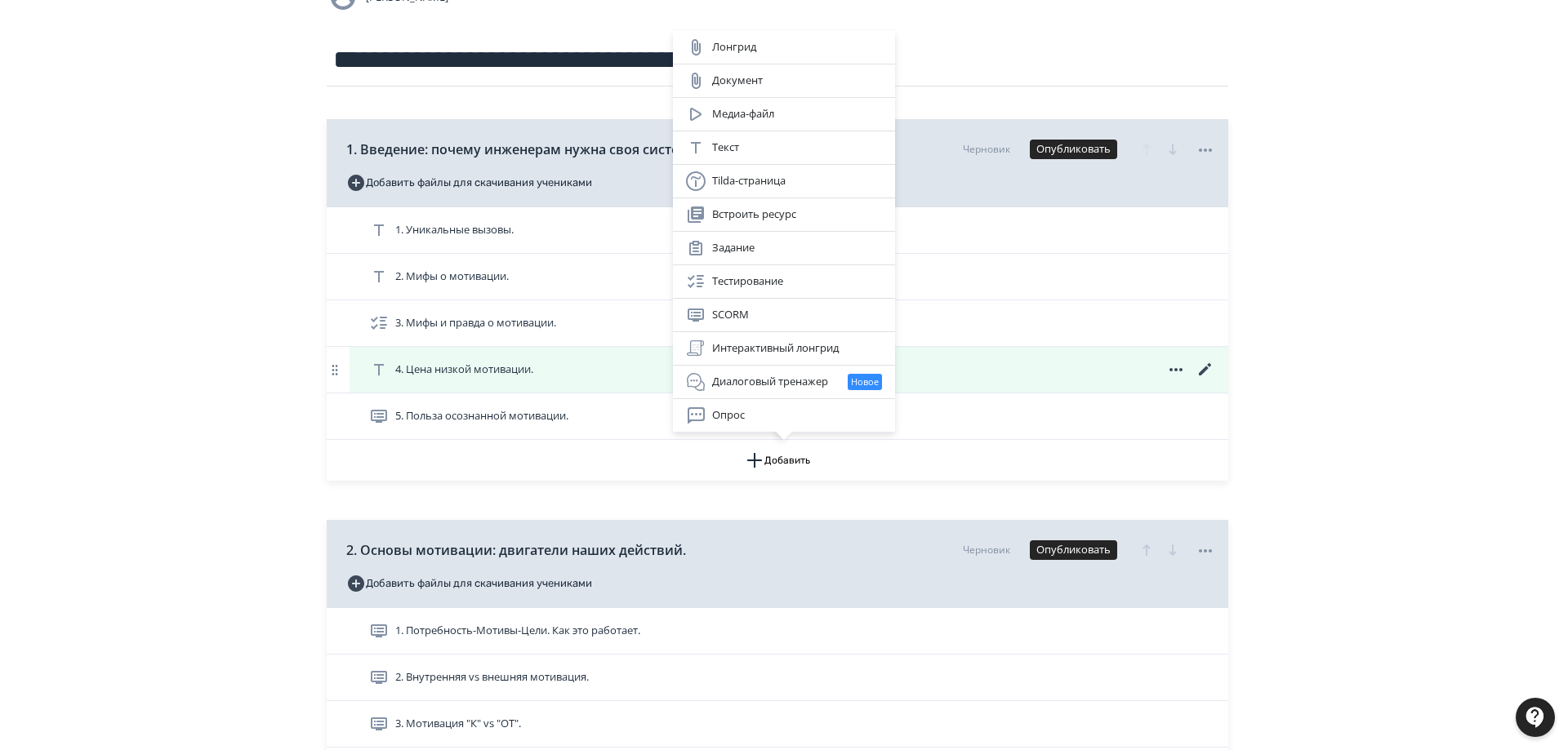
click at [782, 349] on div "Интерактивный лонгрид" at bounding box center [783, 348] width 196 height 19
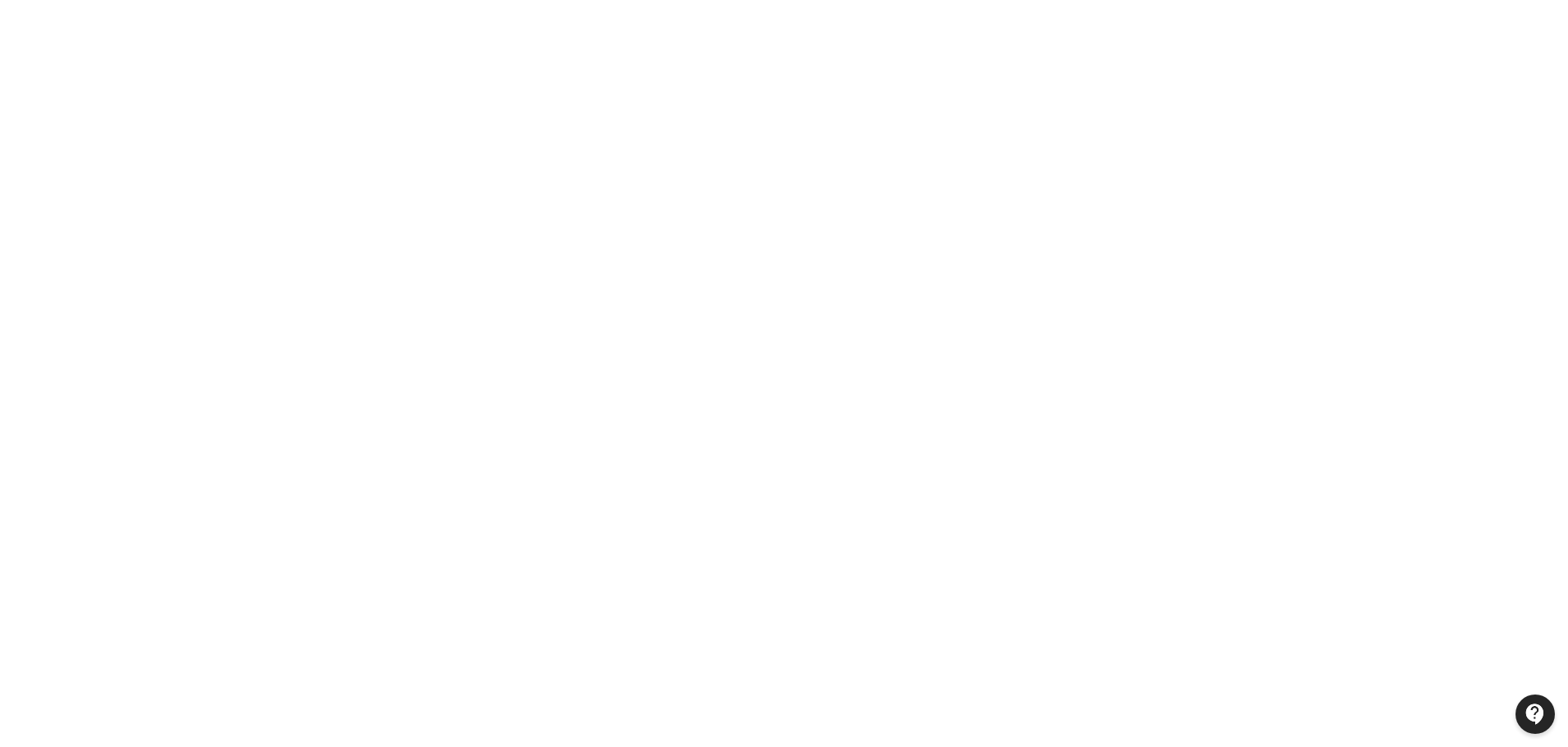
scroll to position [182, 0]
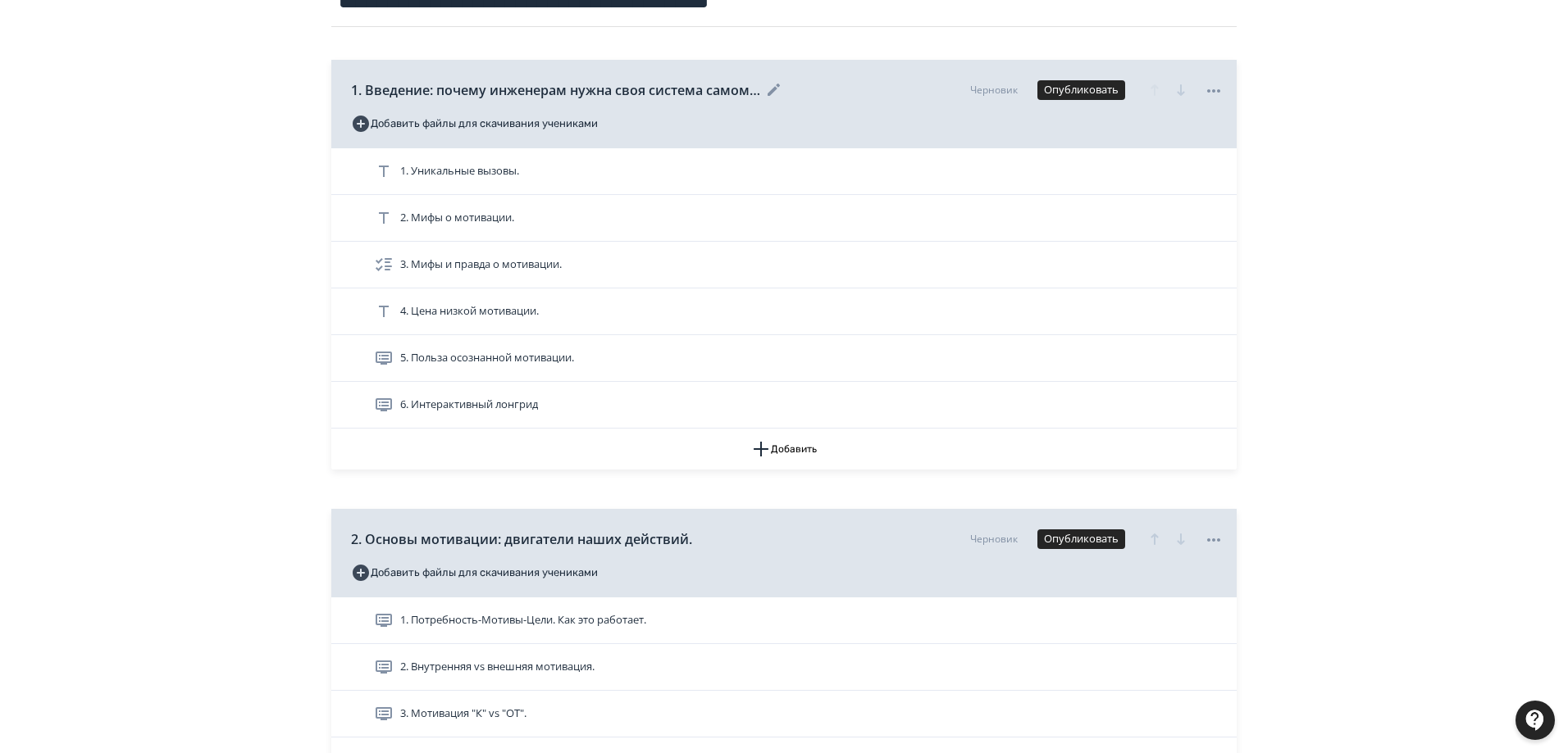
scroll to position [246, 0]
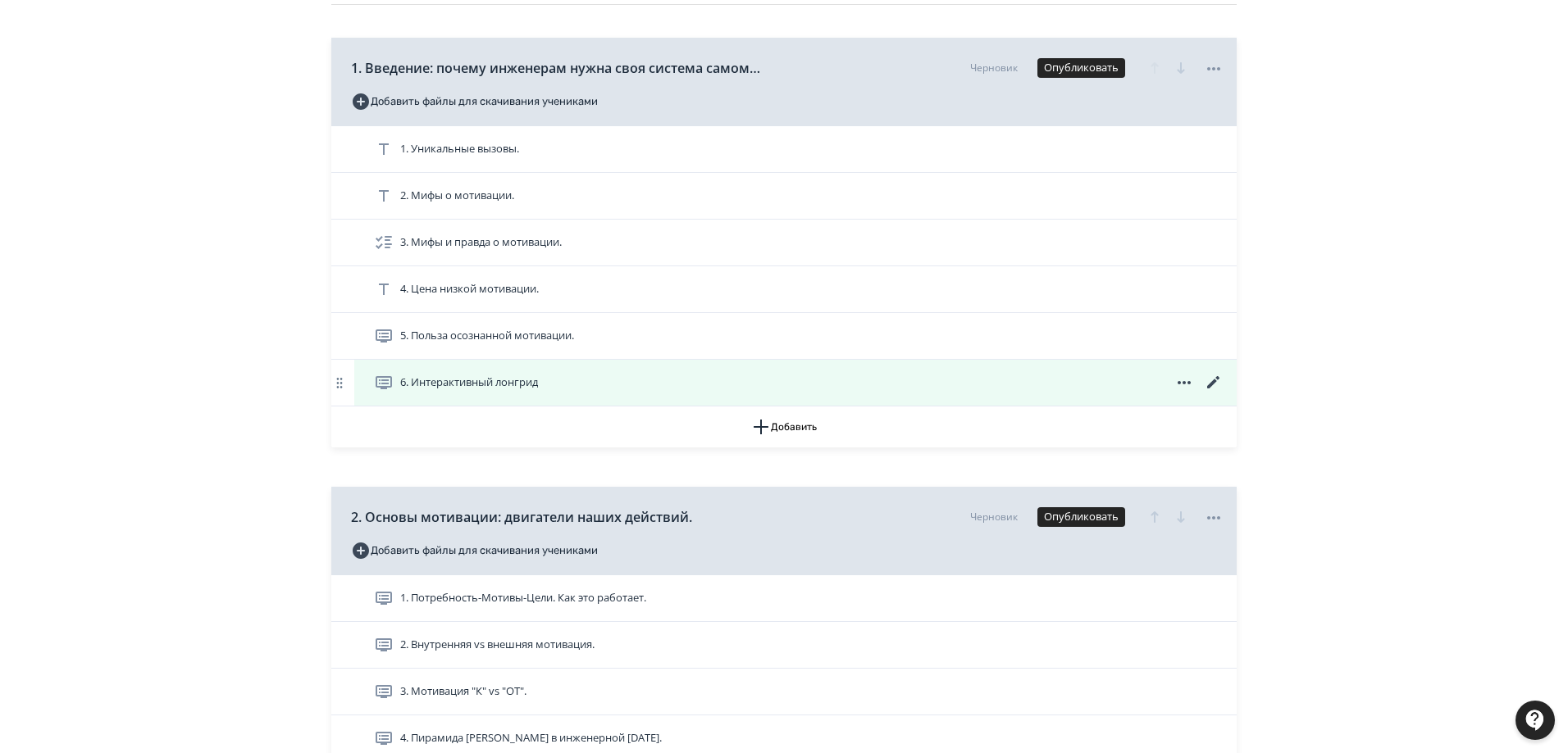
click at [484, 377] on span "6. Интерактивный лонгрид" at bounding box center [469, 382] width 138 height 16
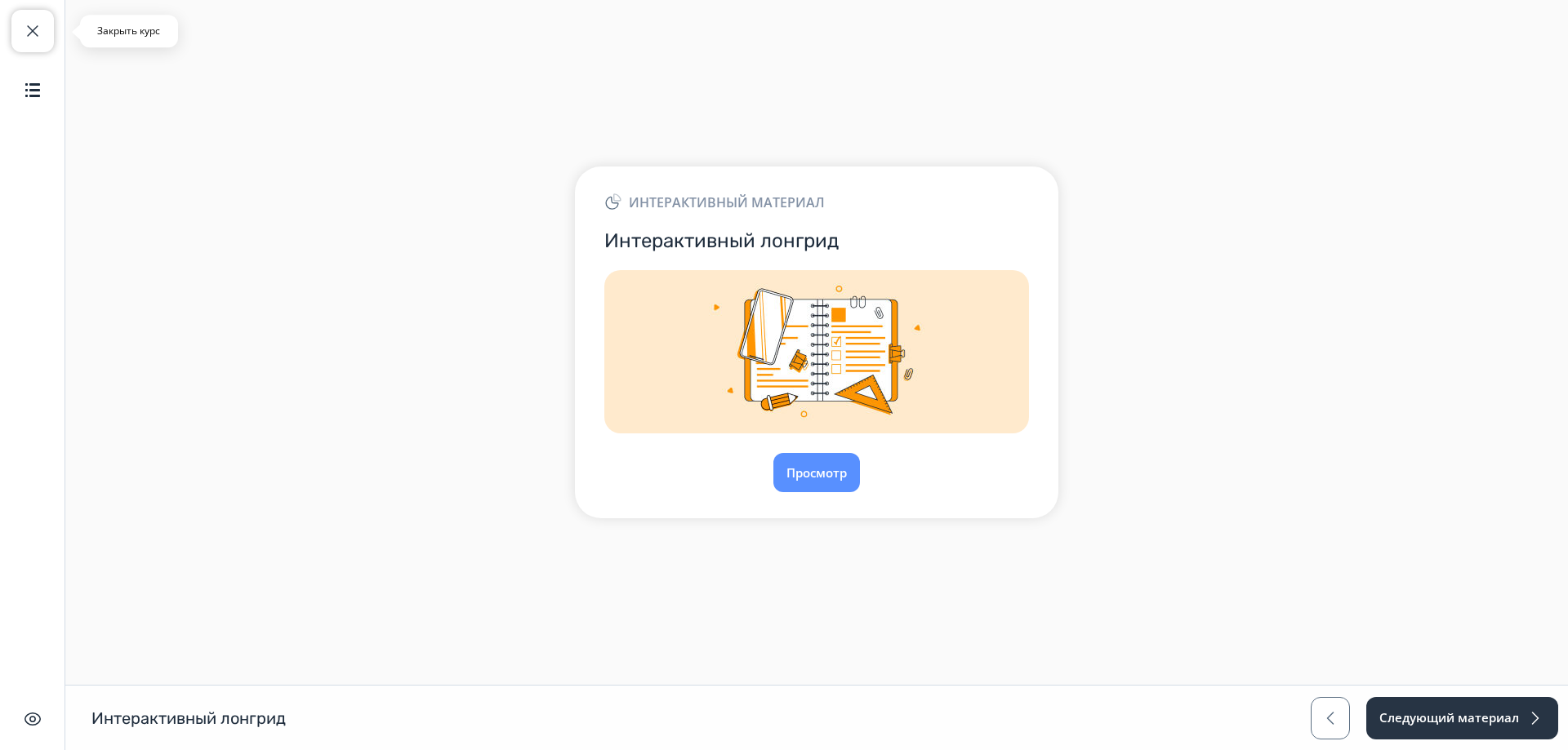
click at [34, 35] on span "button" at bounding box center [33, 31] width 19 height 19
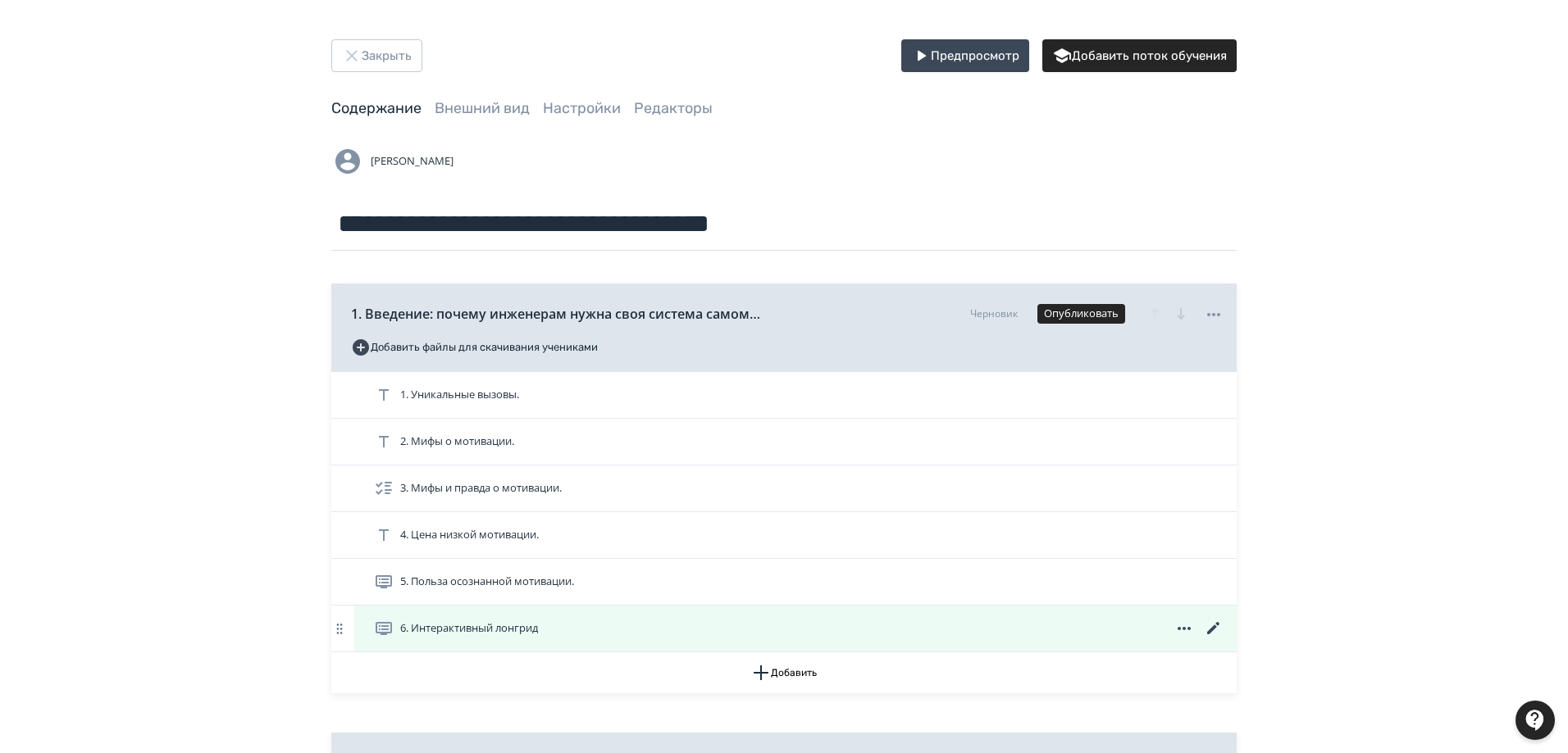
click at [1217, 625] on icon at bounding box center [1213, 628] width 13 height 13
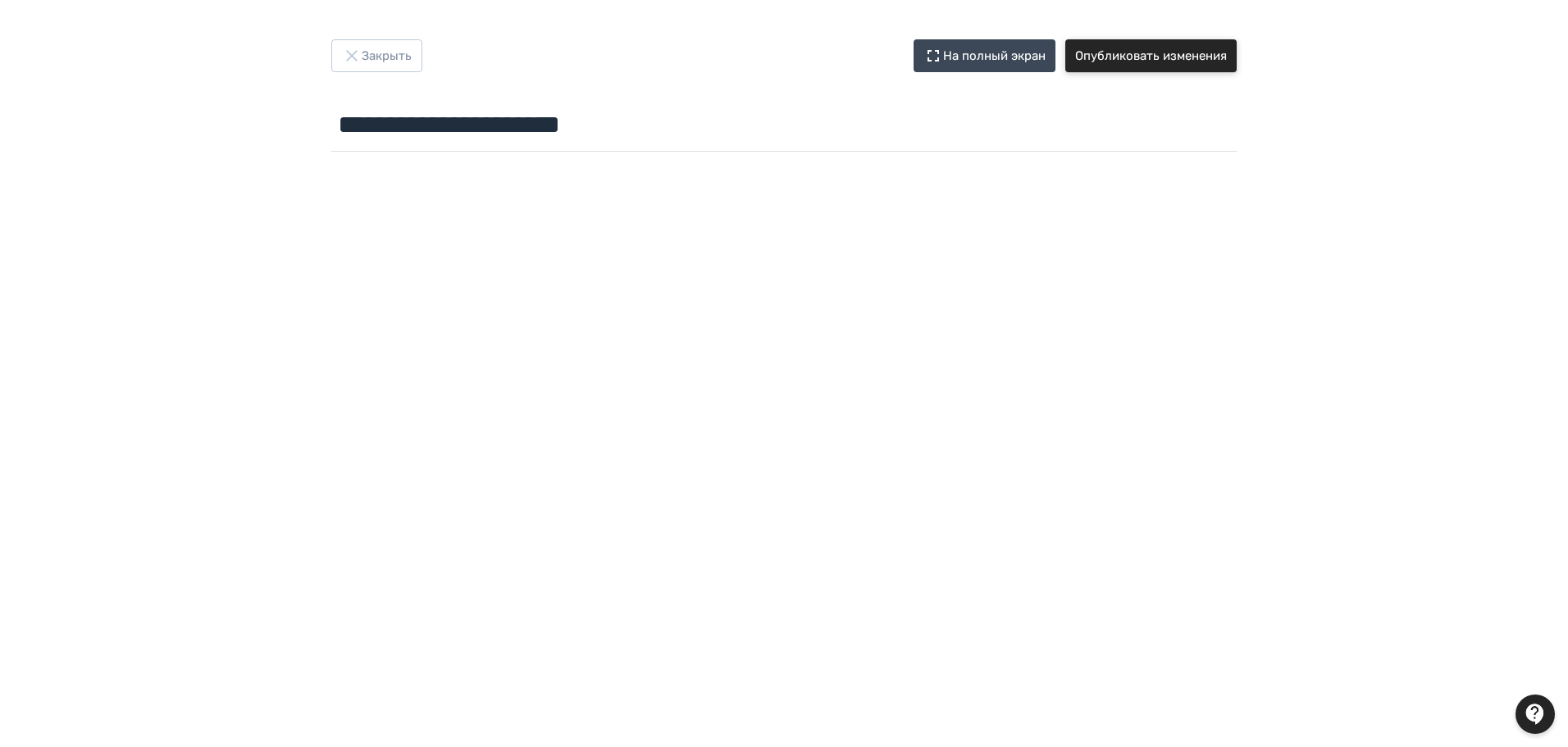
click at [1201, 60] on button "Опубликовать изменения" at bounding box center [1151, 56] width 171 height 33
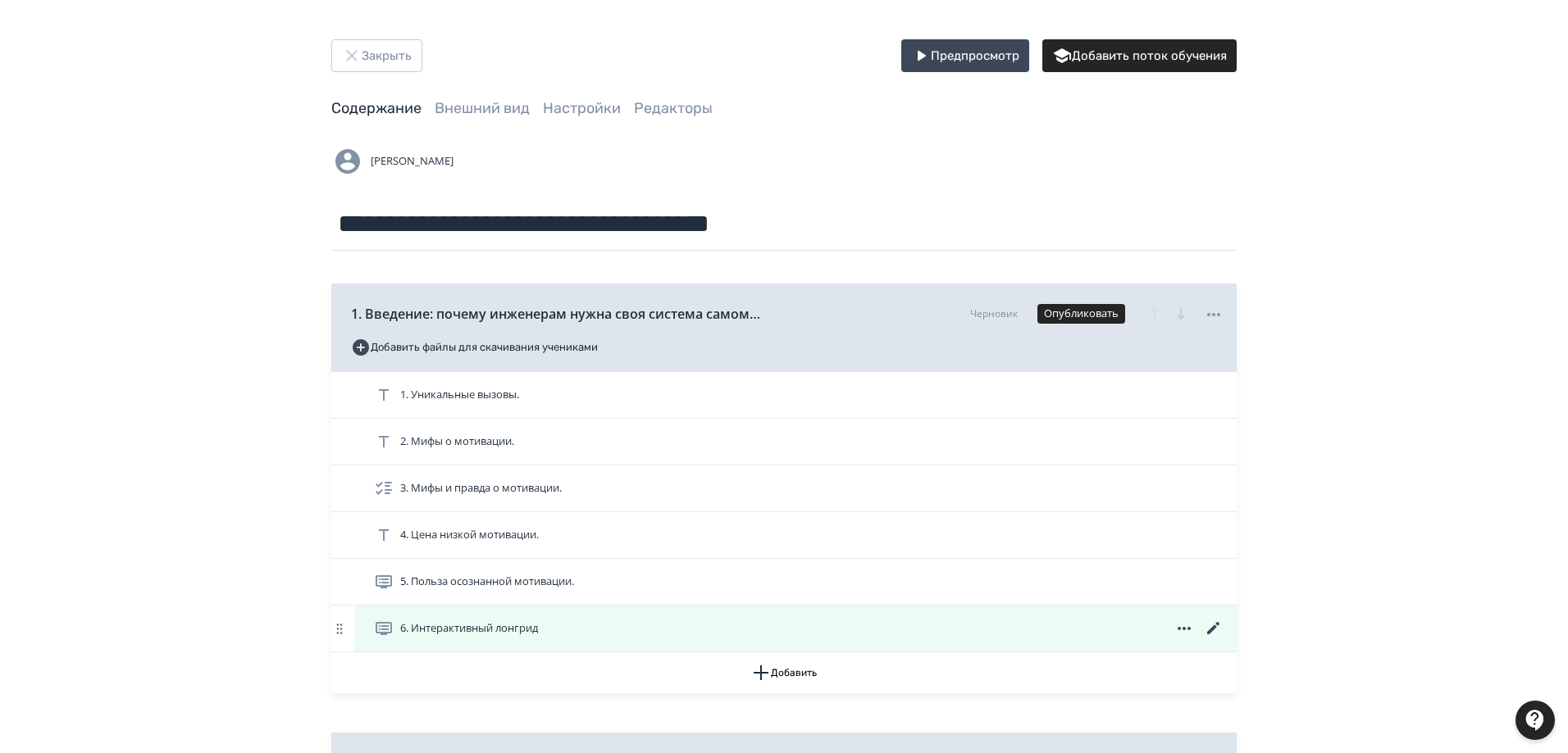
click at [1217, 628] on icon at bounding box center [1214, 628] width 19 height 19
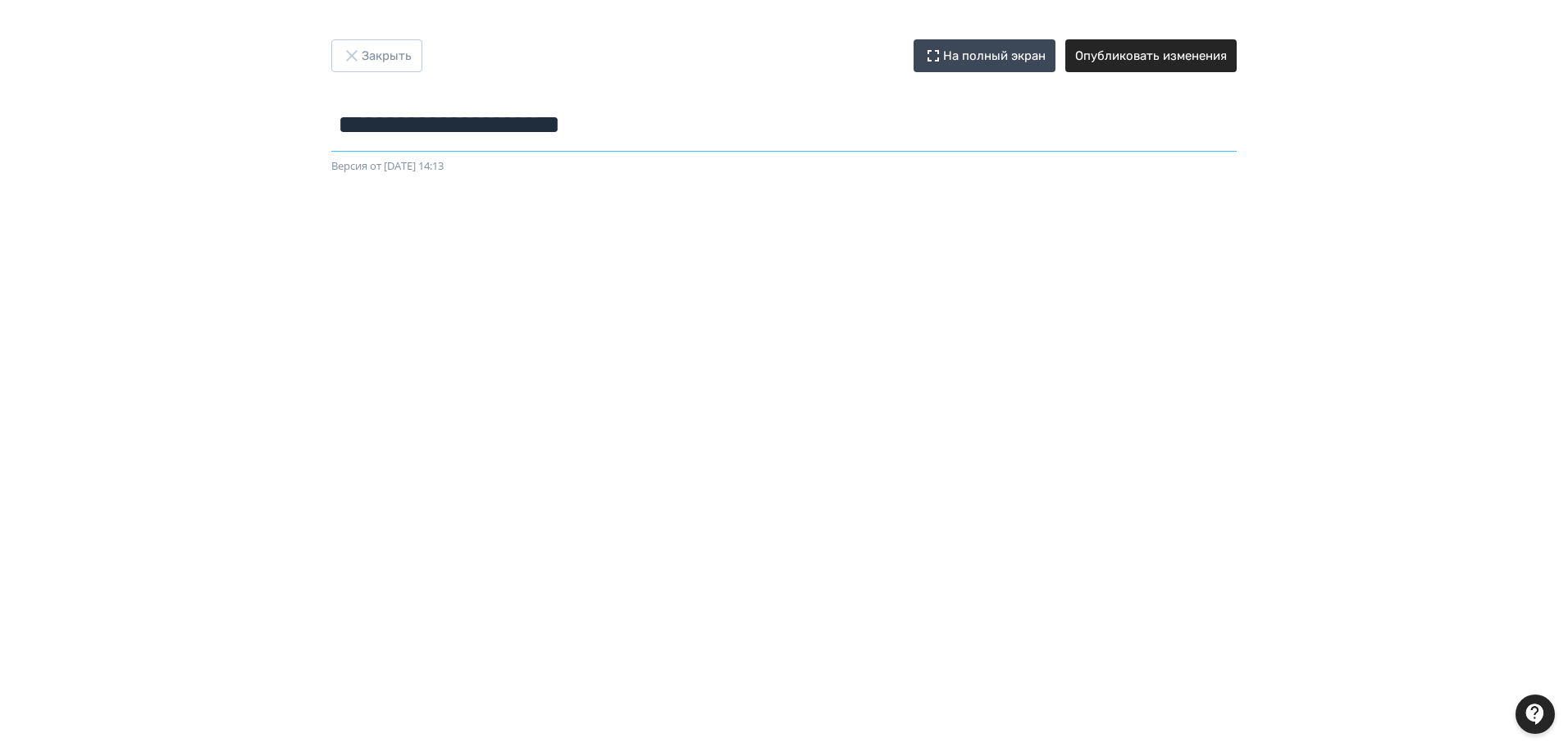
drag, startPoint x: 468, startPoint y: 123, endPoint x: 329, endPoint y: 118, distance: 139.1
click at [329, 119] on div "**********" at bounding box center [784, 108] width 984 height 136
click at [373, 120] on input "text" at bounding box center [784, 125] width 906 height 53
paste input "**********"
type input "**********"
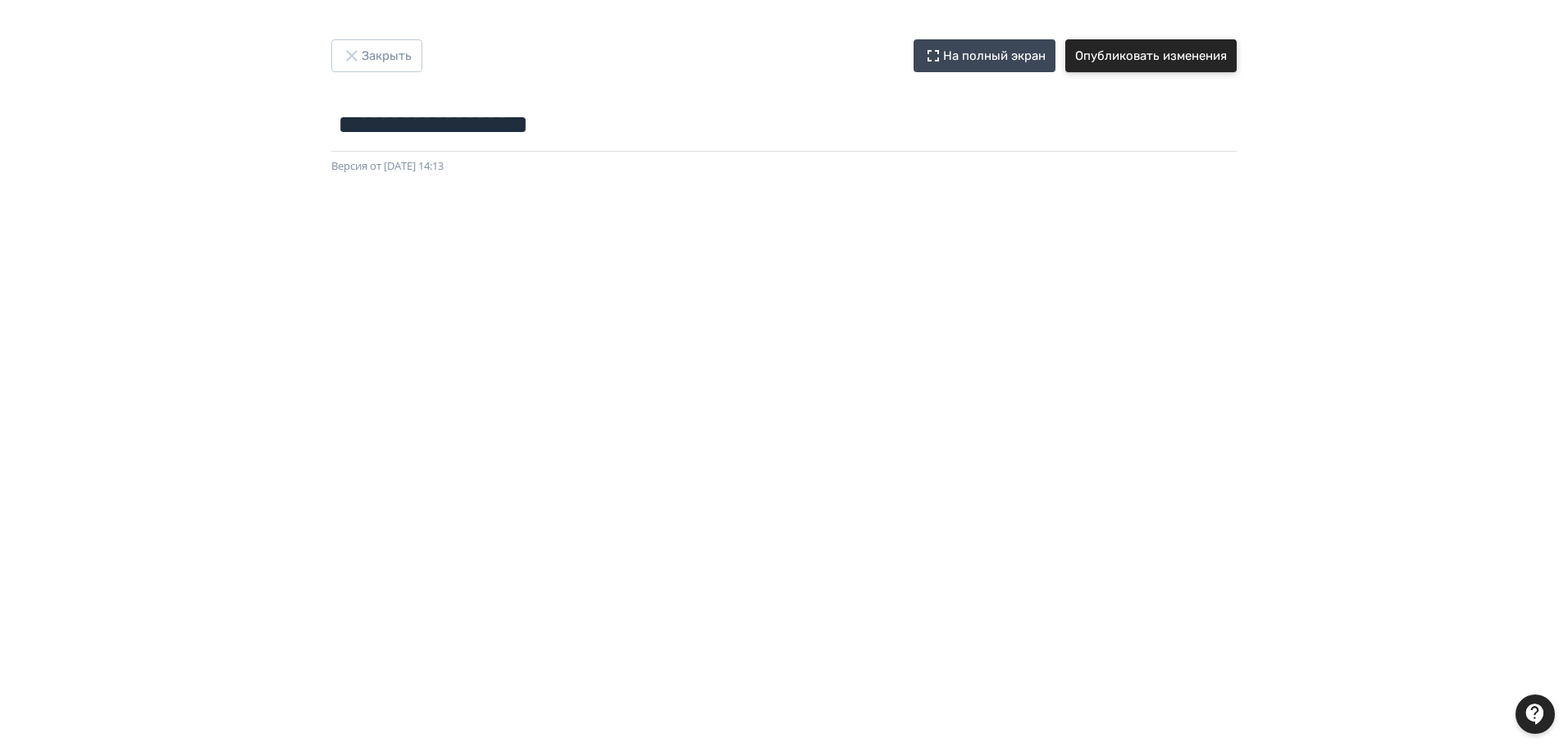
click at [1201, 47] on button "Опубликовать изменения" at bounding box center [1151, 56] width 171 height 33
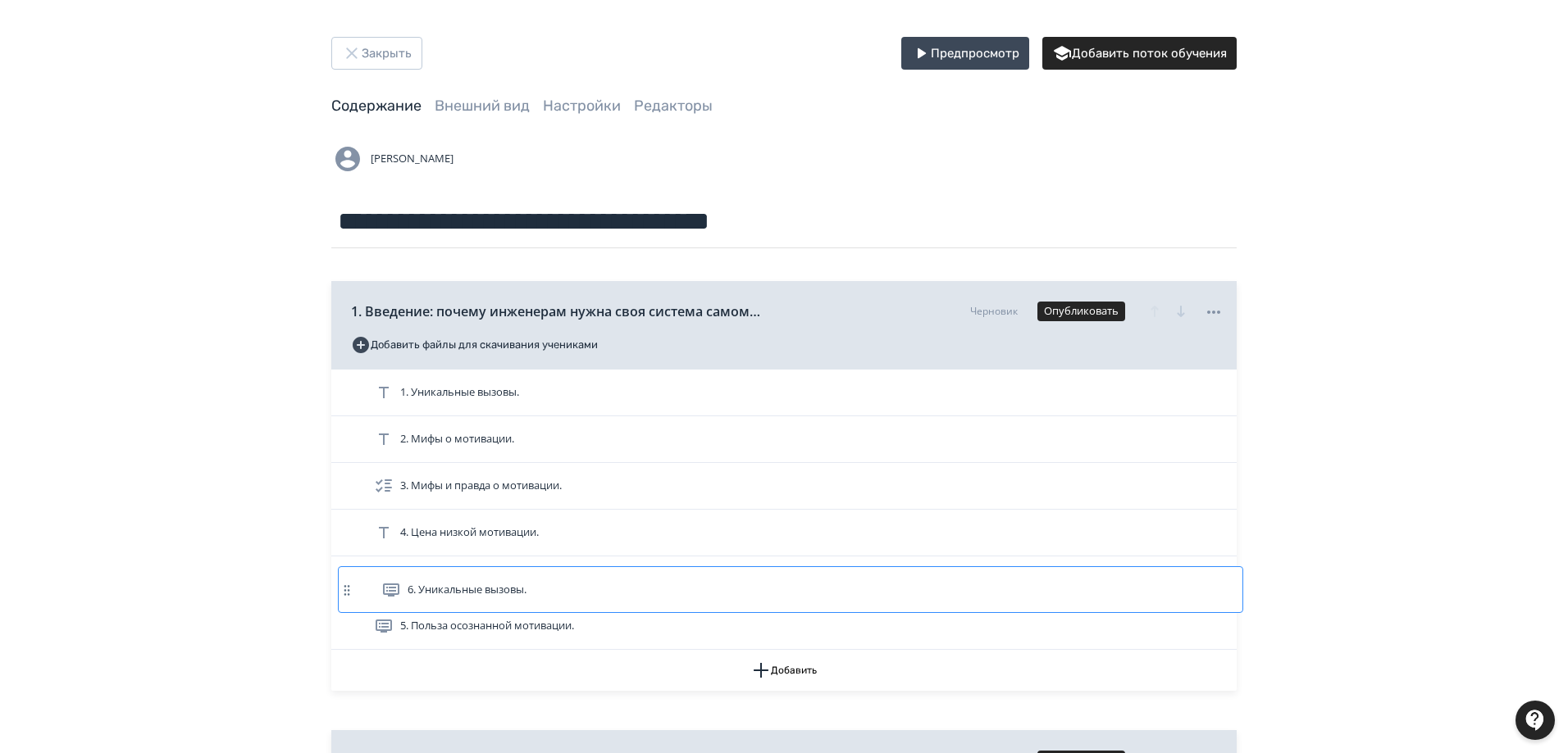
scroll to position [3, 0]
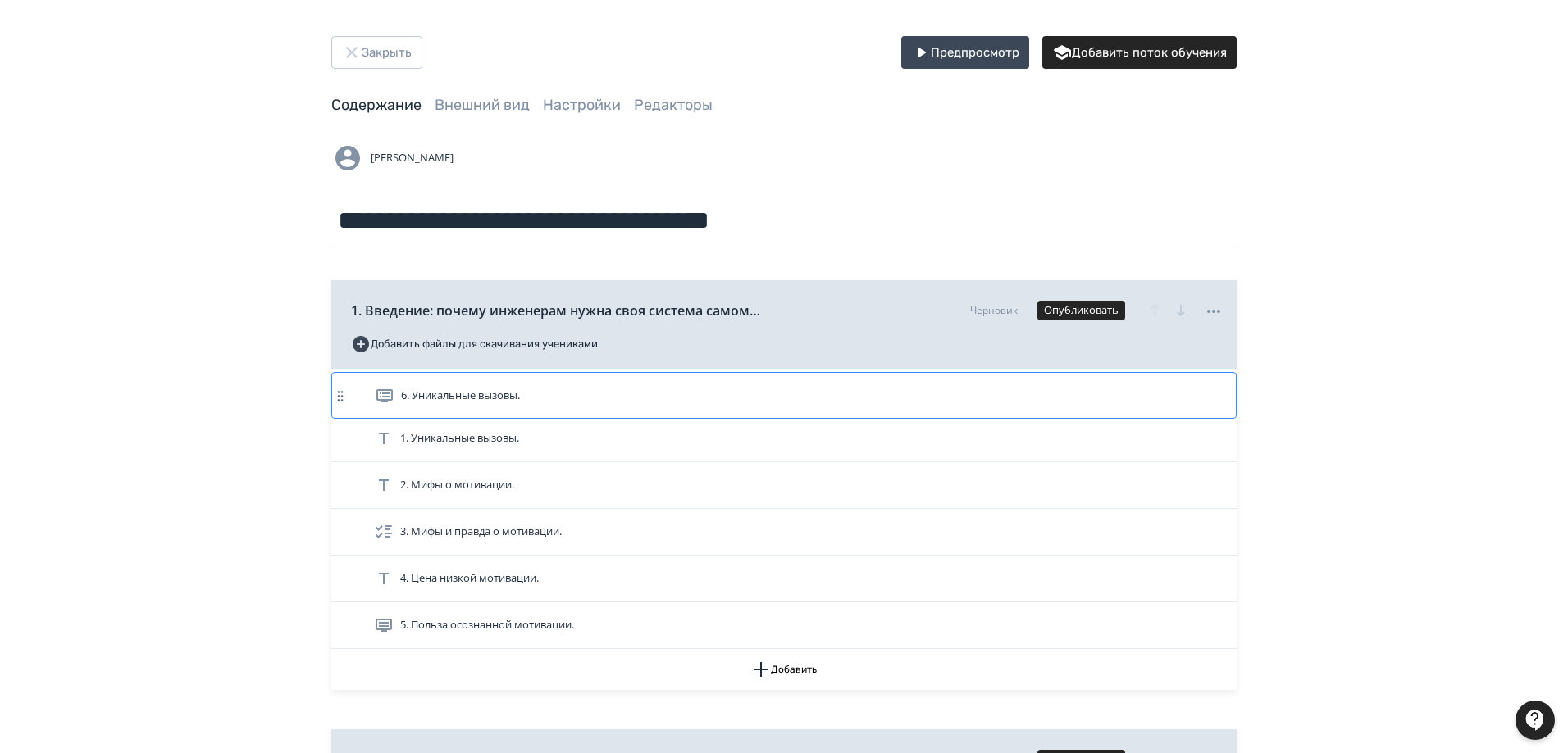
drag, startPoint x: 339, startPoint y: 624, endPoint x: 340, endPoint y: 384, distance: 240.0
click at [340, 384] on div "1. Уникальные вызовы. 2. Мифы о мотивации. 3. Мифы и правда о мотивации. 4. Цен…" at bounding box center [784, 509] width 906 height 281
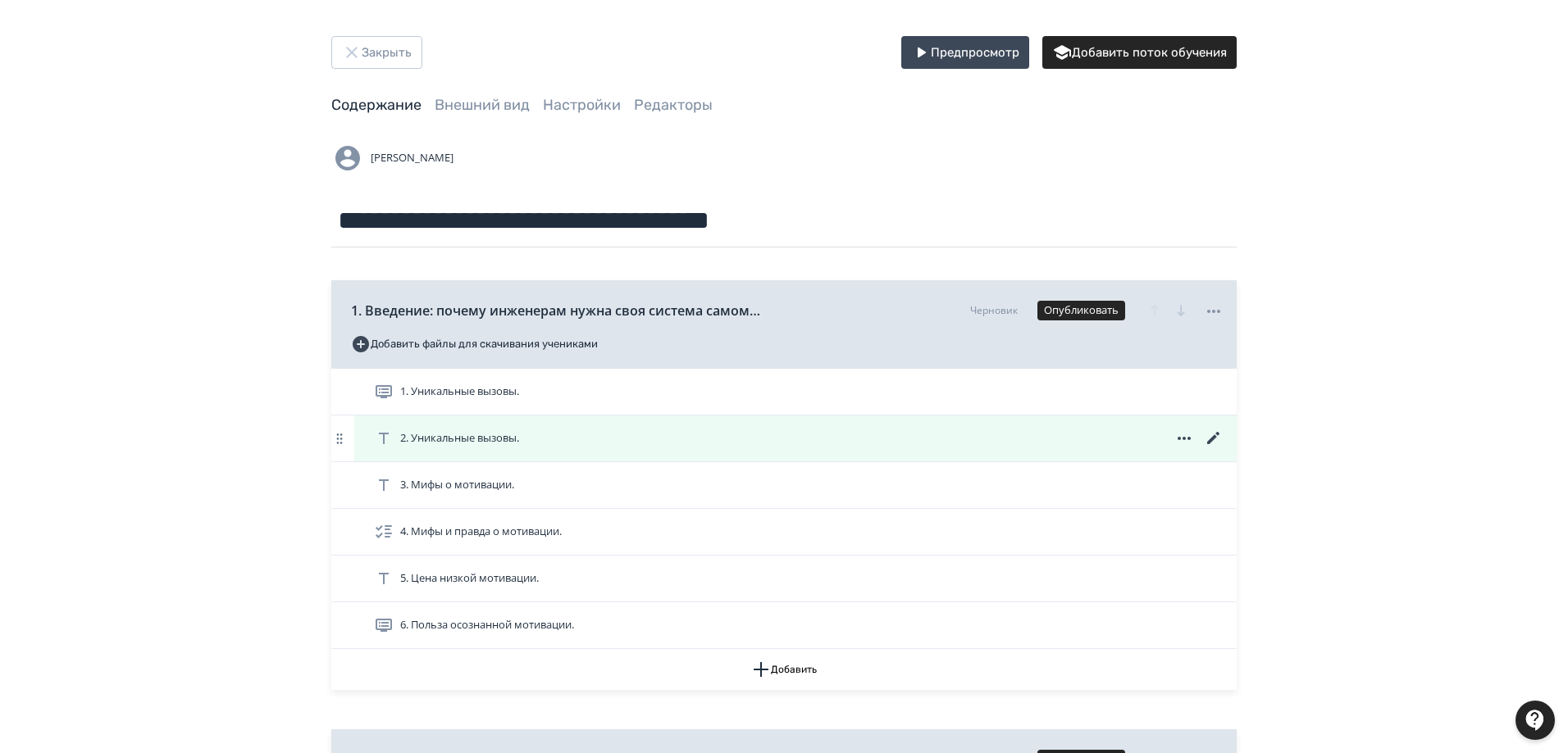
click at [1185, 436] on icon at bounding box center [1184, 438] width 19 height 19
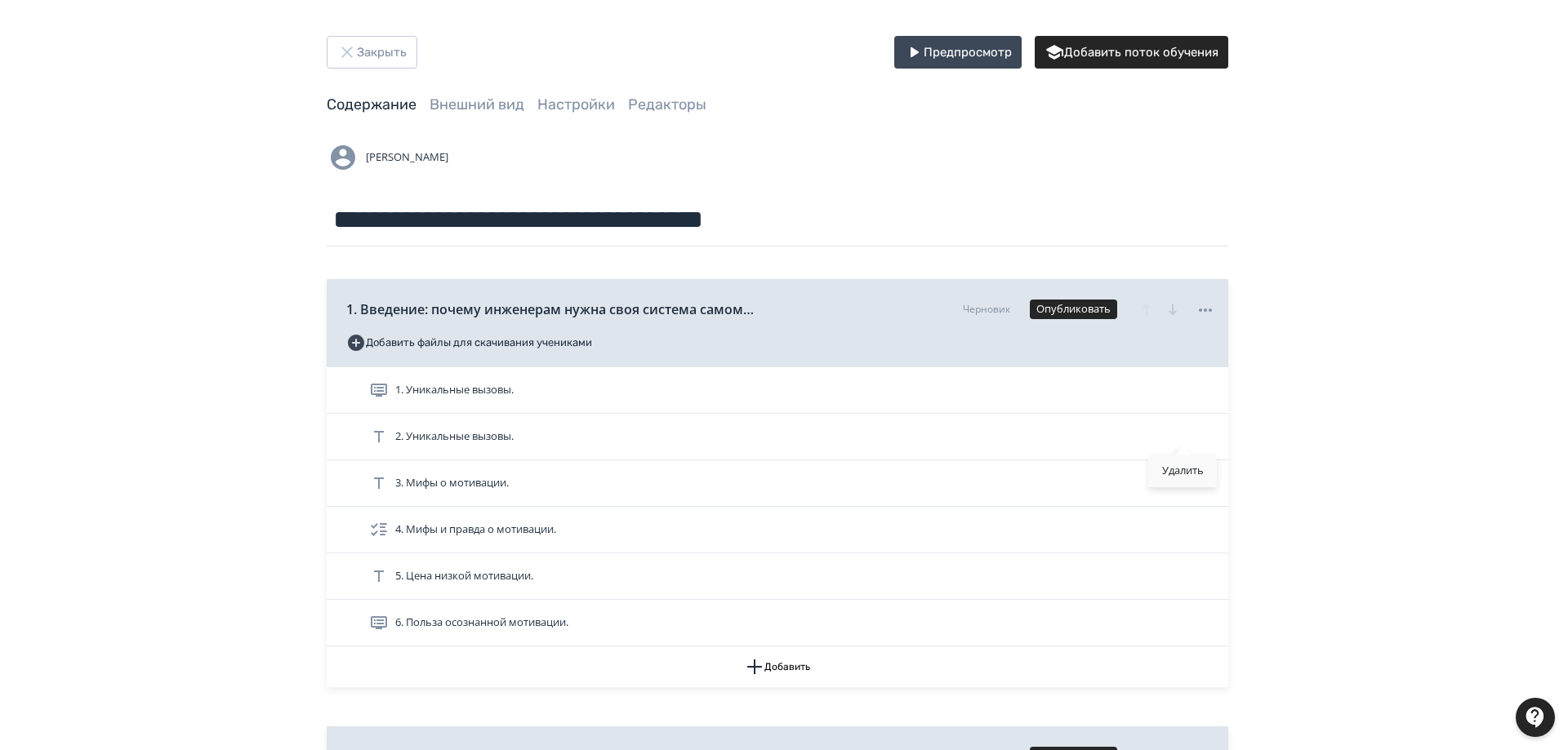
click at [1180, 467] on div "Удалить" at bounding box center [1182, 471] width 68 height 33
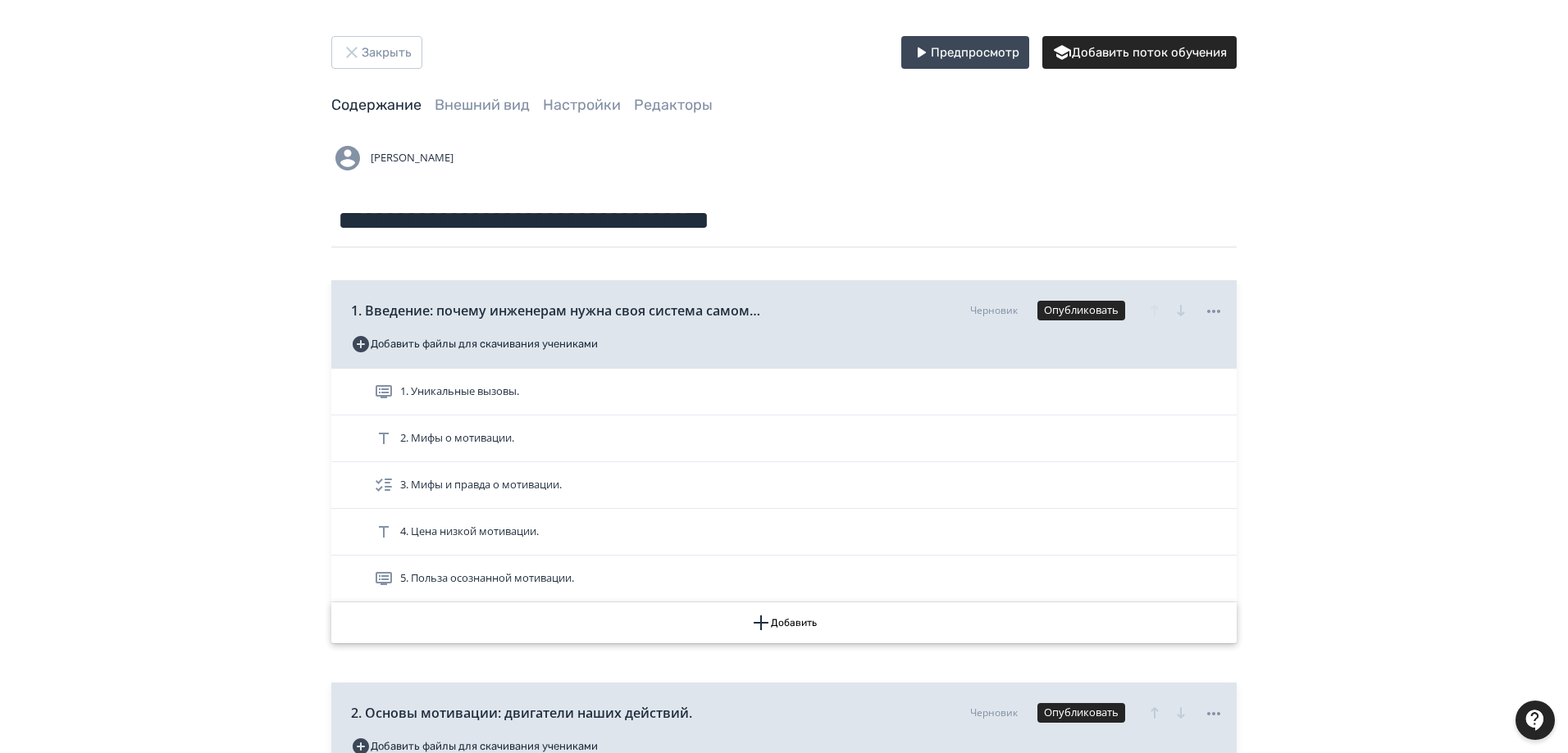
click at [782, 623] on button "Добавить" at bounding box center [784, 622] width 906 height 41
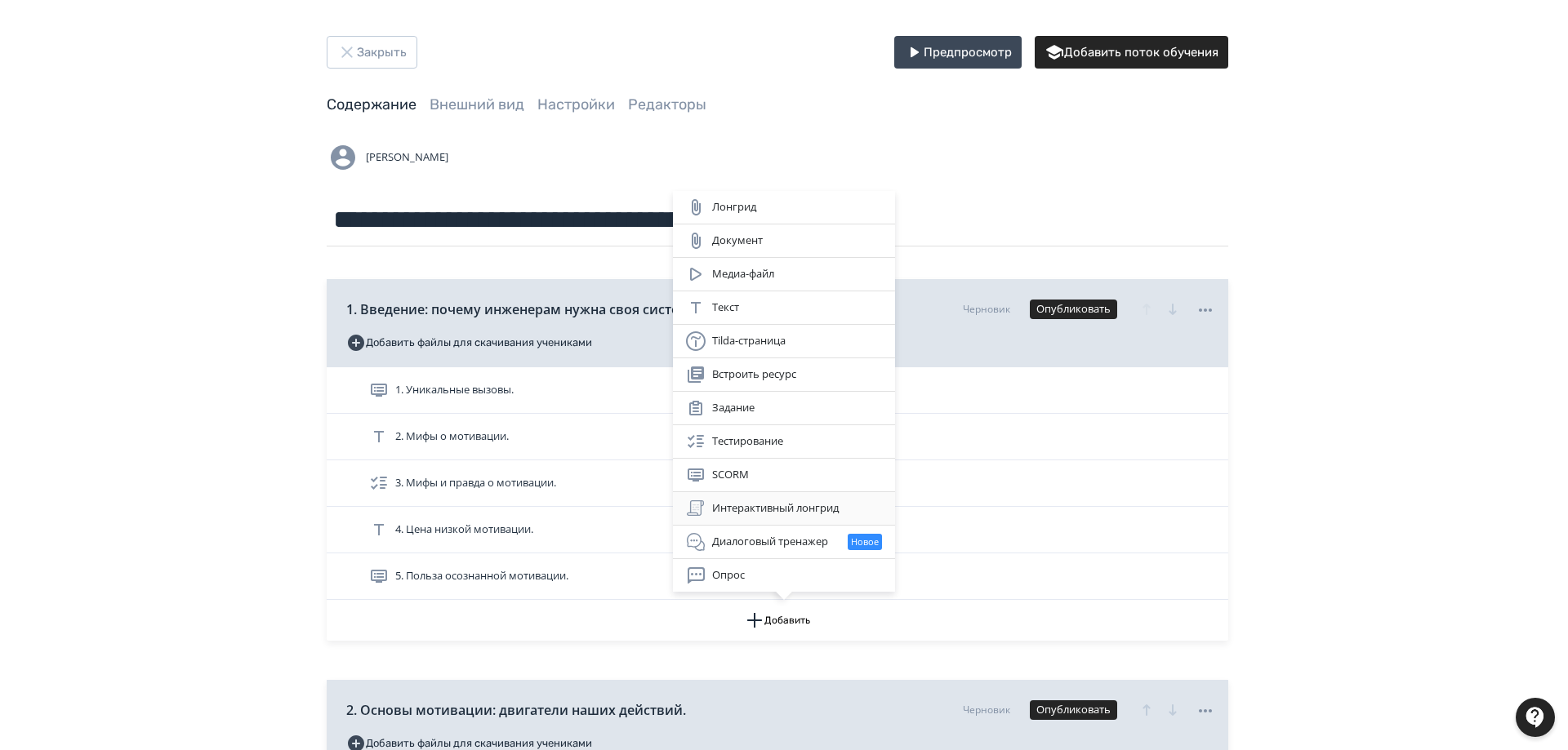
click at [791, 508] on div "Интерактивный лонгрид" at bounding box center [783, 508] width 196 height 19
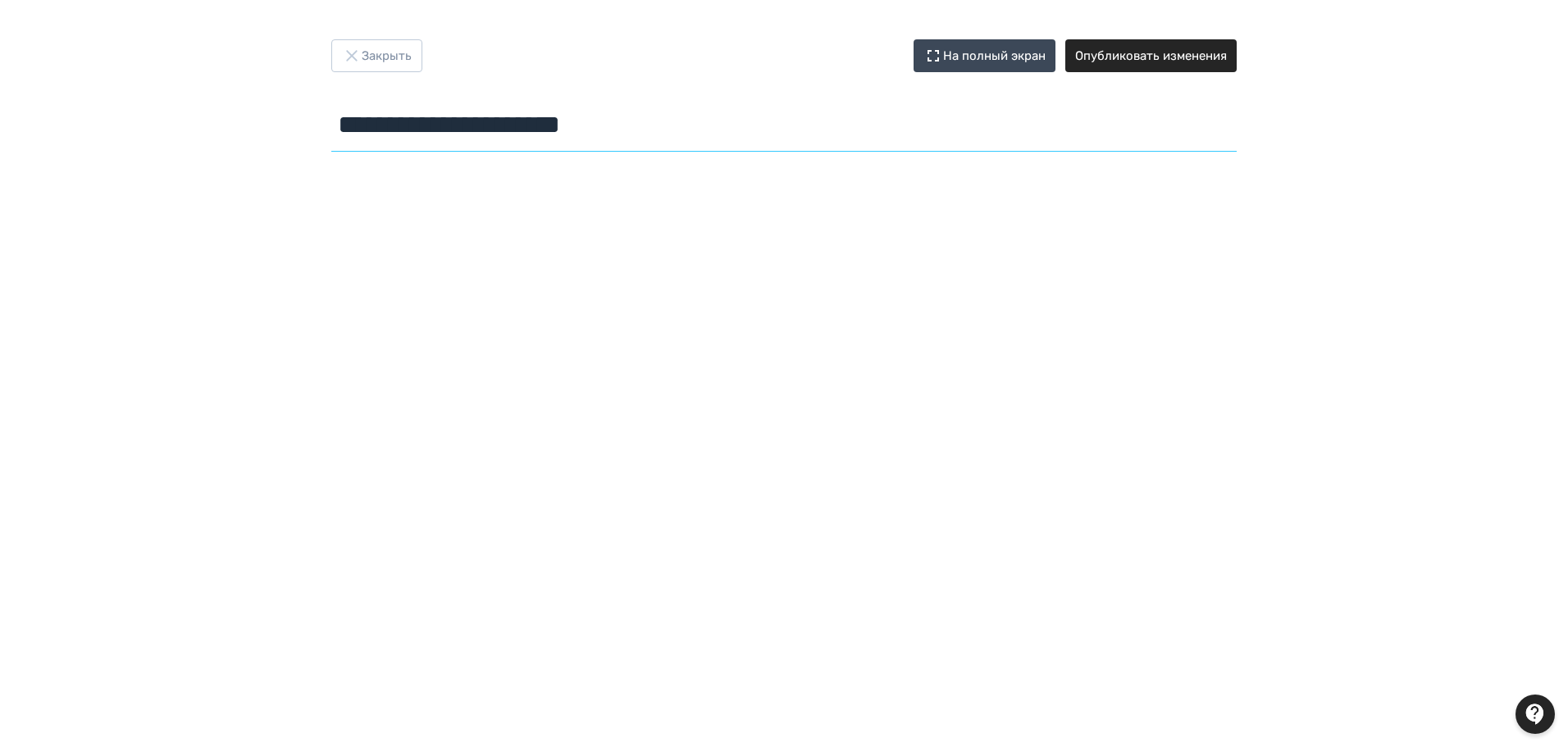
drag, startPoint x: 302, startPoint y: 126, endPoint x: 238, endPoint y: 126, distance: 64.0
click at [238, 126] on div "**********" at bounding box center [784, 374] width 1568 height 669
paste input "**********"
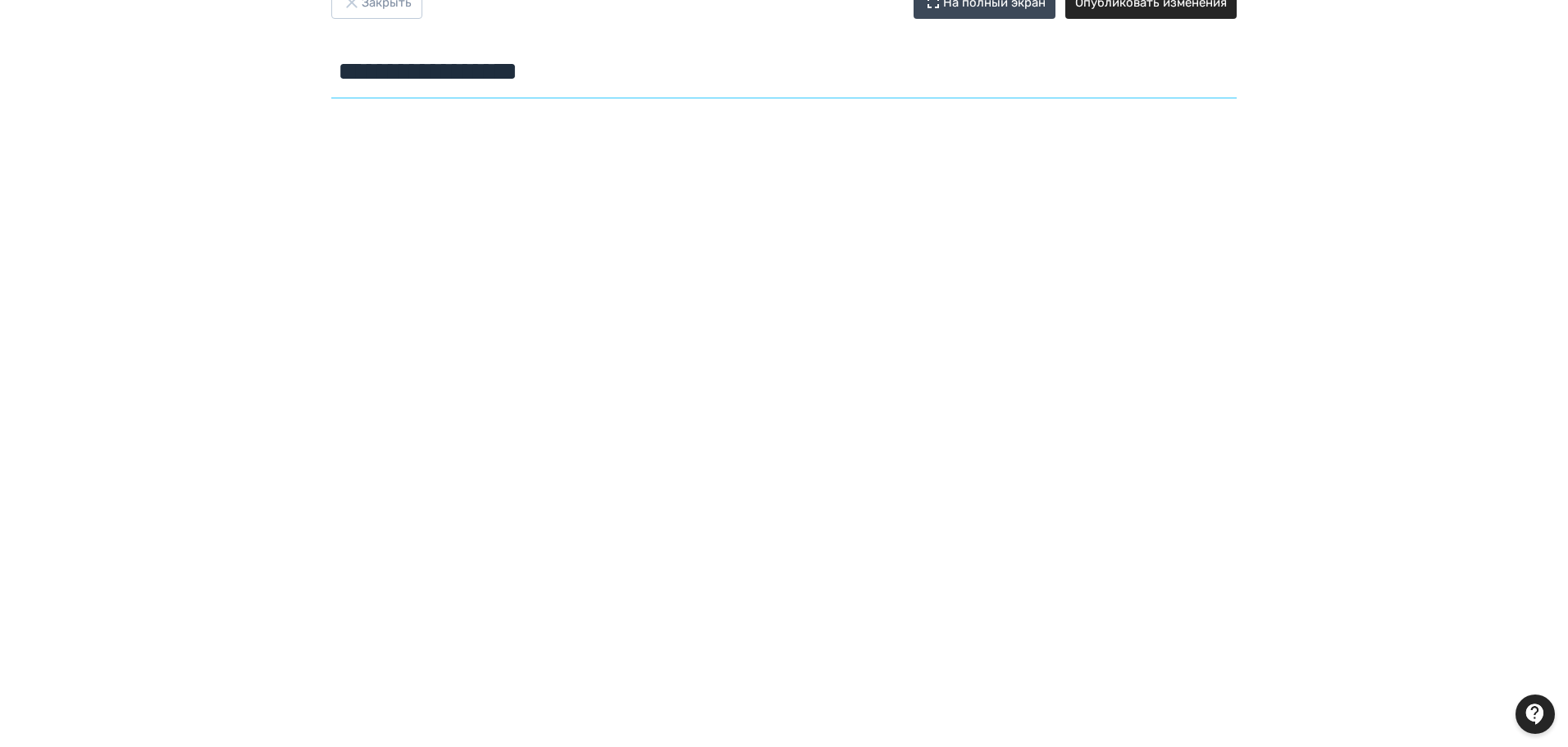
scroll to position [82, 0]
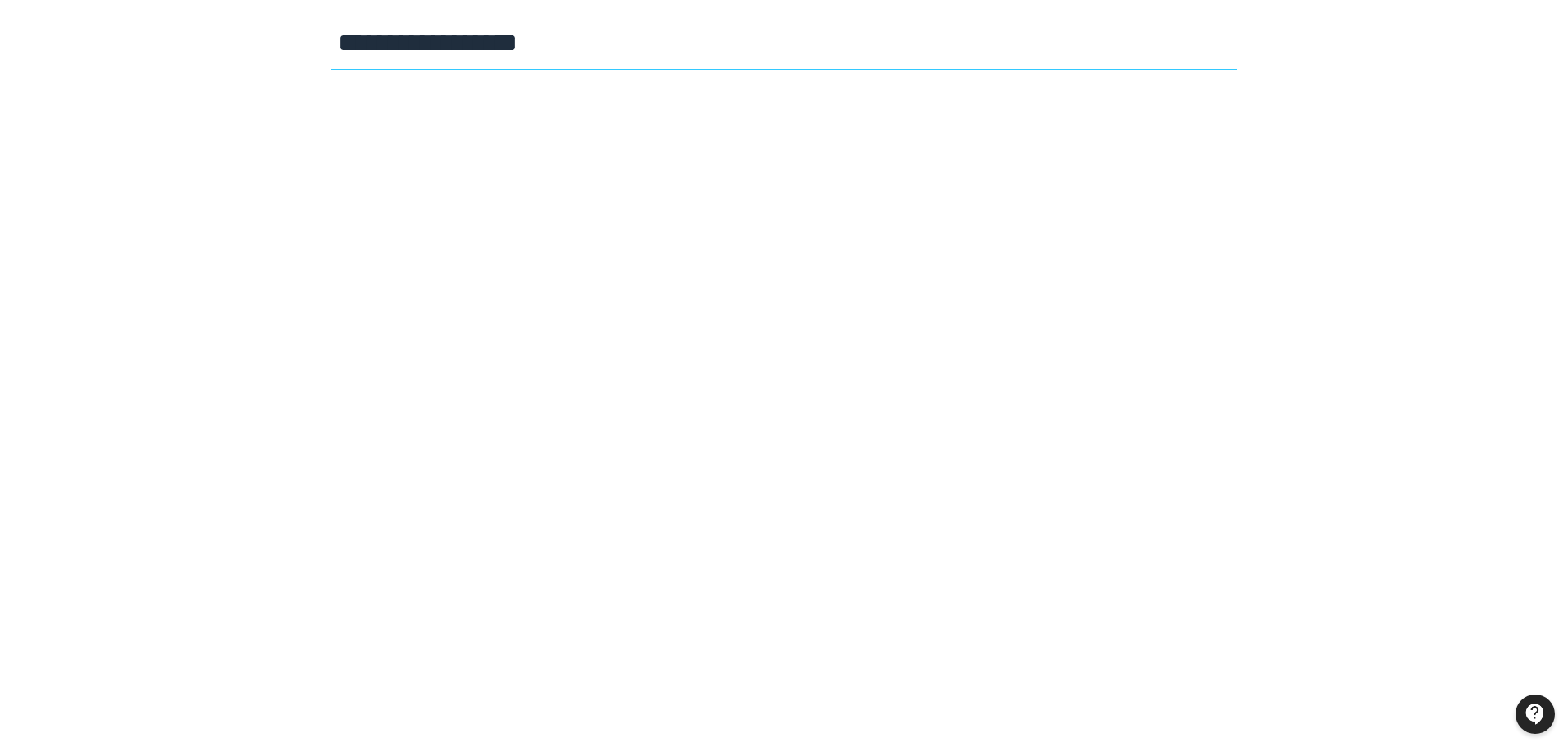
type input "**********"
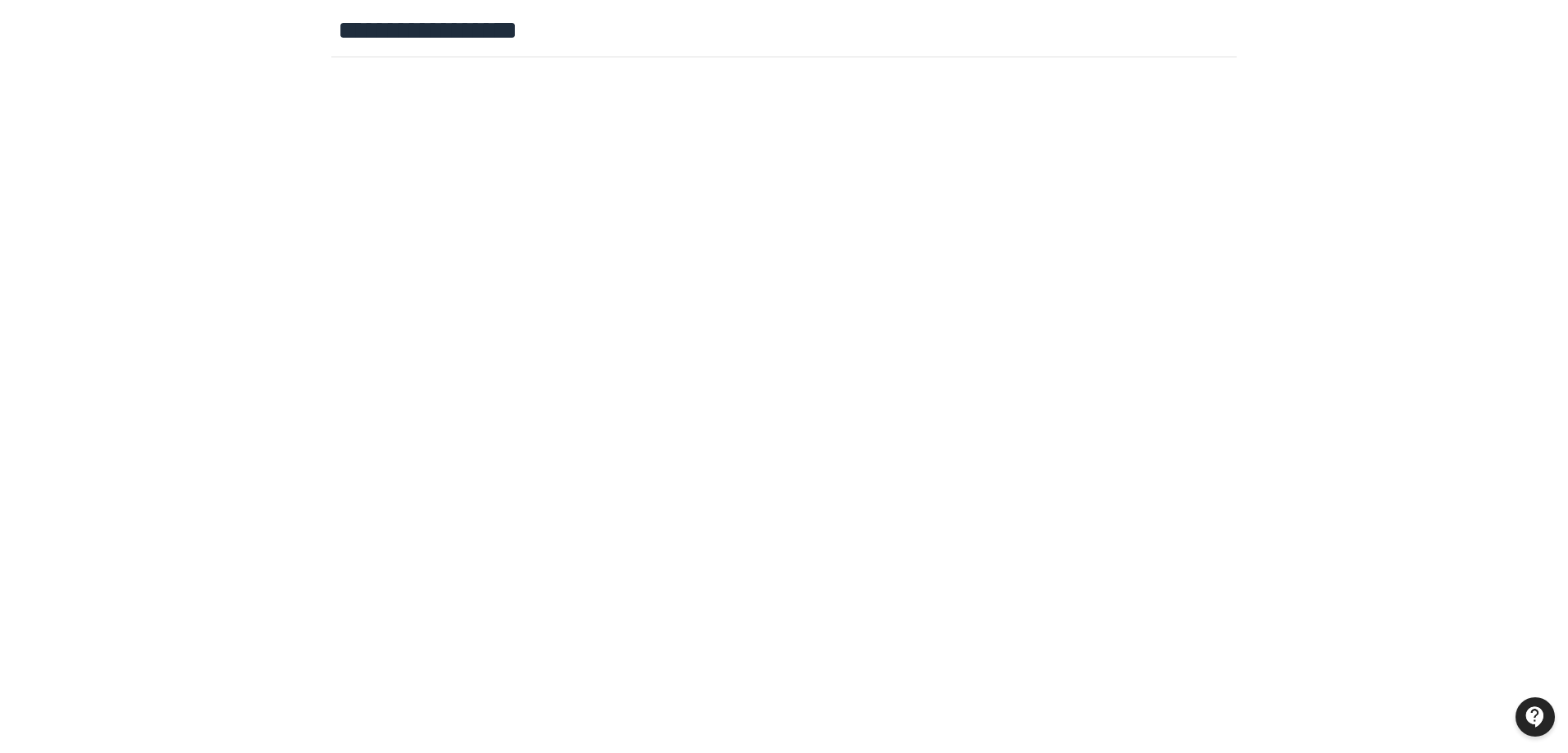
scroll to position [0, 0]
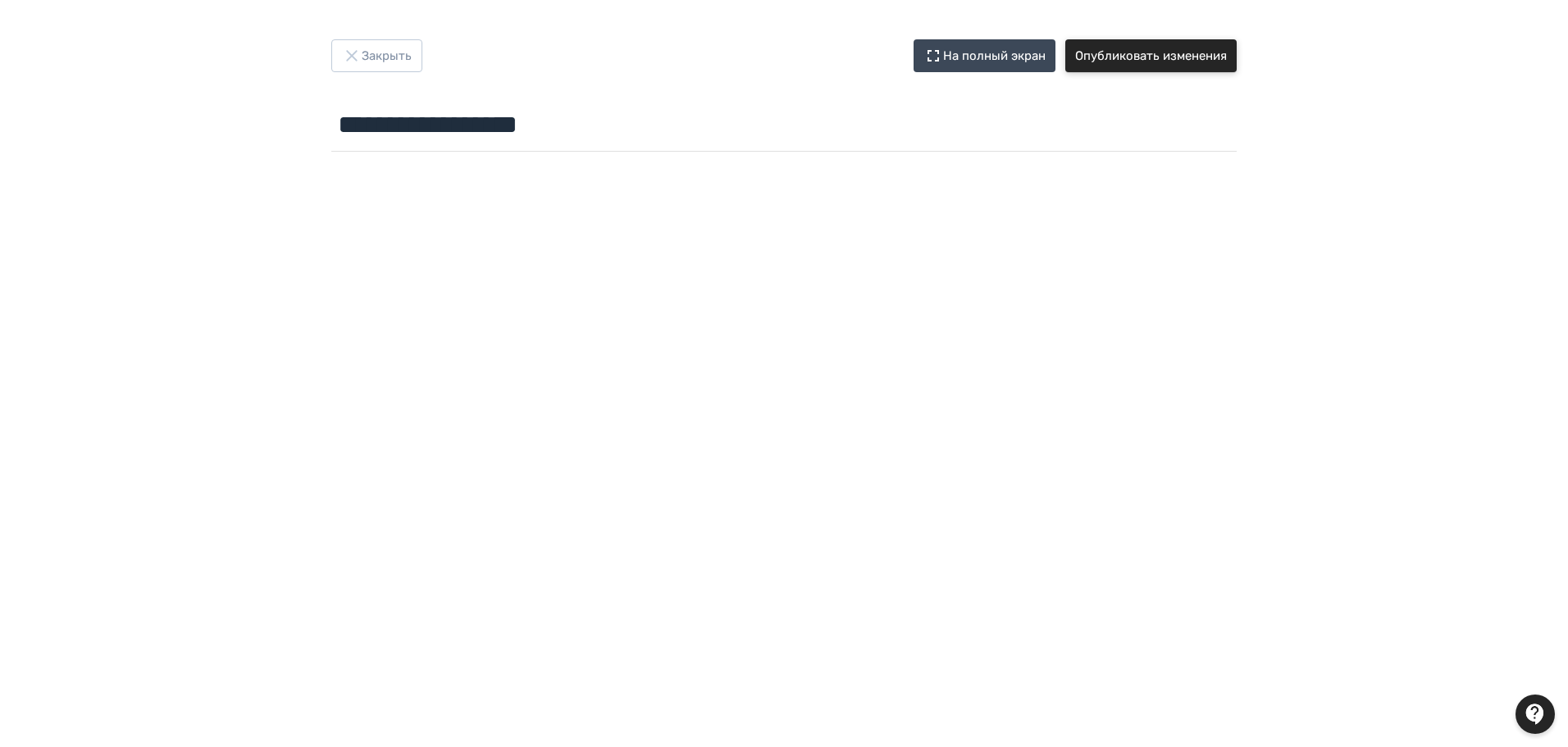
click at [1196, 55] on button "Опубликовать изменения" at bounding box center [1151, 56] width 171 height 33
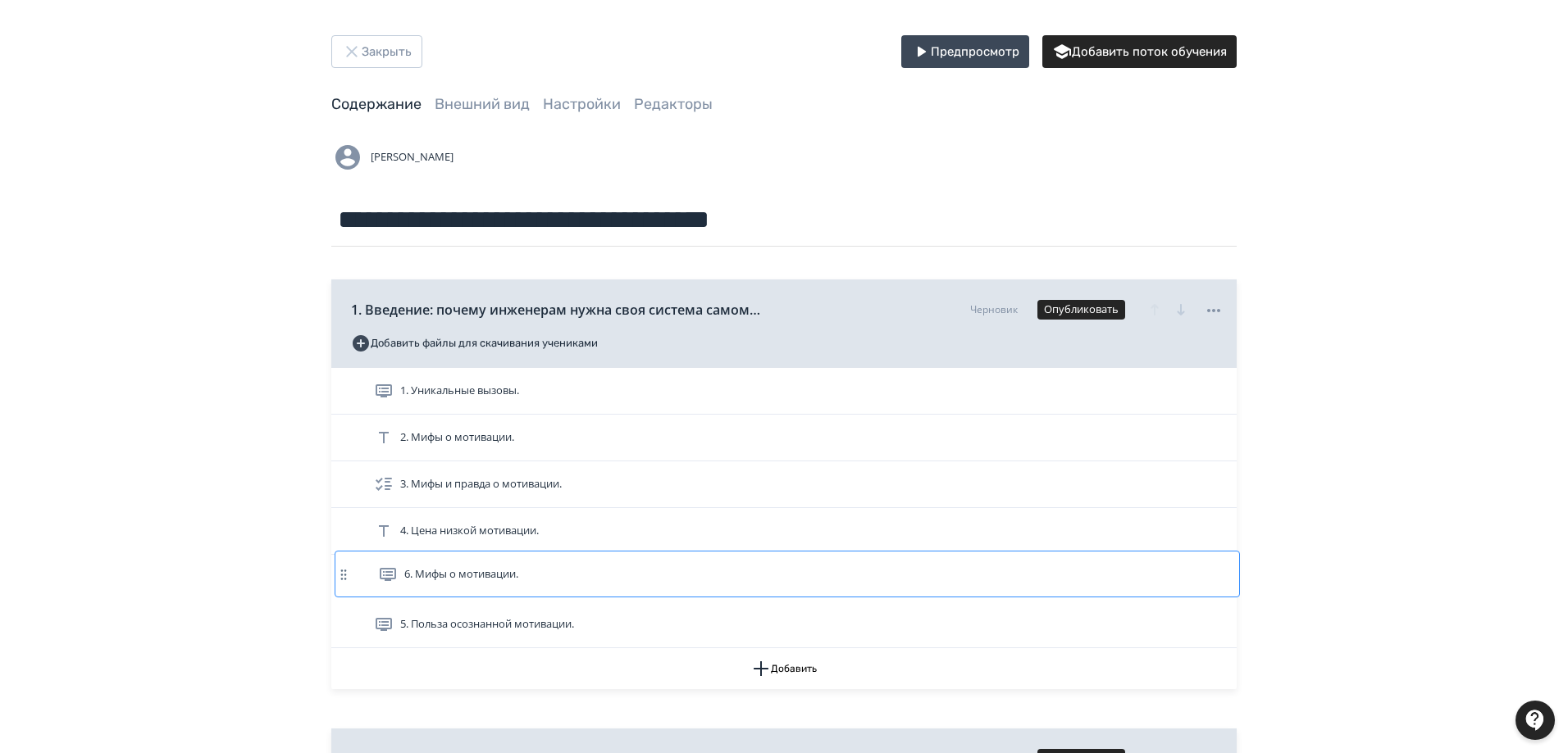
scroll to position [5, 0]
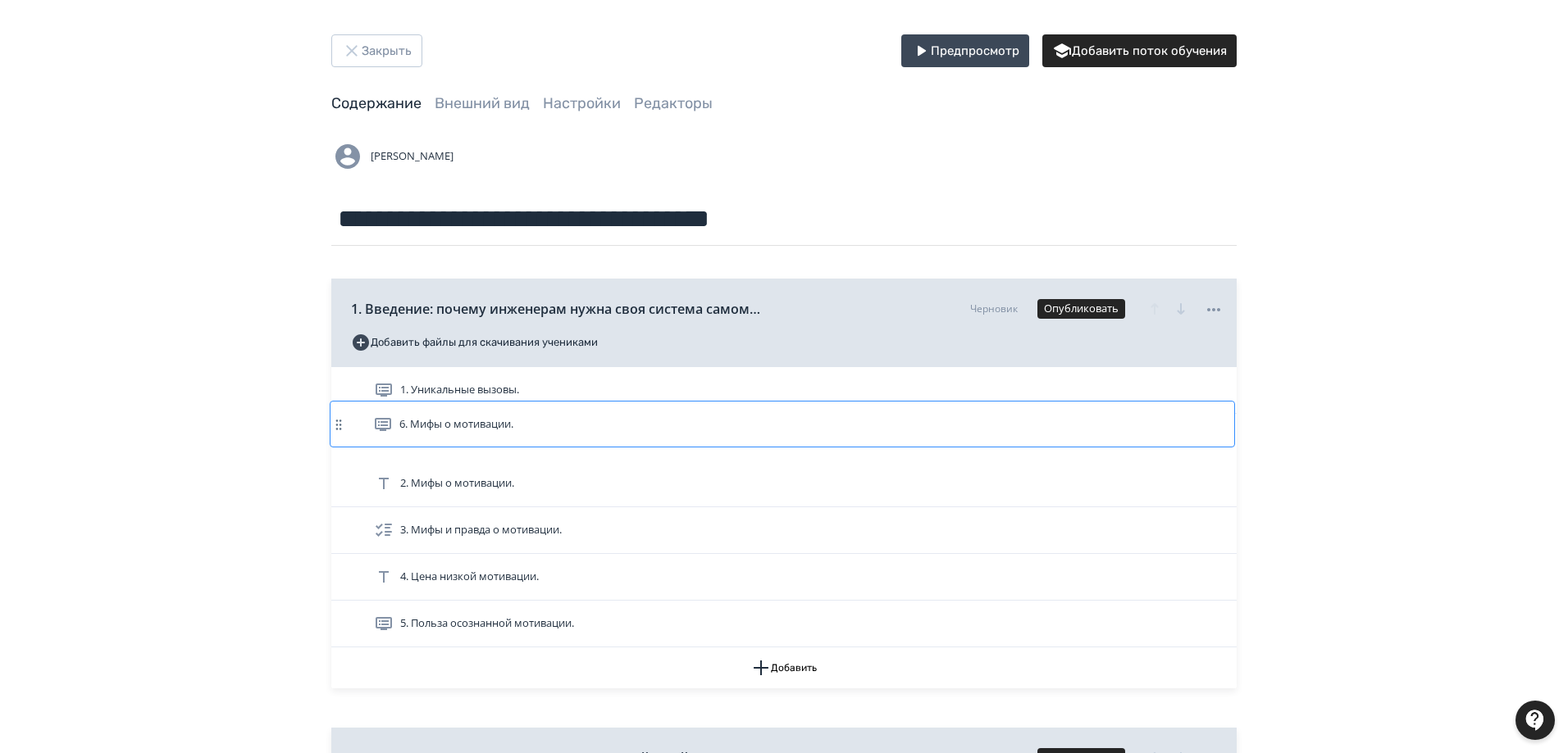
drag, startPoint x: 340, startPoint y: 628, endPoint x: 339, endPoint y: 414, distance: 214.0
click at [339, 414] on div "1. Уникальные вызовы. 2. Мифы о мотивации. 3. Мифы и правда о мотивации. 4. Цен…" at bounding box center [784, 507] width 906 height 281
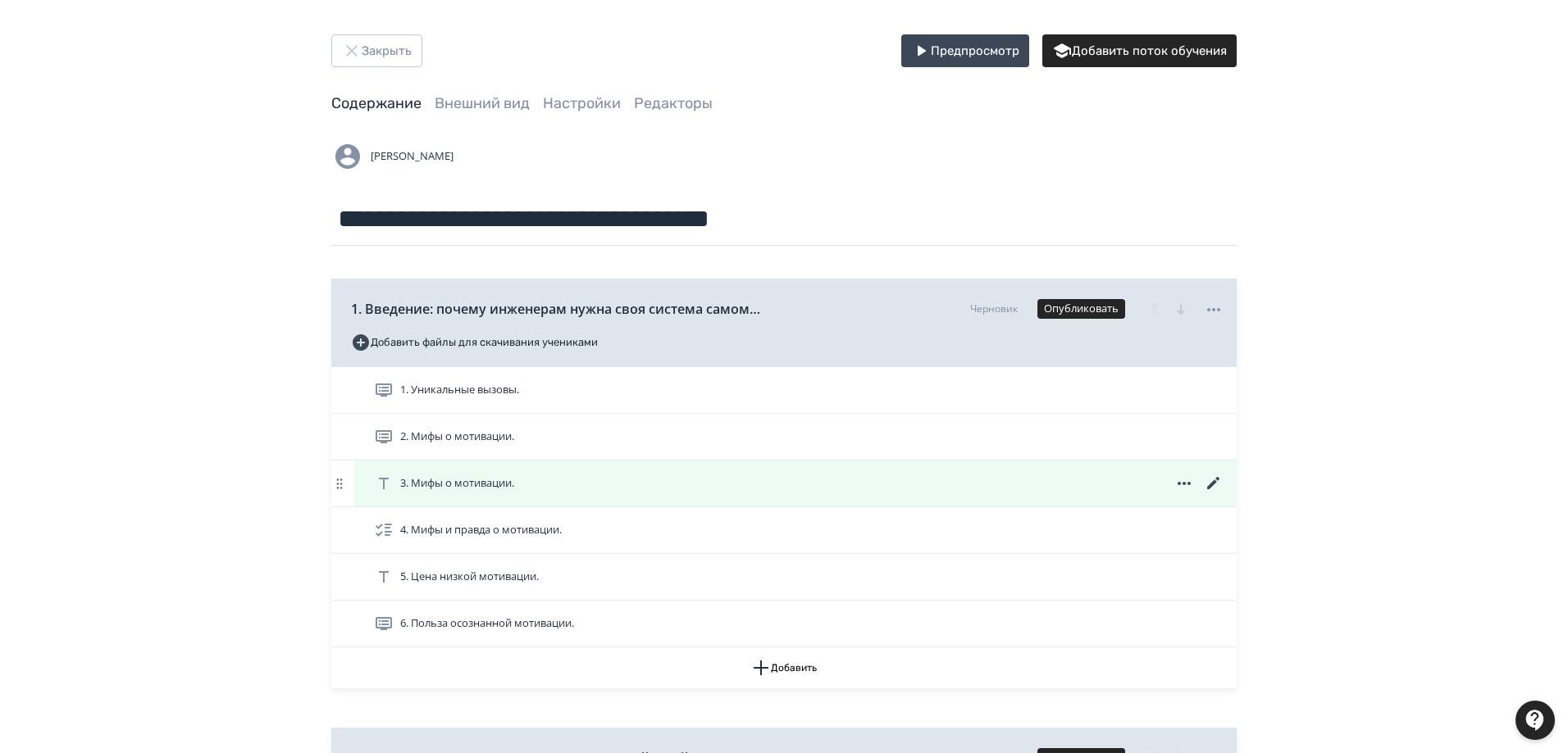
click at [772, 478] on div "3. Мифы о мотивации." at bounding box center [798, 483] width 849 height 19
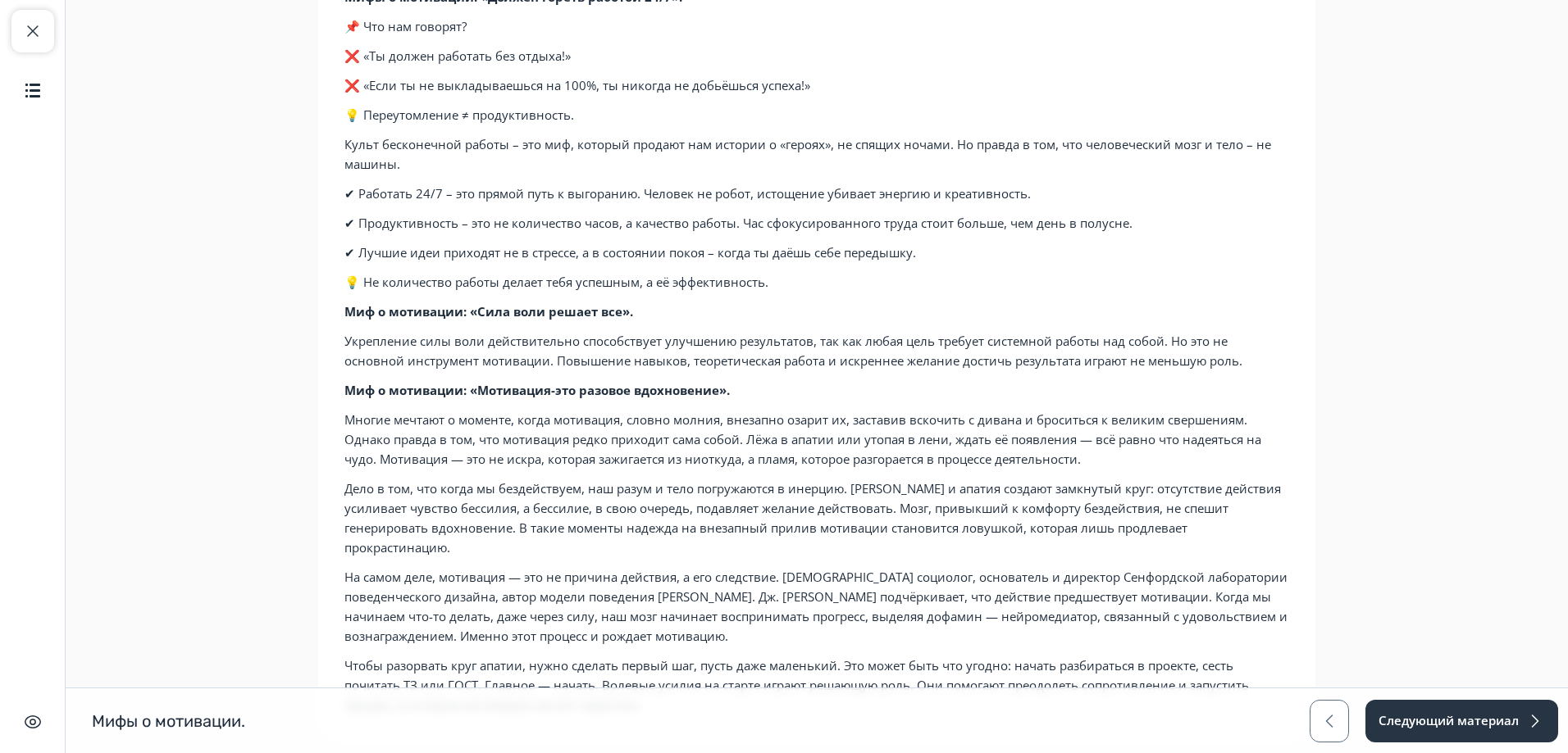
scroll to position [138, 0]
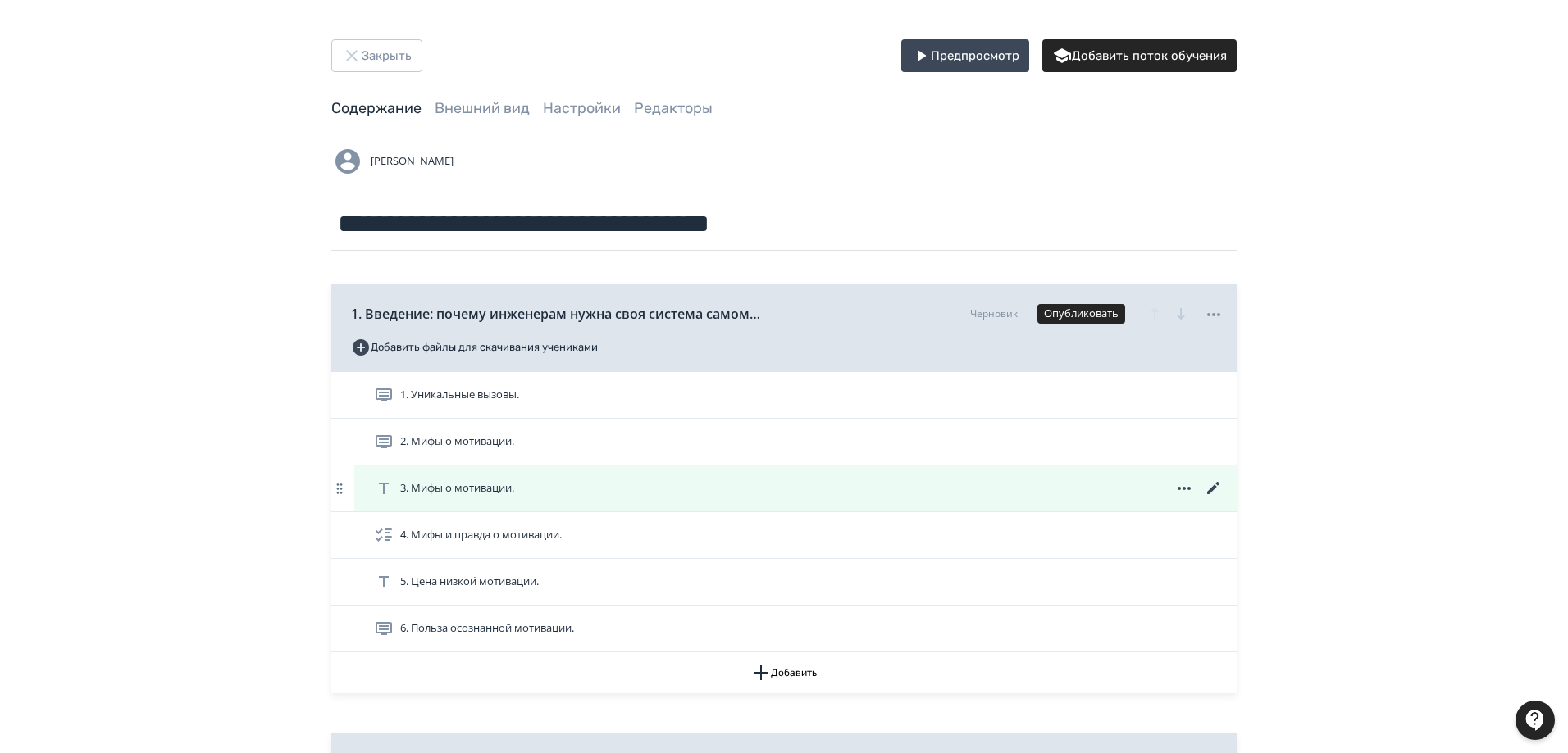
click at [1211, 485] on icon at bounding box center [1214, 489] width 19 height 19
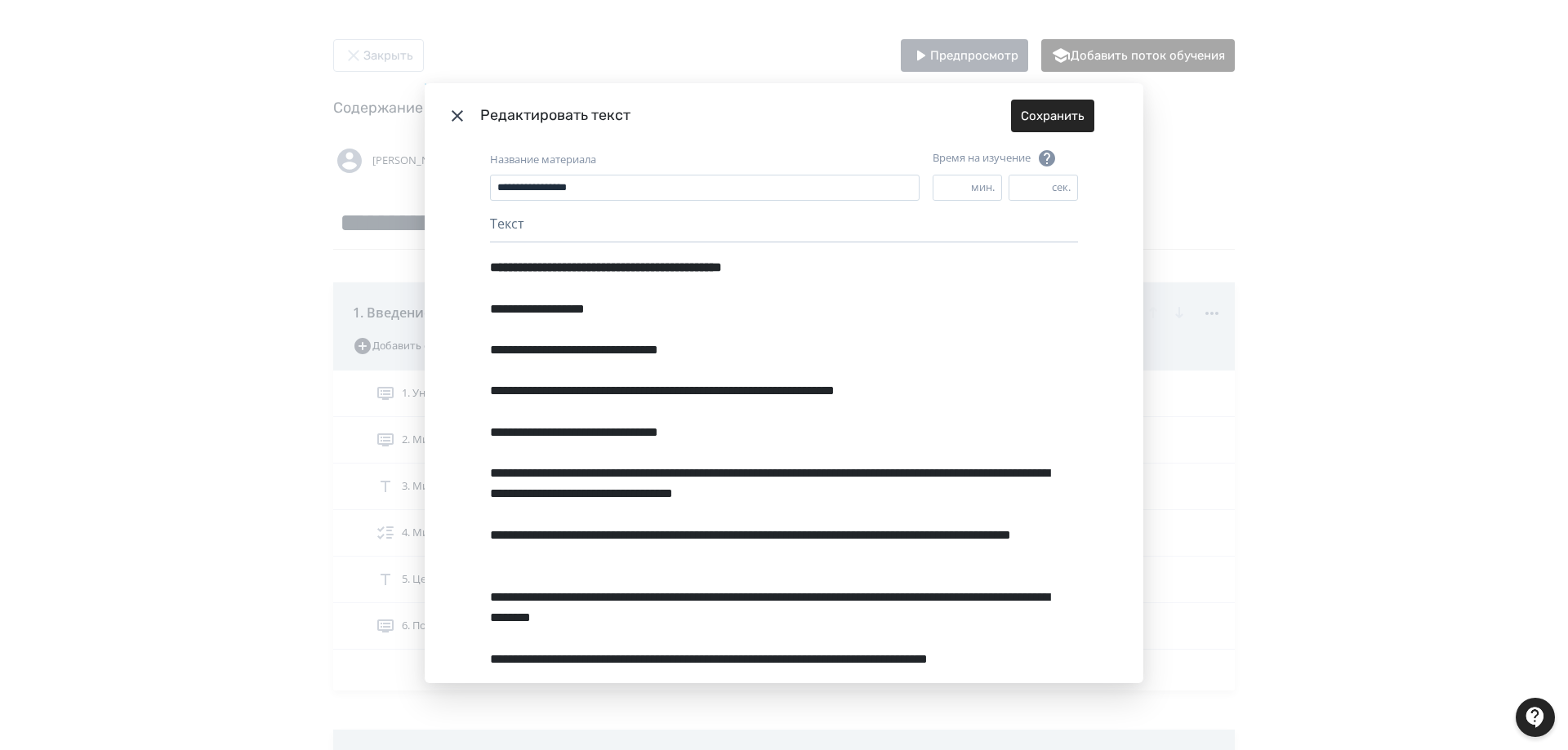
click at [248, 172] on div "**********" at bounding box center [784, 375] width 1568 height 750
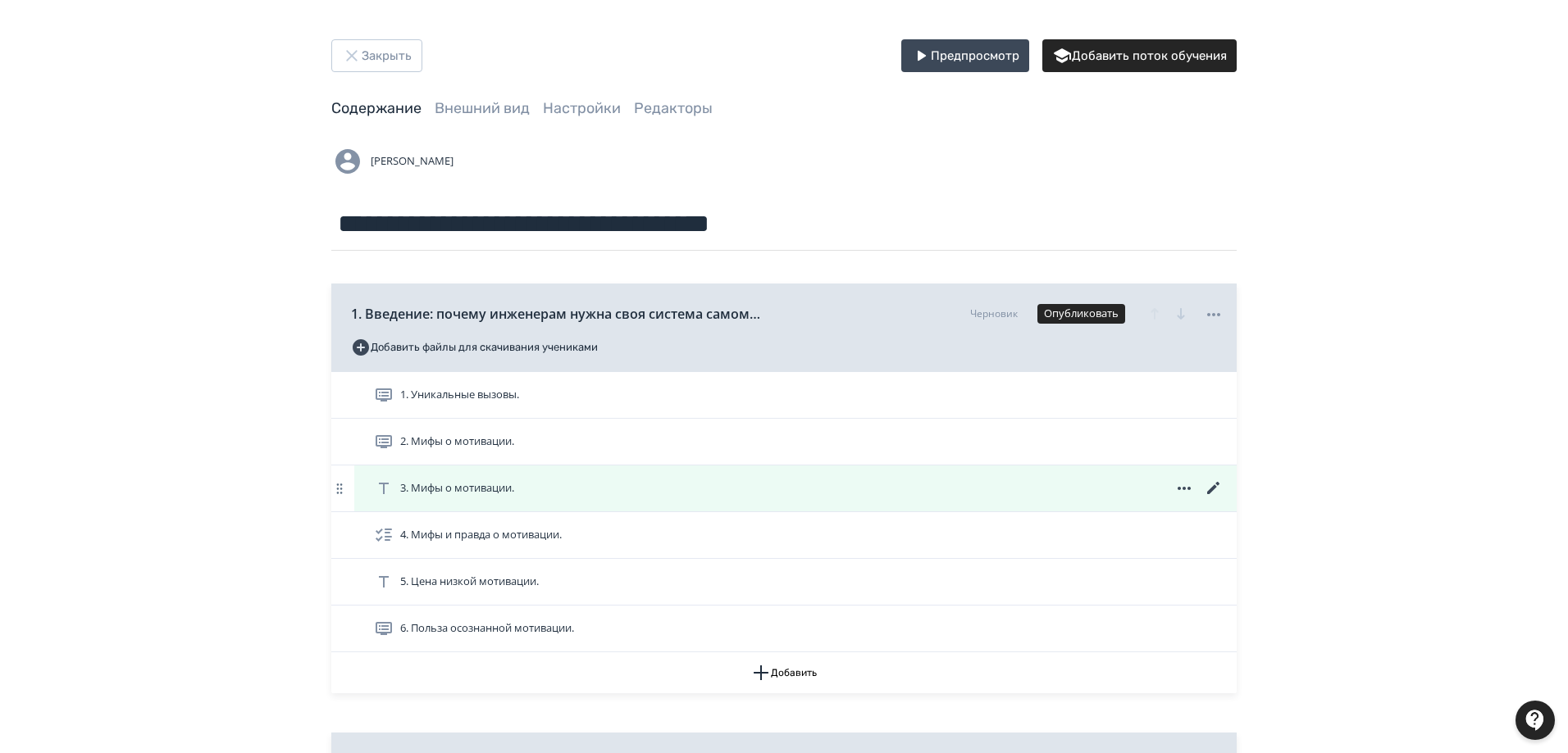
click at [1187, 484] on icon at bounding box center [1184, 489] width 19 height 19
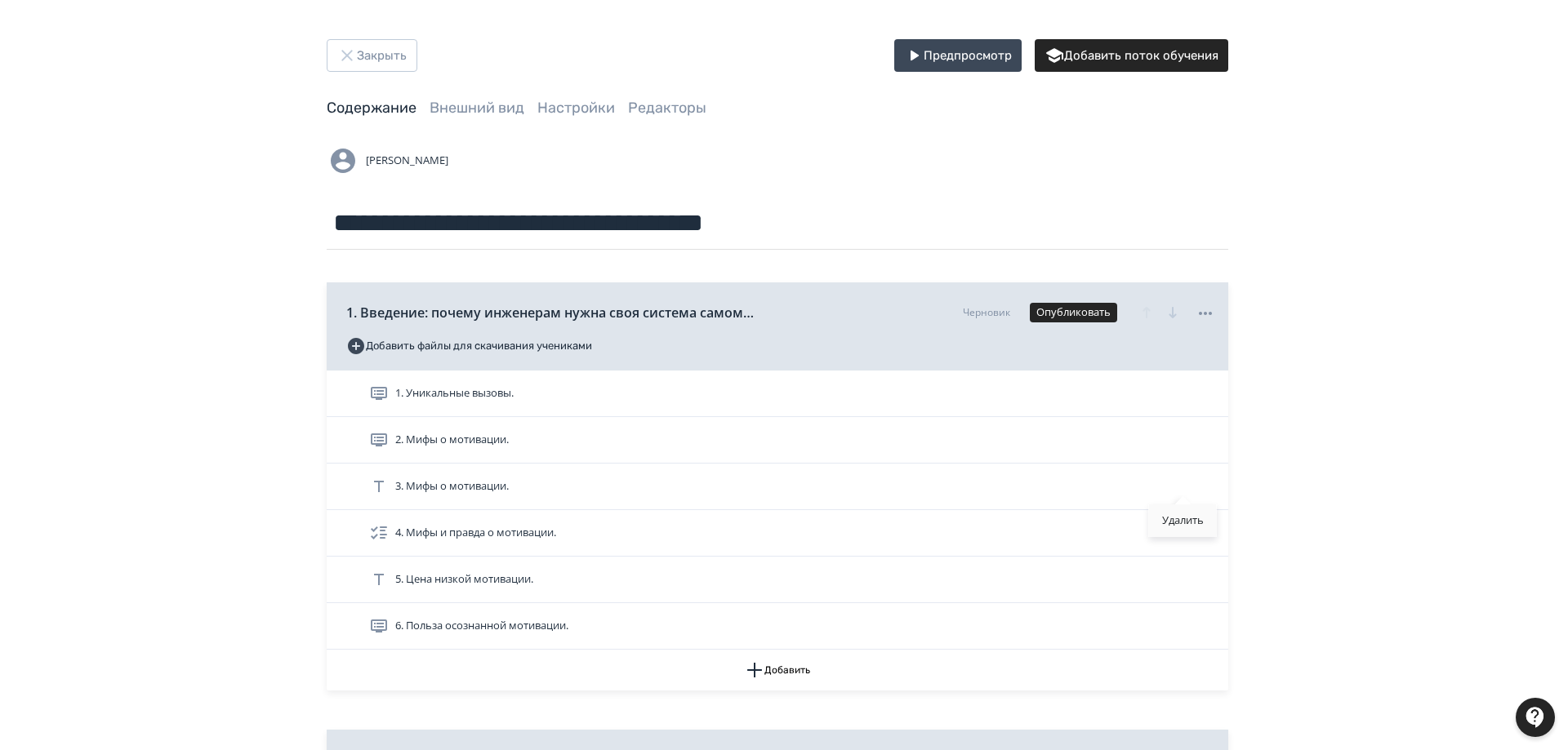
click at [1183, 519] on div "Удалить" at bounding box center [1182, 521] width 68 height 33
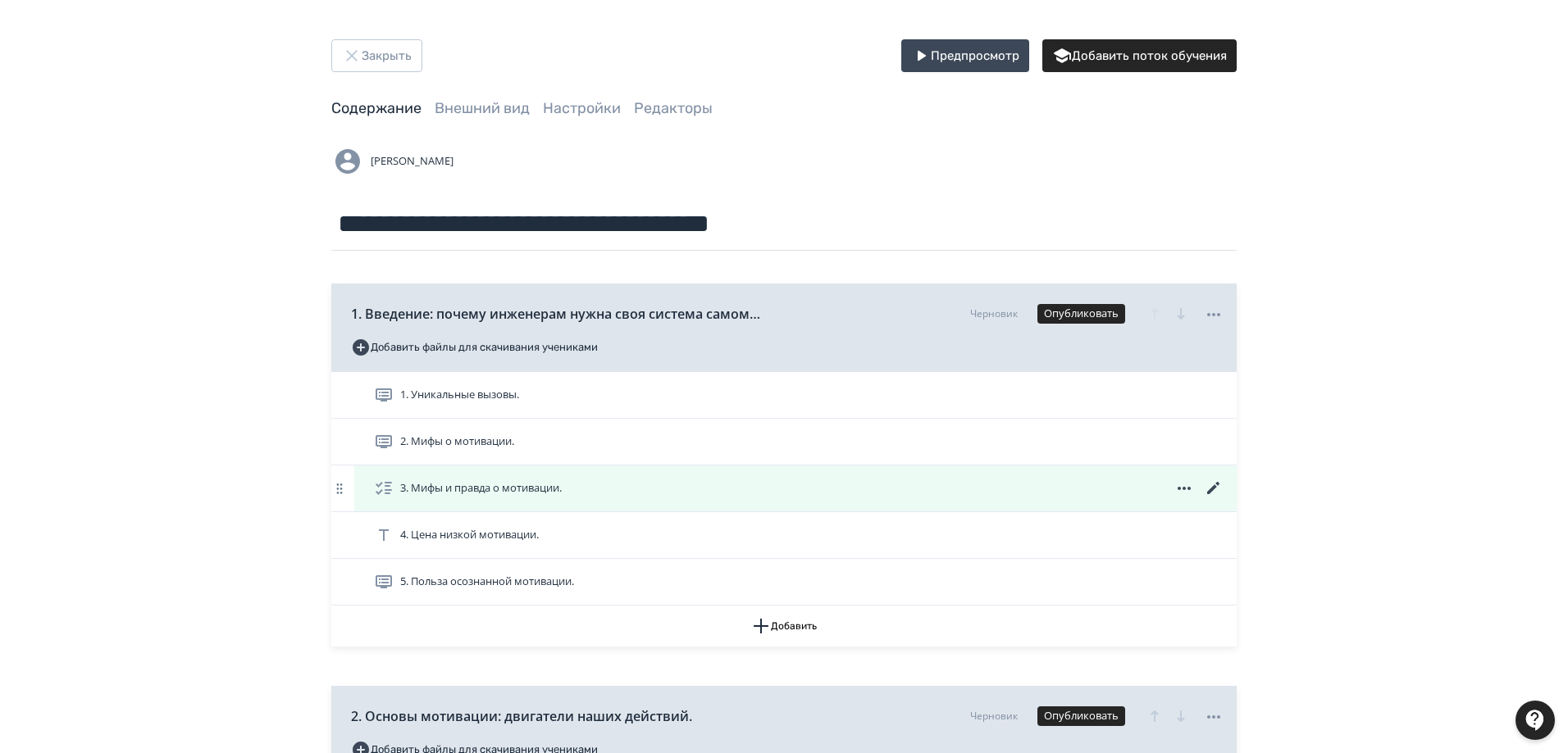
click at [428, 487] on span "3. Мифы и правда о мотивации." at bounding box center [480, 488] width 162 height 16
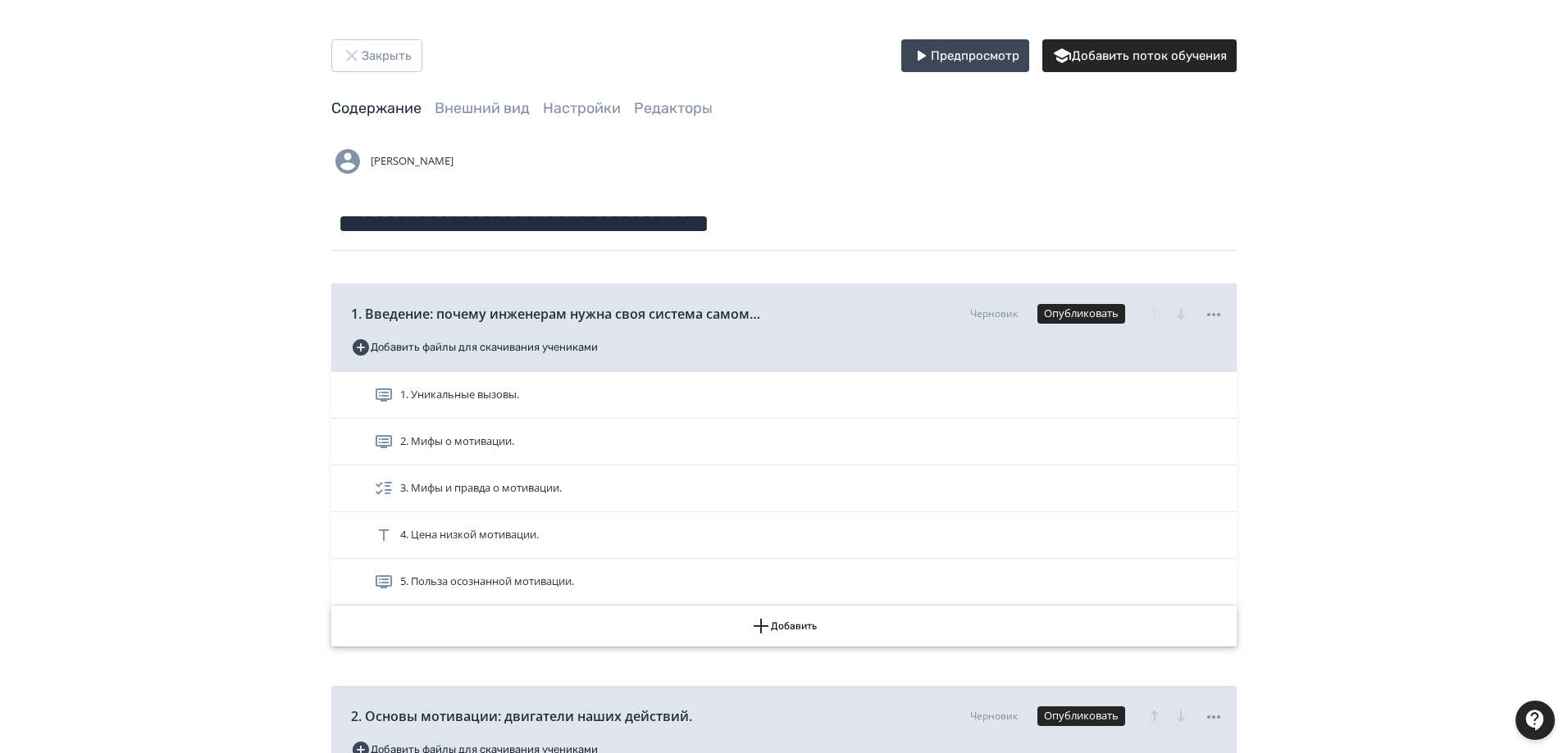
click at [802, 624] on button "Добавить" at bounding box center [784, 626] width 906 height 41
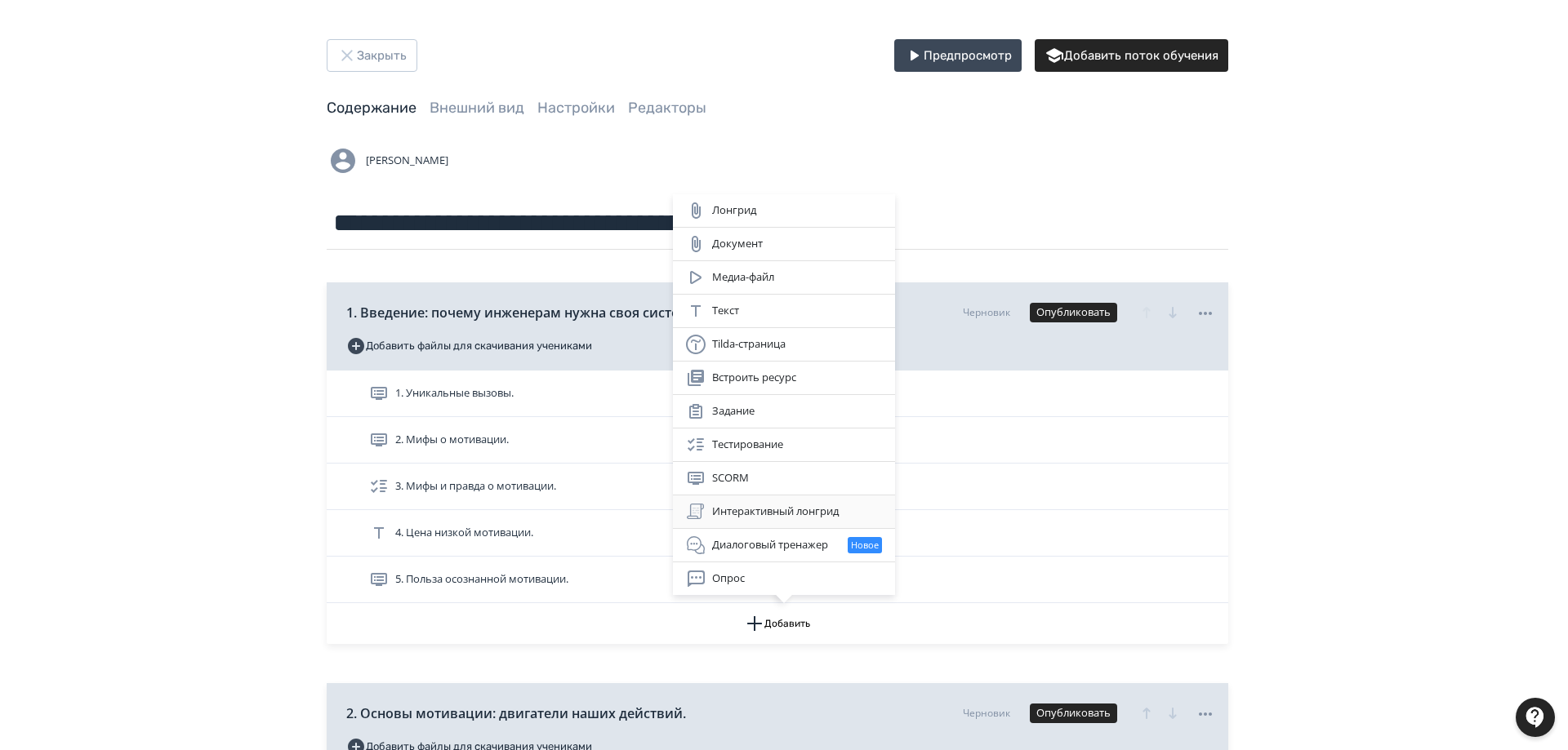
click at [791, 506] on div "Интерактивный лонгрид" at bounding box center [783, 512] width 196 height 19
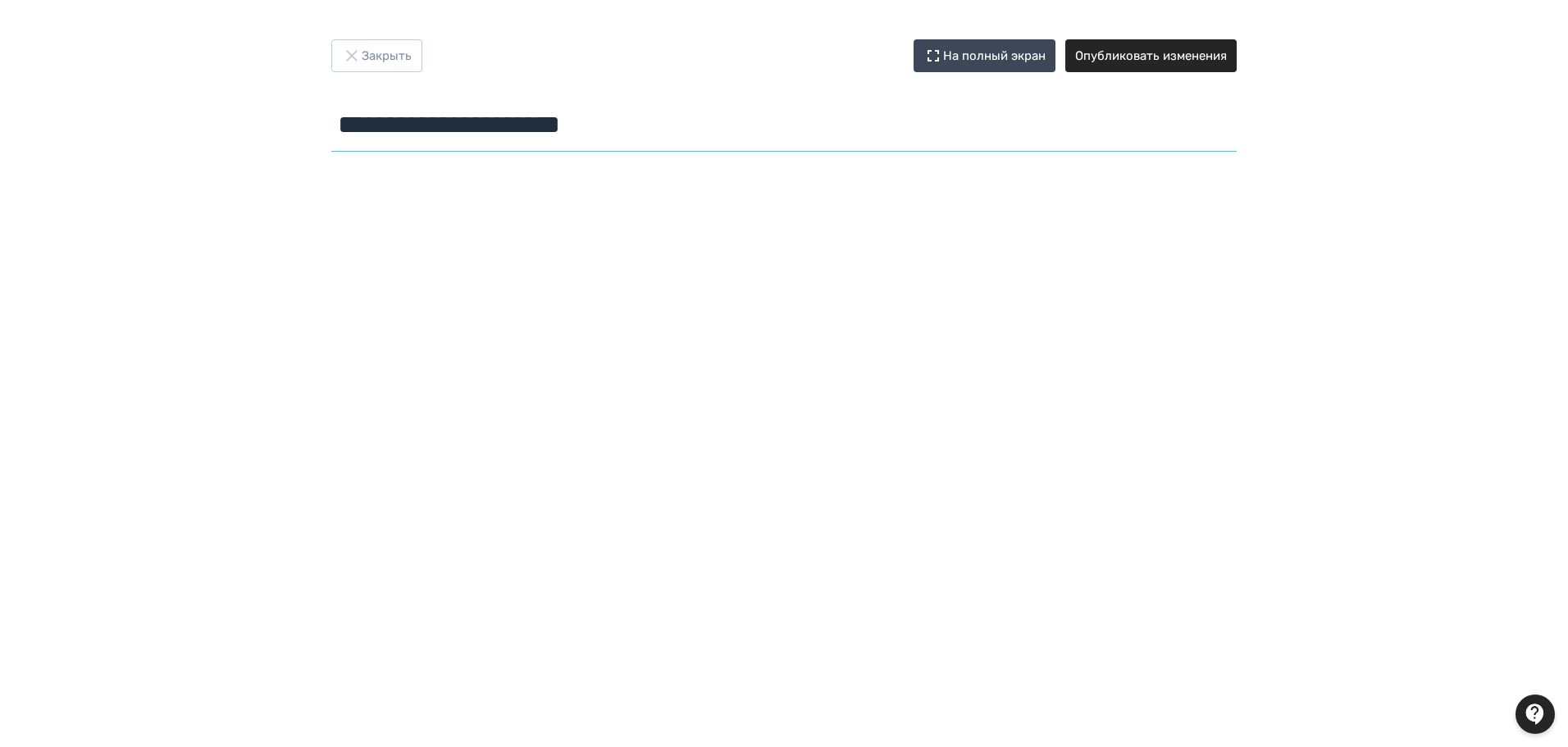
drag, startPoint x: 683, startPoint y: 129, endPoint x: 313, endPoint y: 123, distance: 370.0
click at [313, 123] on div "**********" at bounding box center [784, 99] width 984 height 119
click at [1215, 60] on button "Опубликовать изменения" at bounding box center [1151, 56] width 171 height 33
click at [1201, 56] on button "Опубликовать изменения" at bounding box center [1151, 56] width 171 height 33
click at [424, 132] on input "text" at bounding box center [784, 125] width 906 height 53
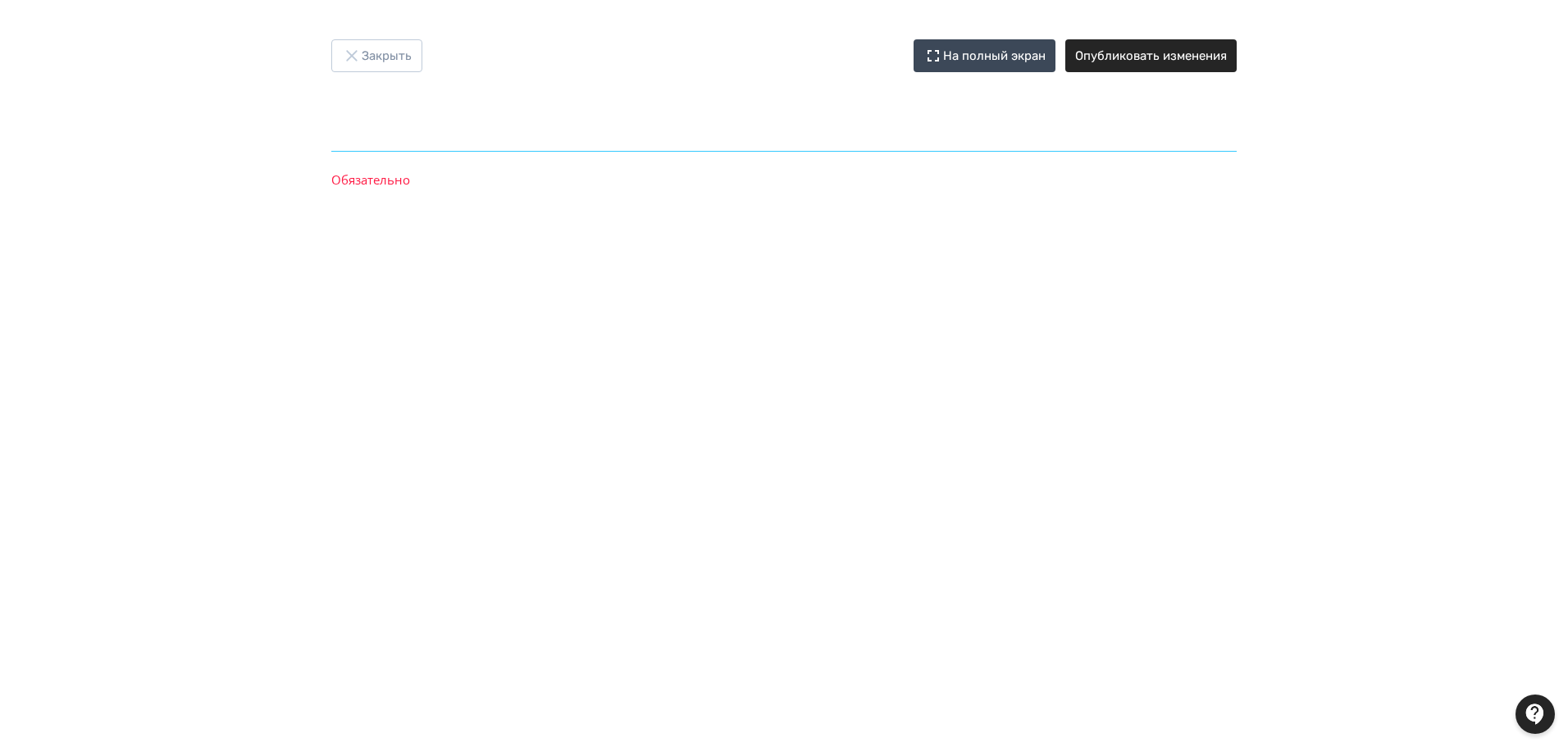
paste input "**********"
type input "**********"
click at [1151, 52] on button "Опубликовать изменения" at bounding box center [1151, 56] width 171 height 33
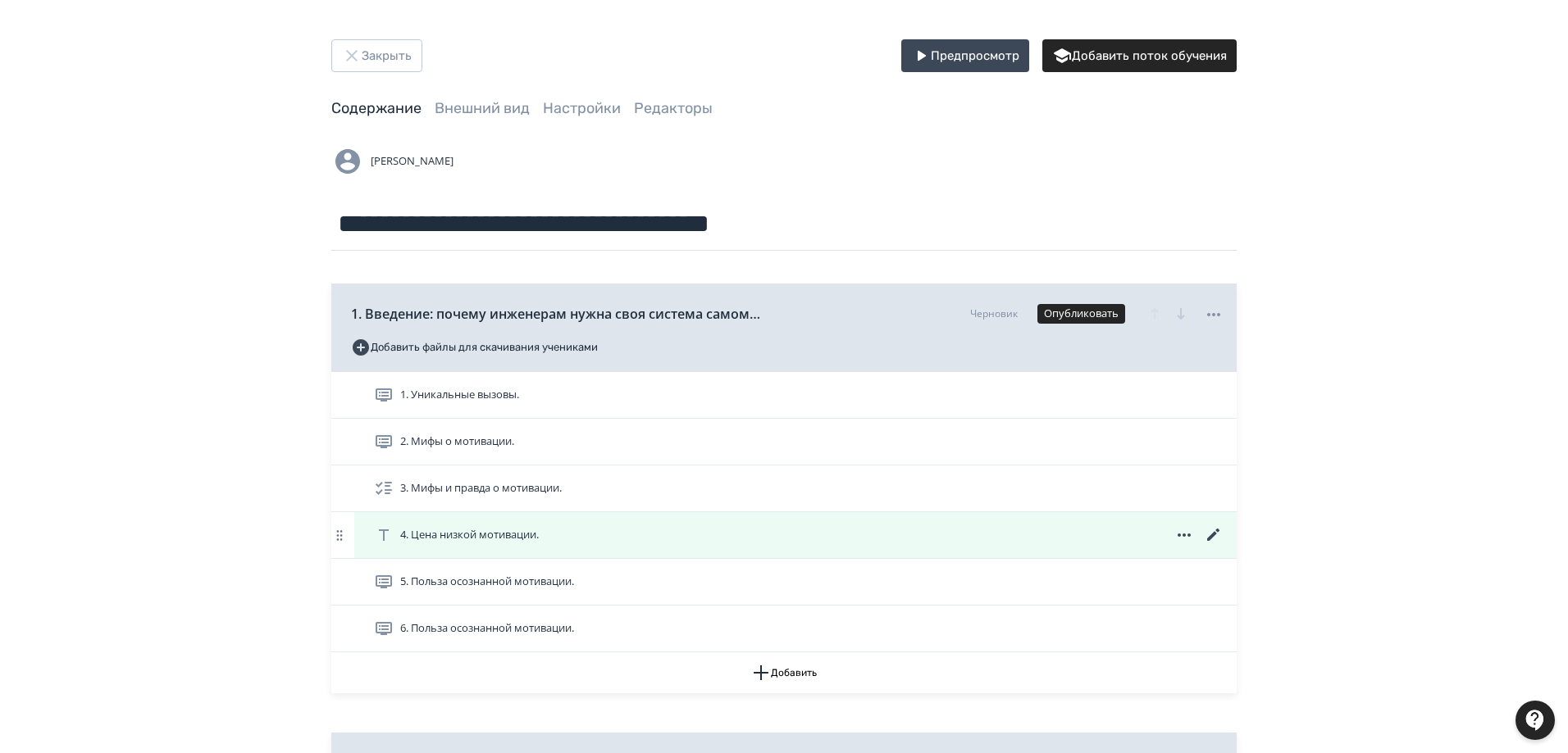
click at [522, 535] on span "4. Цена низкой мотивации." at bounding box center [469, 534] width 138 height 16
click at [1211, 535] on icon at bounding box center [1214, 535] width 19 height 19
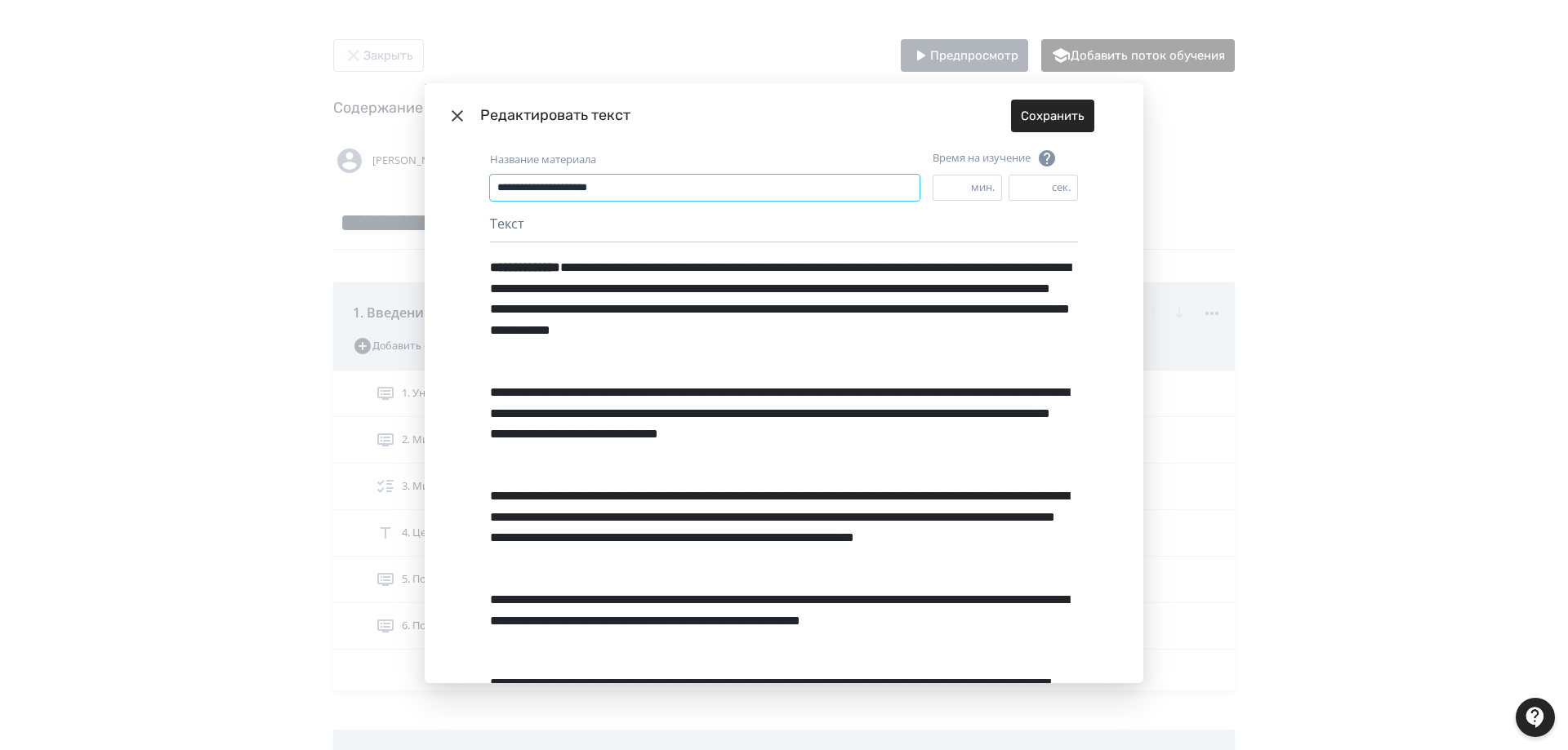
drag, startPoint x: 638, startPoint y: 183, endPoint x: 489, endPoint y: 180, distance: 149.0
click at [490, 180] on input "**********" at bounding box center [704, 187] width 429 height 26
click at [145, 104] on div "**********" at bounding box center [784, 375] width 1568 height 750
click at [459, 116] on icon "Modal" at bounding box center [457, 116] width 19 height 19
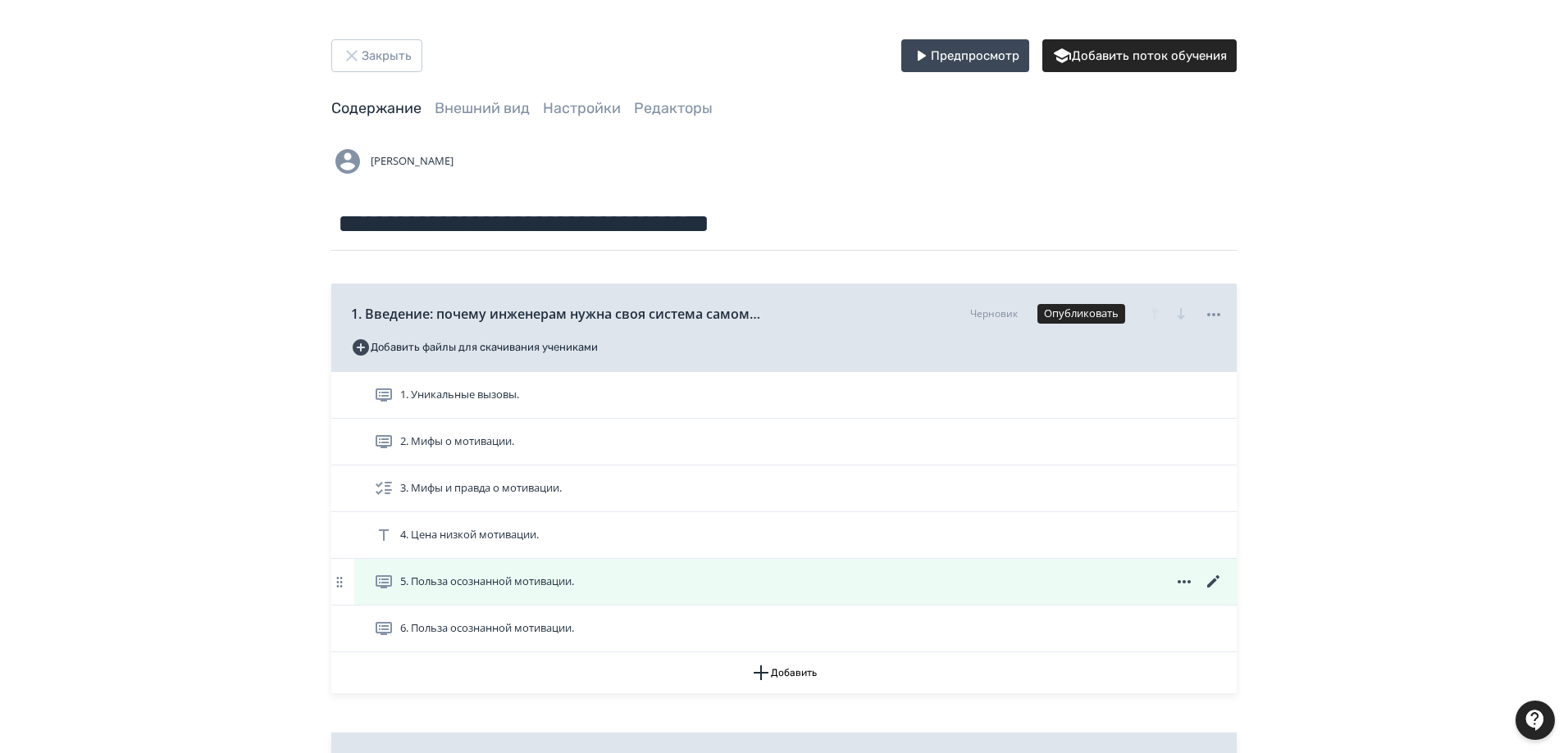
click at [565, 582] on span "5. Польза осознанной мотивации." at bounding box center [487, 582] width 174 height 16
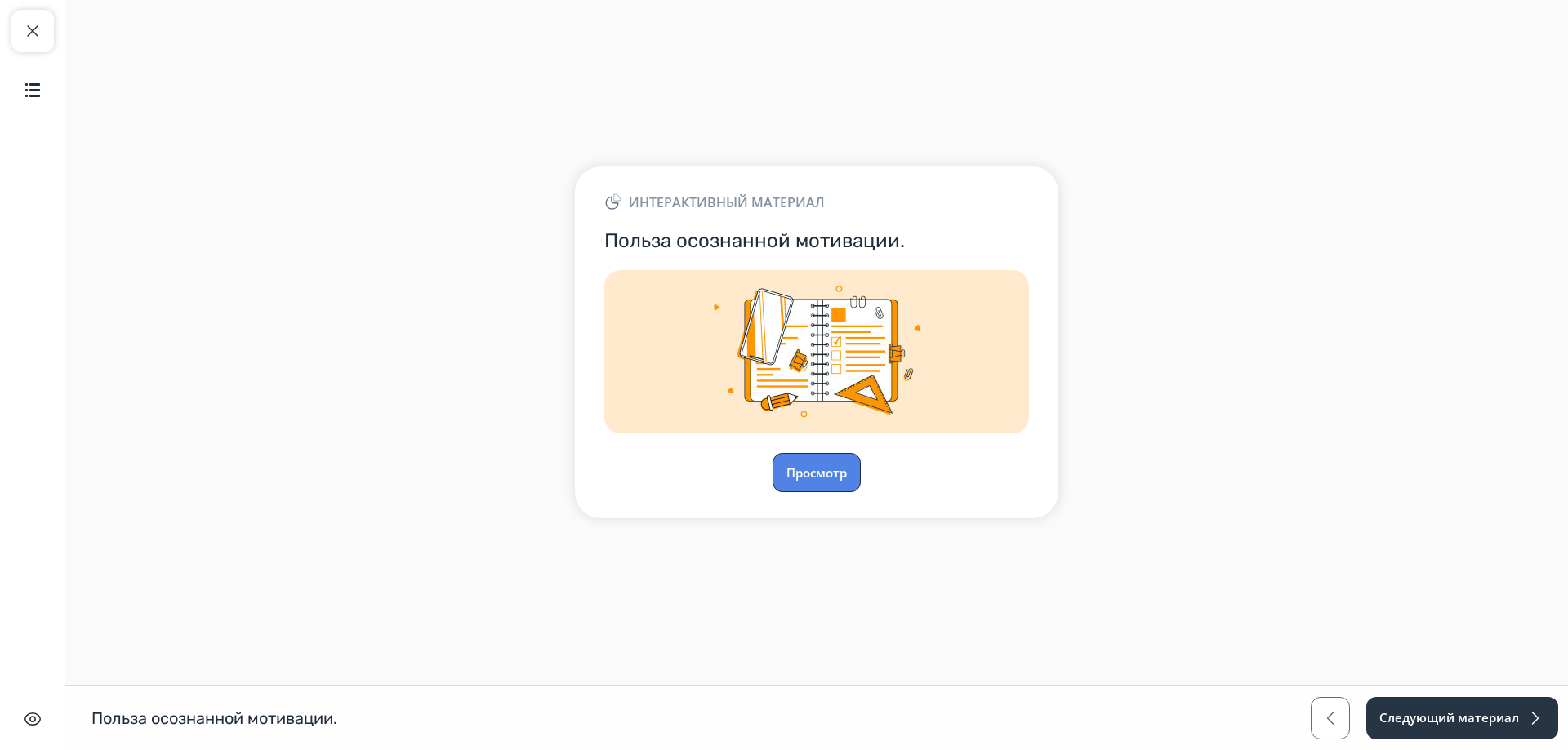
click at [834, 472] on button "Просмотр" at bounding box center [816, 472] width 88 height 40
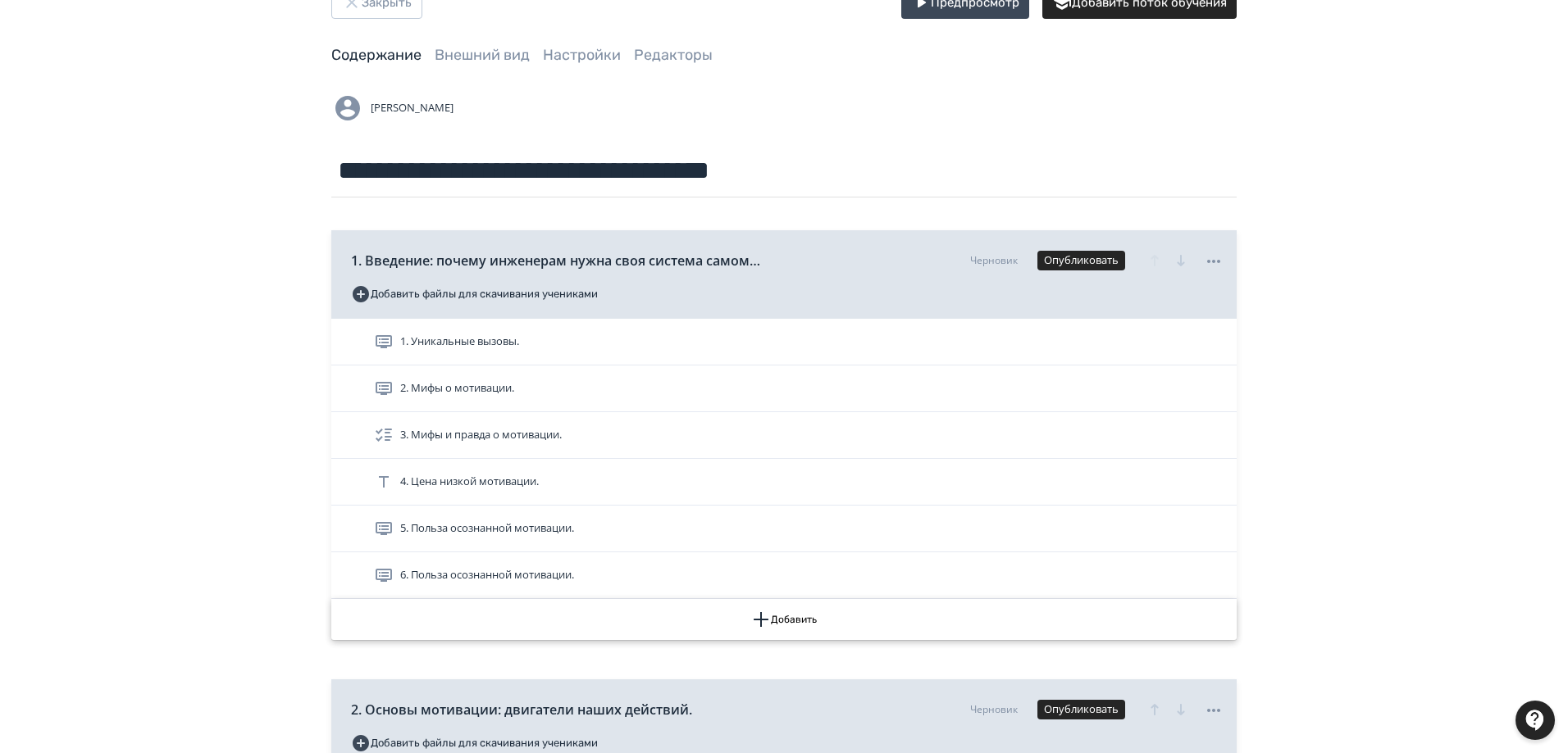
scroll to position [82, 0]
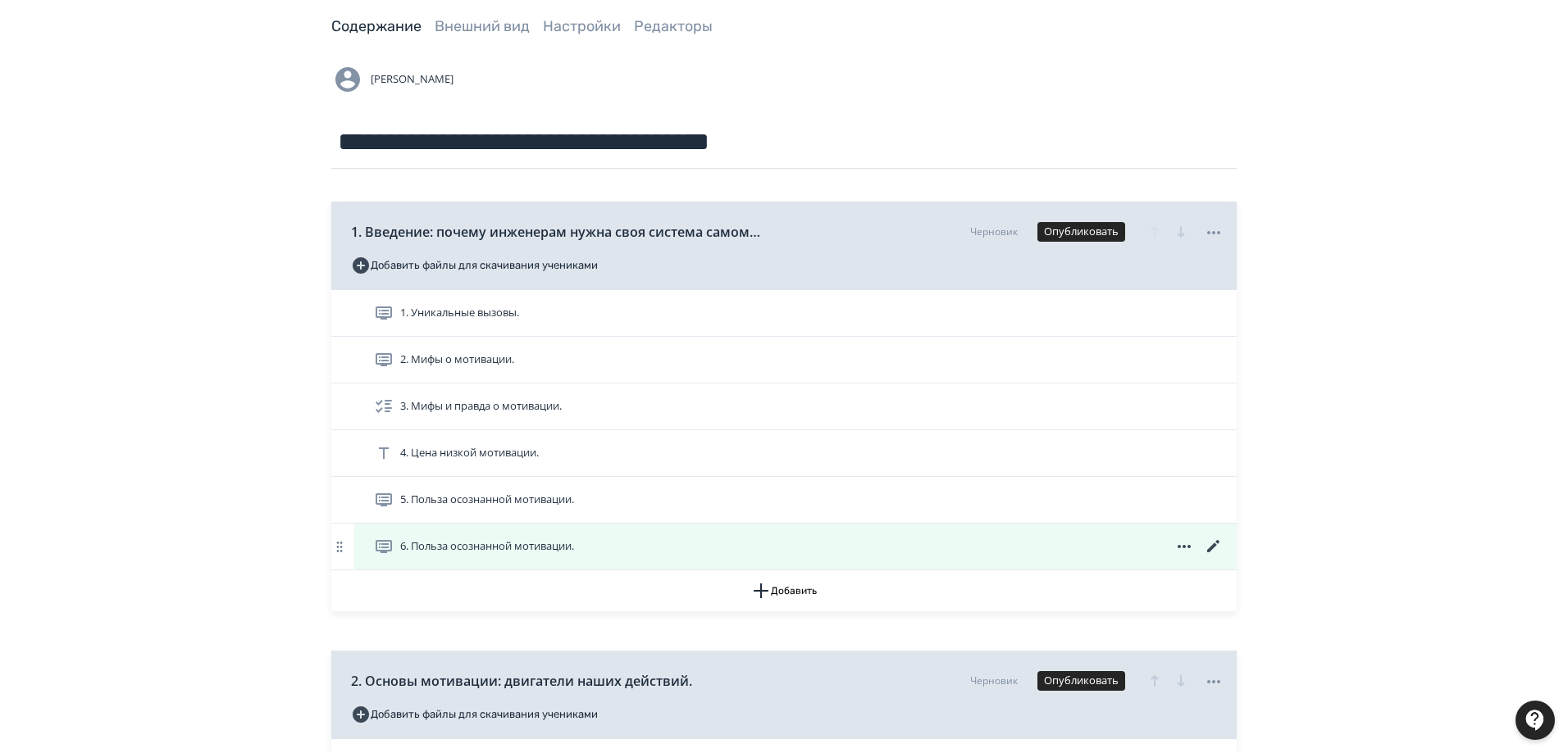
click at [530, 545] on span "6. Польза осознанной мотивации." at bounding box center [487, 546] width 174 height 16
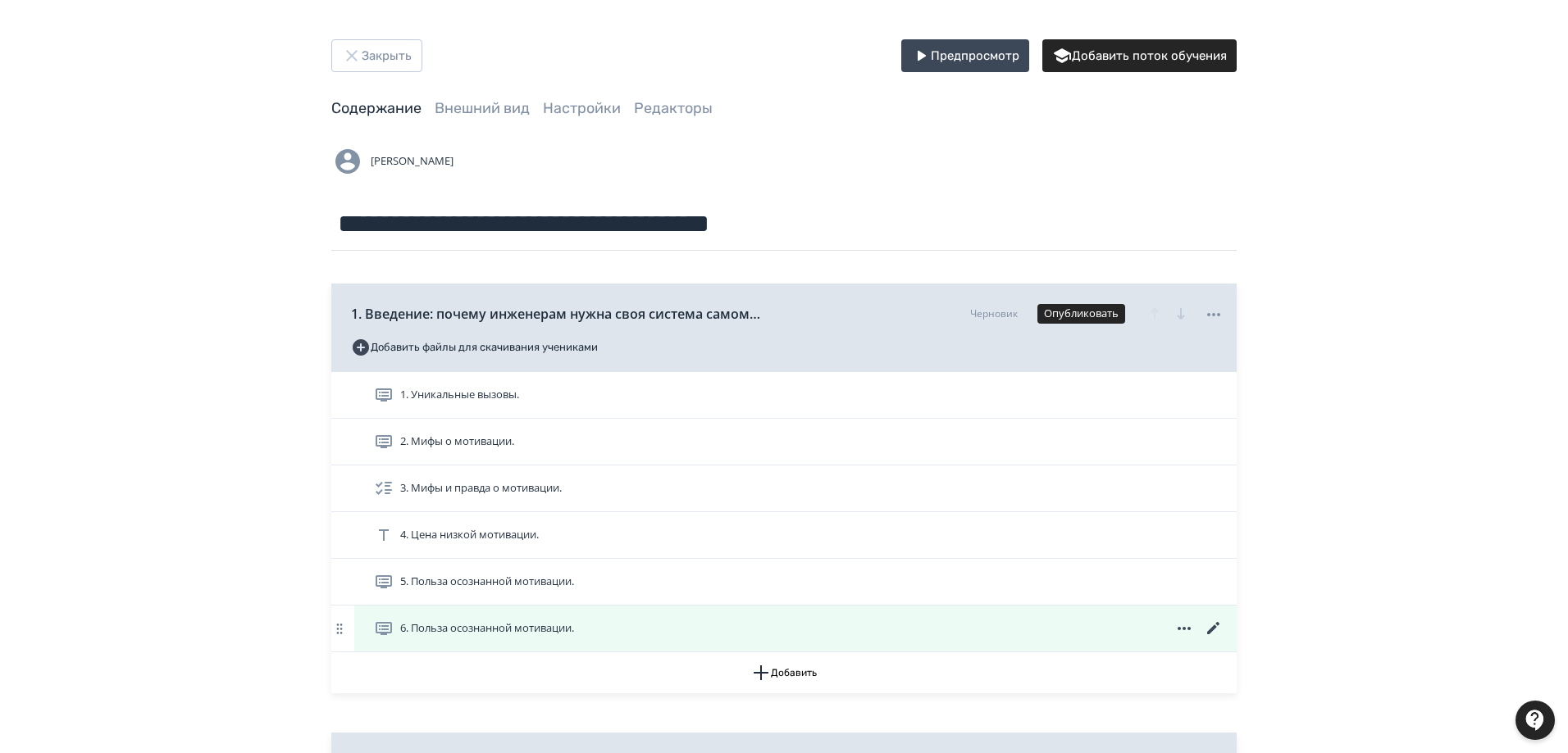
click at [1208, 632] on icon at bounding box center [1213, 628] width 13 height 13
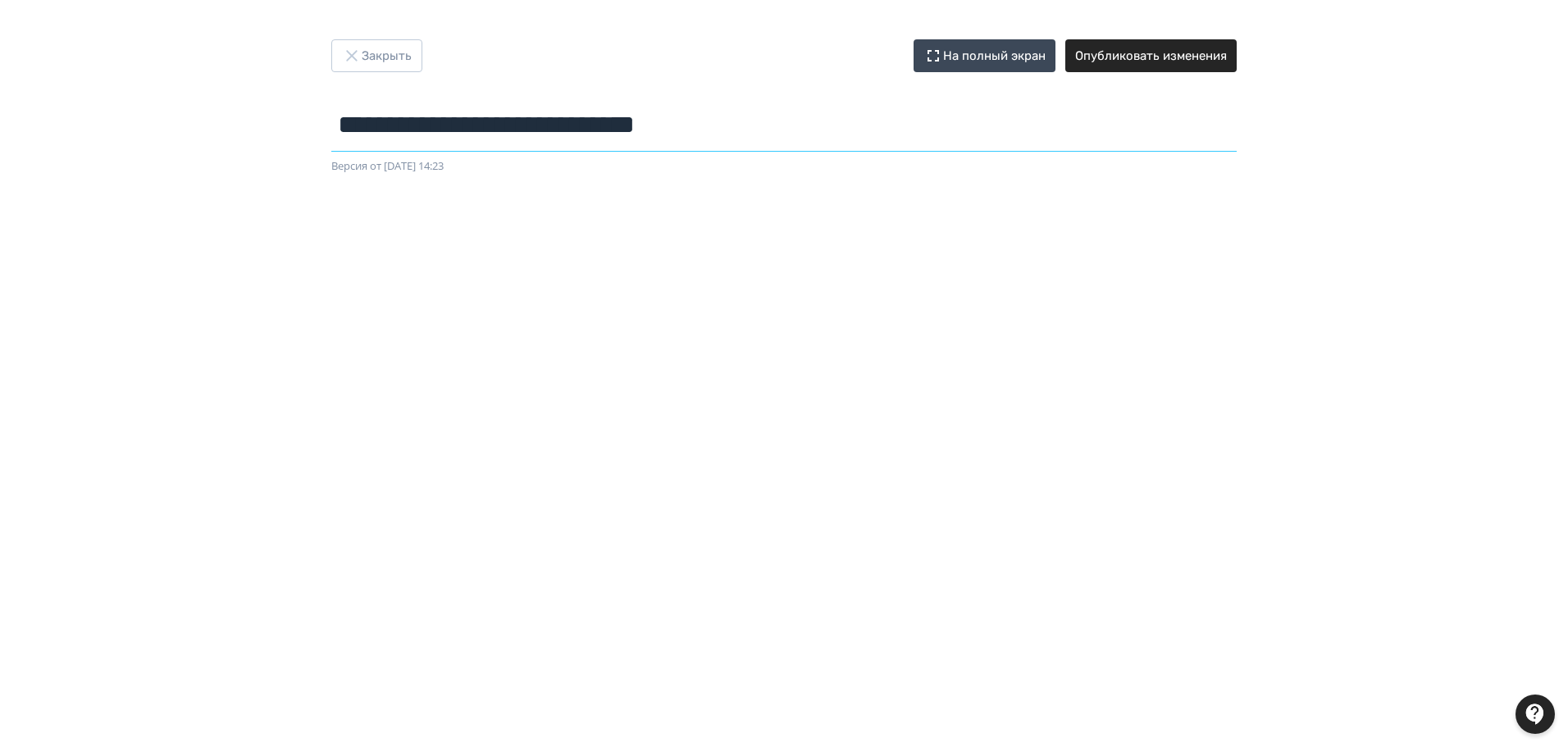
drag, startPoint x: 768, startPoint y: 131, endPoint x: 265, endPoint y: 105, distance: 503.7
click at [265, 105] on div "**********" at bounding box center [784, 374] width 1568 height 669
paste input "**********"
type input "**********"
click at [1212, 51] on button "Опубликовать изменения" at bounding box center [1151, 56] width 171 height 33
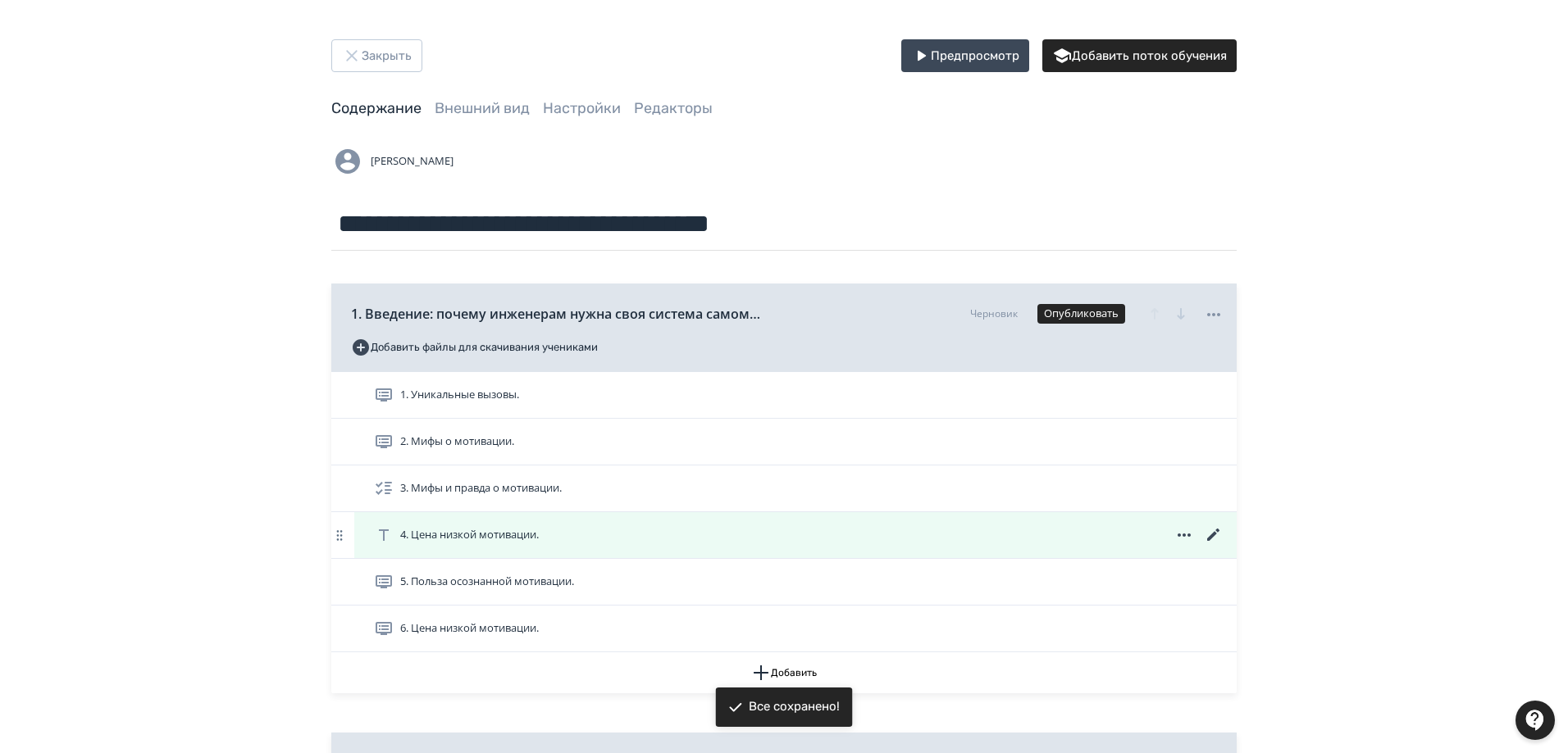
scroll to position [82, 0]
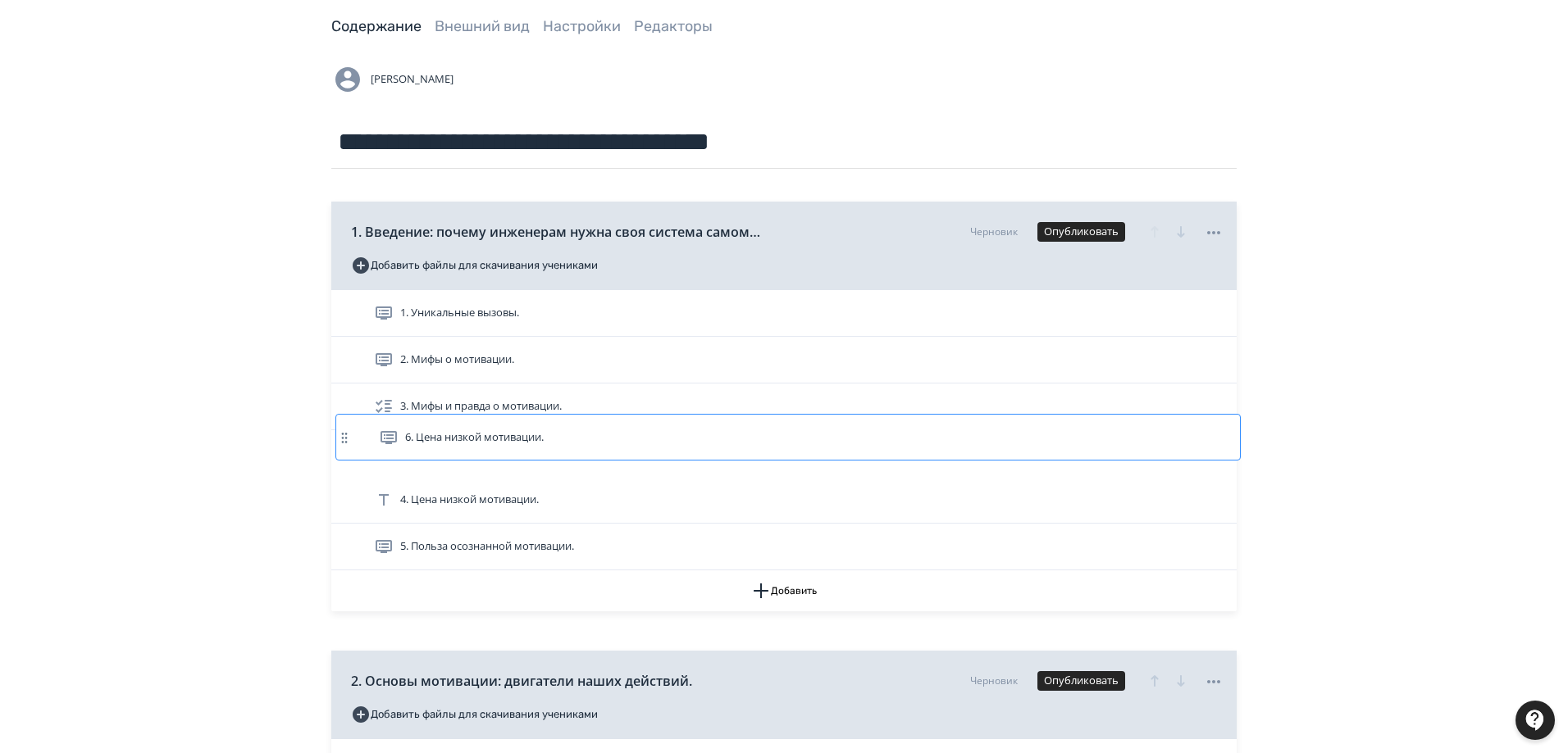
drag, startPoint x: 334, startPoint y: 546, endPoint x: 341, endPoint y: 432, distance: 114.2
click at [341, 432] on div "1. Уникальные вызовы. 2. Мифы о мотивации. 3. Мифы и правда о мотивации. 4. Цен…" at bounding box center [784, 431] width 906 height 281
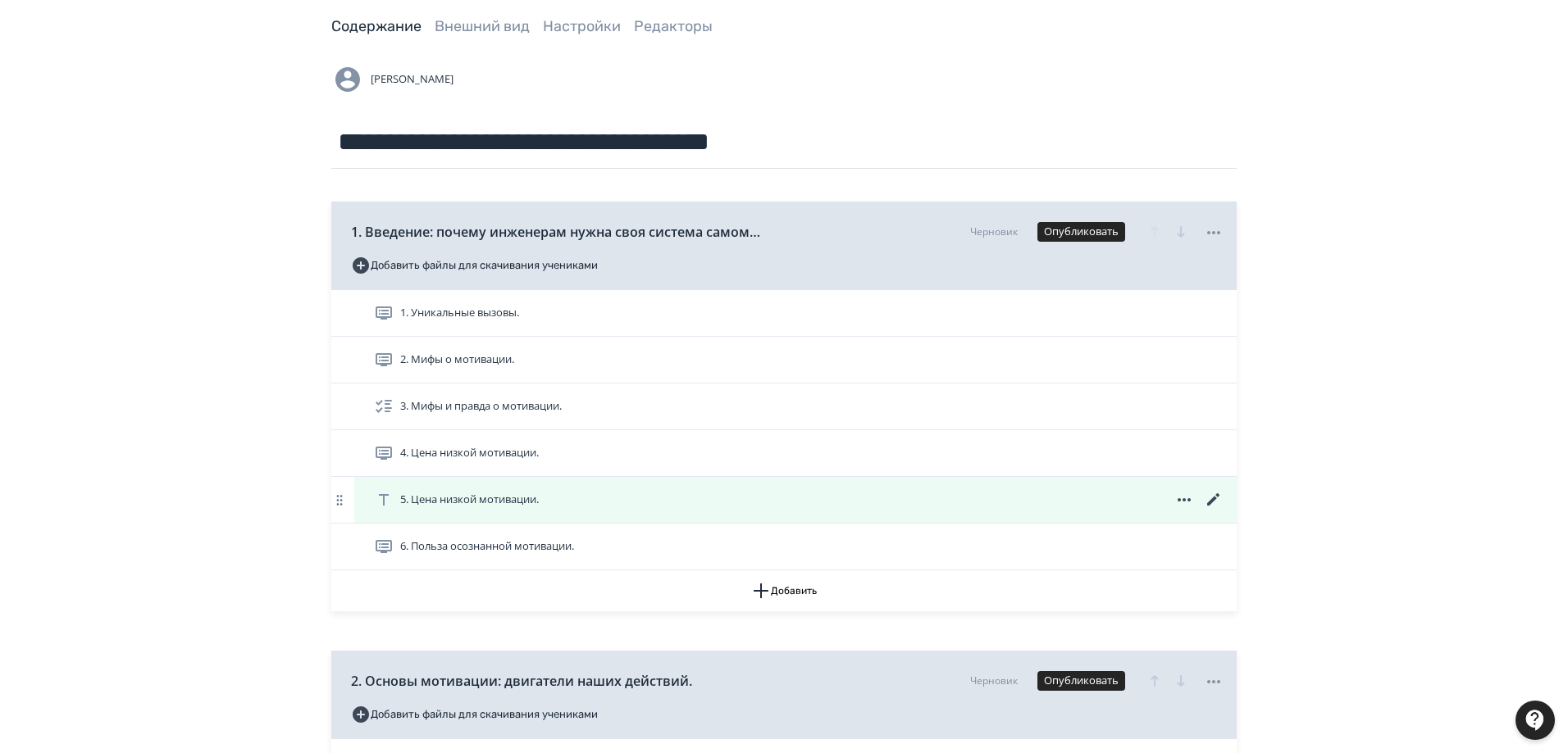
click at [1192, 497] on icon at bounding box center [1184, 499] width 19 height 19
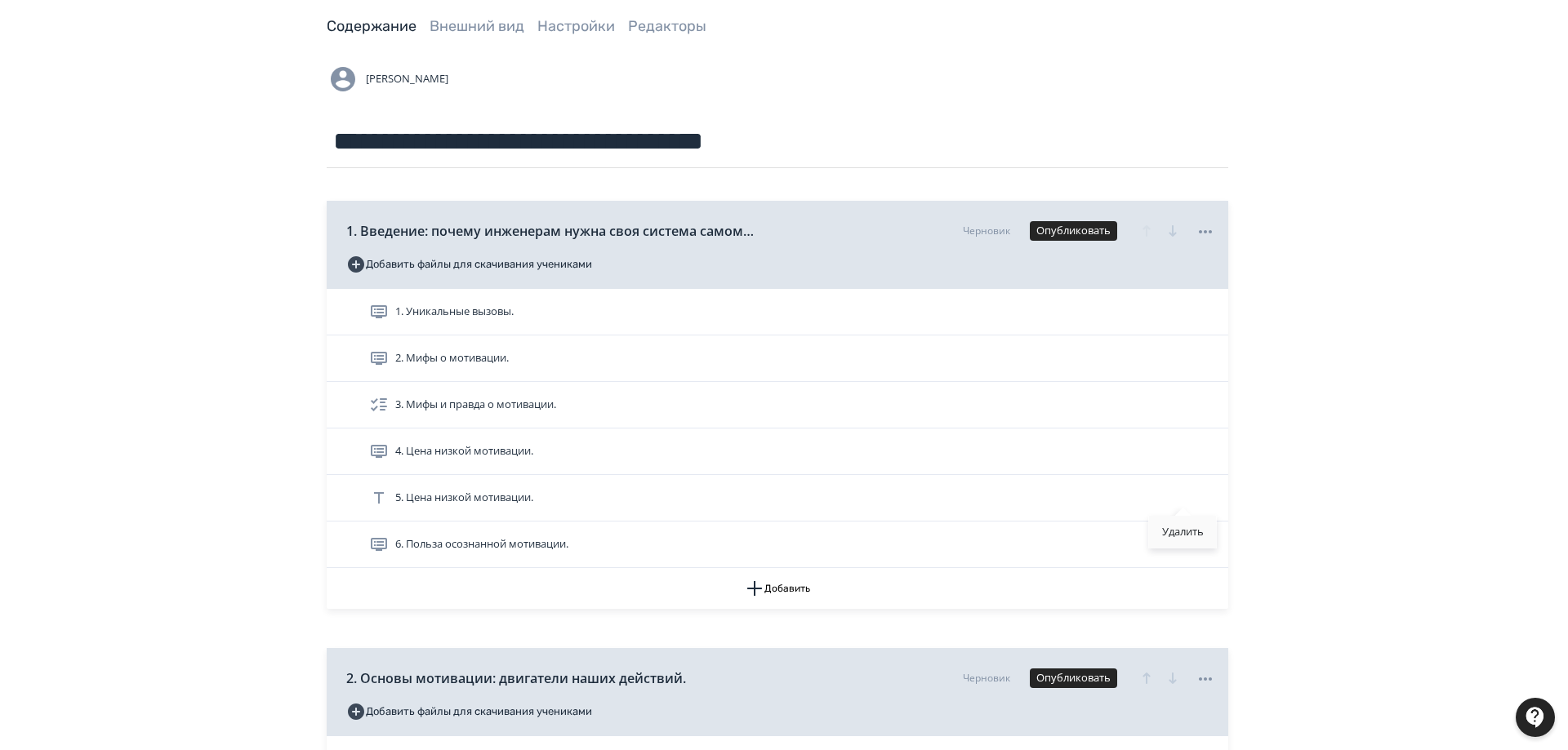
click at [1177, 527] on div "Удалить" at bounding box center [1182, 532] width 68 height 33
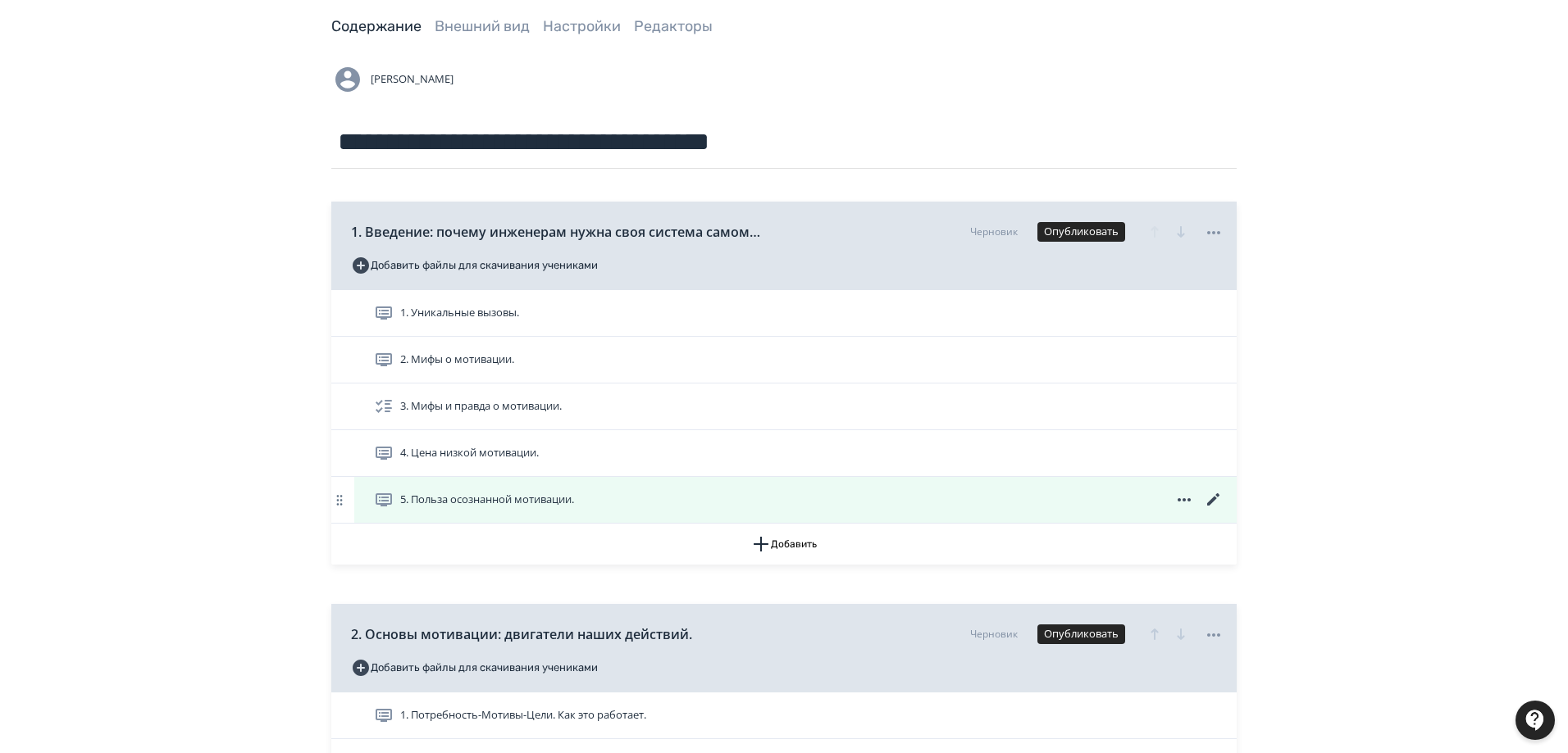
click at [1214, 500] on icon at bounding box center [1213, 499] width 13 height 13
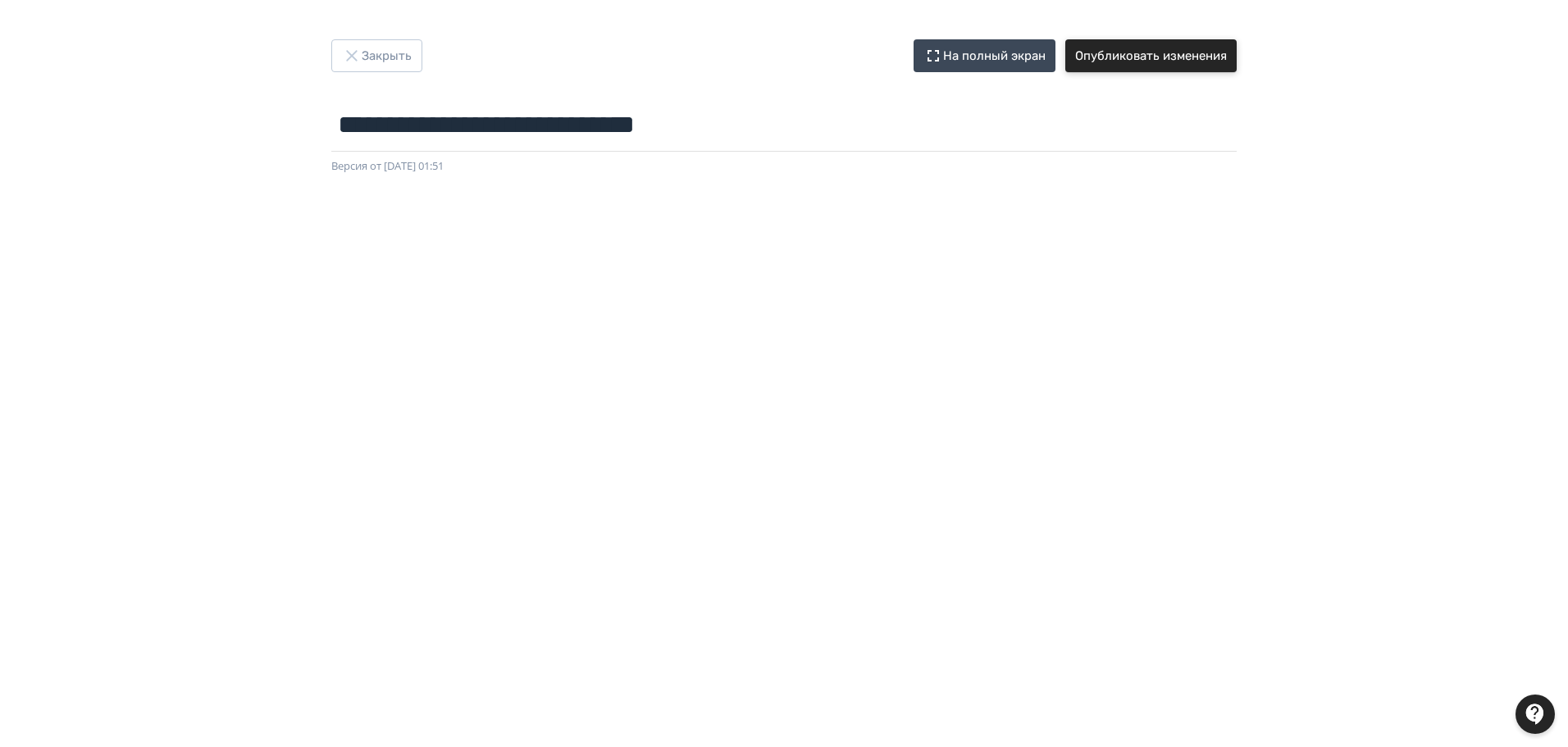
click at [1180, 58] on button "Опубликовать изменения" at bounding box center [1151, 56] width 171 height 33
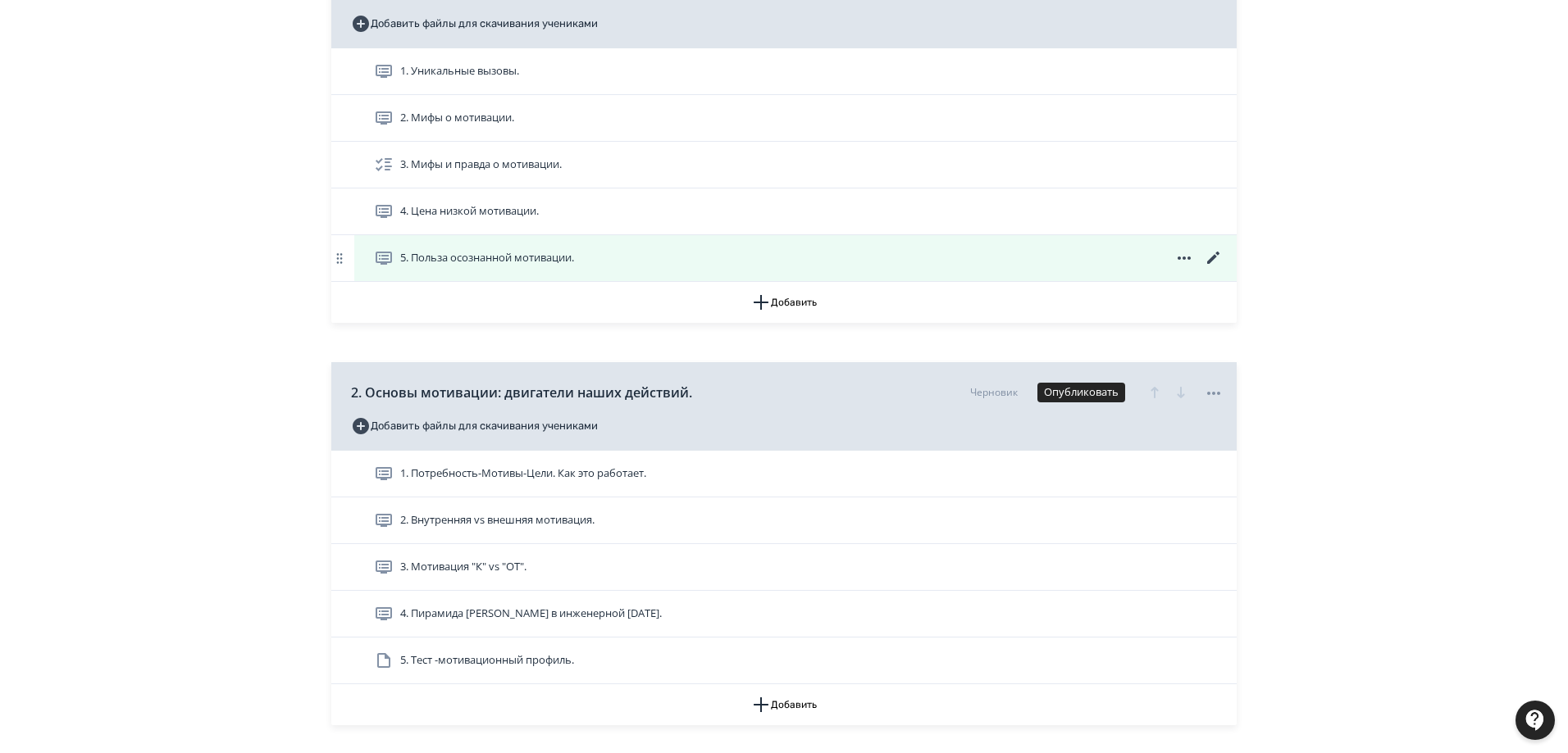
scroll to position [328, 0]
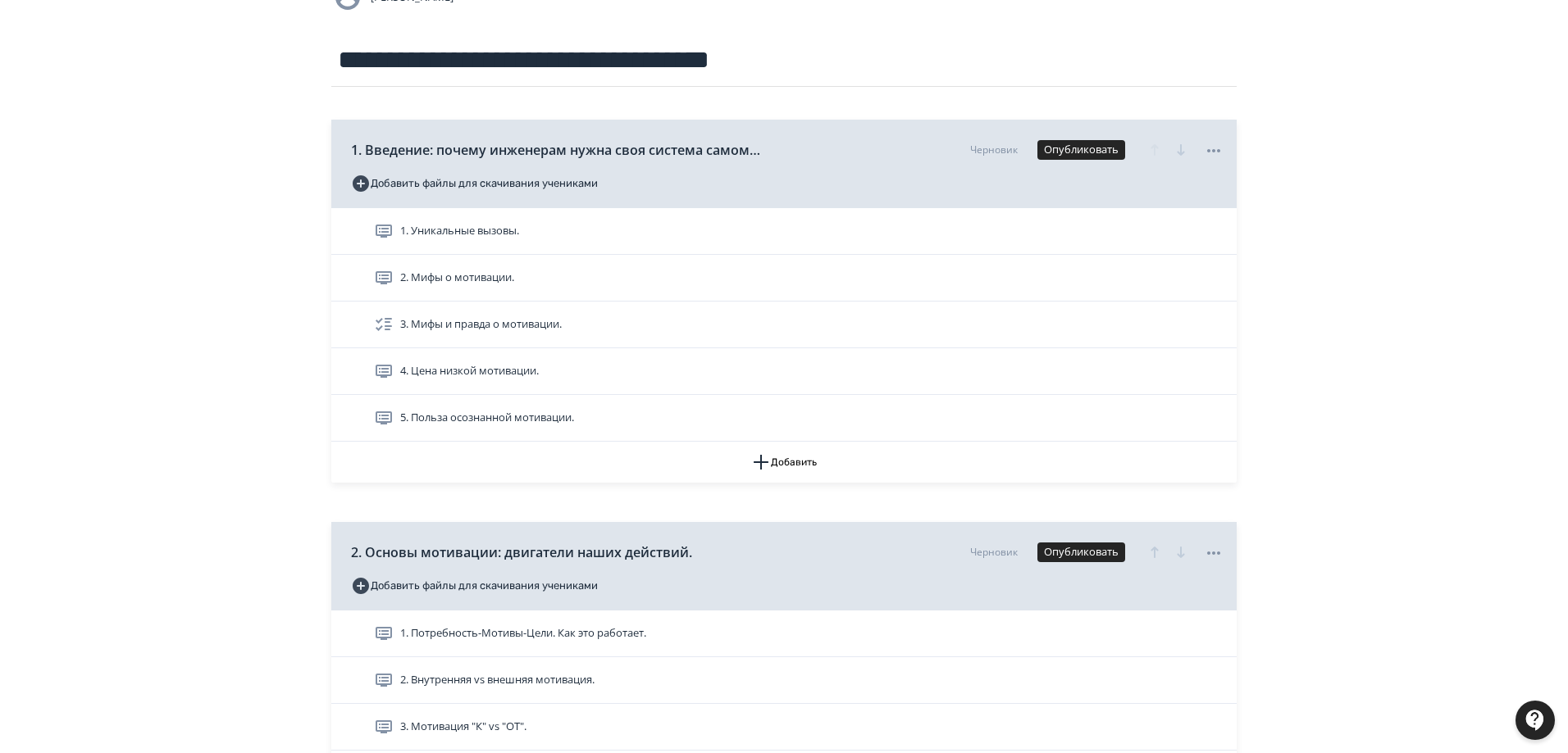
scroll to position [0, 0]
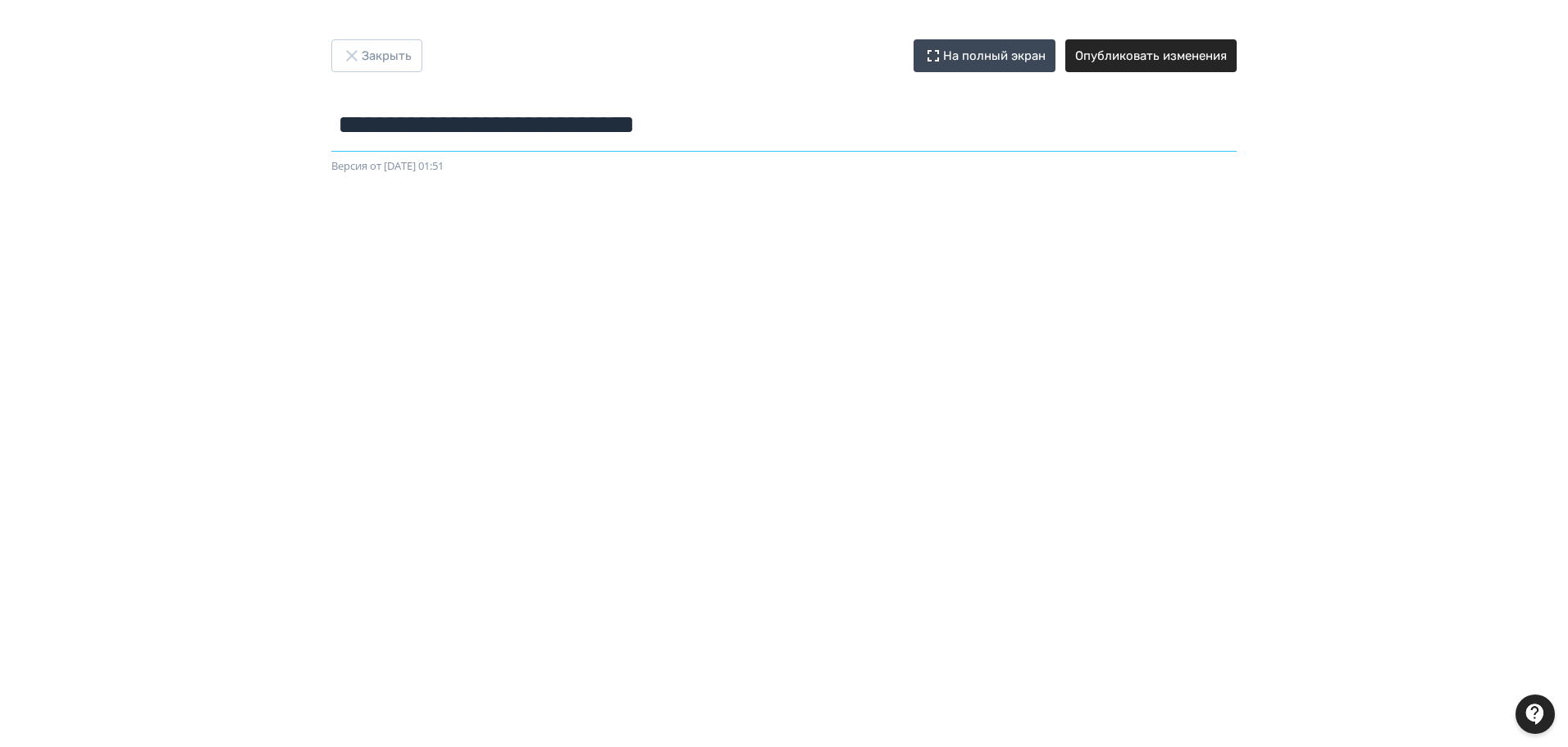
drag, startPoint x: 341, startPoint y: 122, endPoint x: 773, endPoint y: 144, distance: 432.6
click at [773, 144] on input "**********" at bounding box center [784, 125] width 906 height 53
